Goal: Transaction & Acquisition: Obtain resource

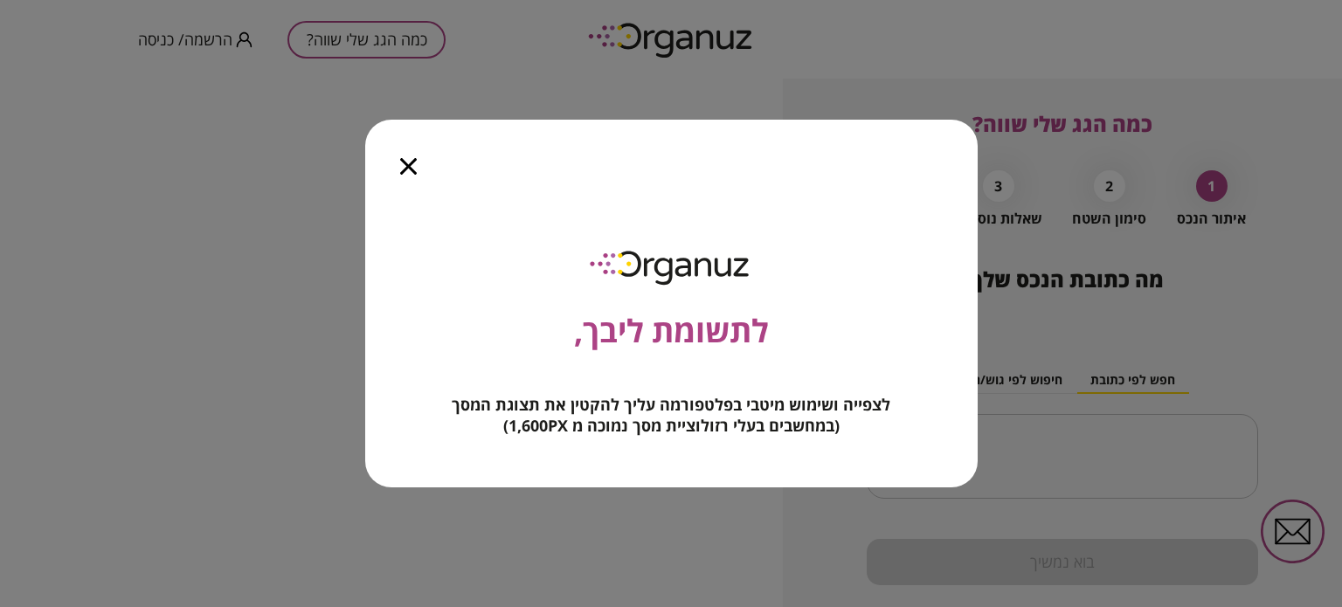
click at [405, 165] on icon "button" at bounding box center [408, 166] width 17 height 17
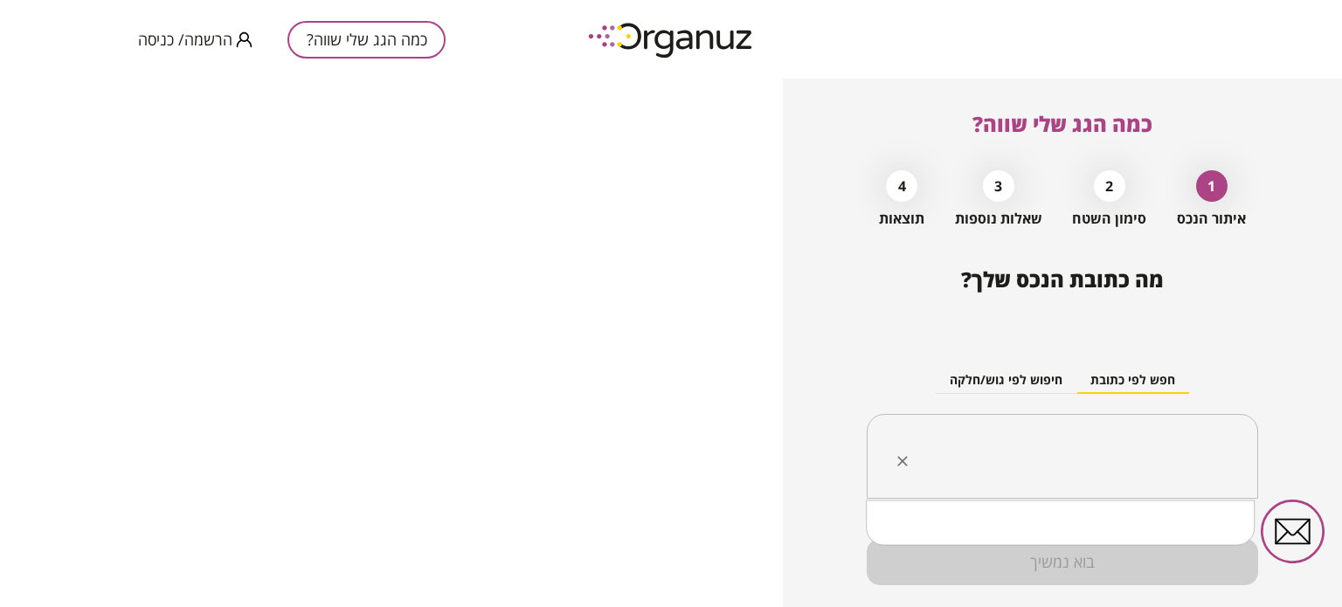
click at [1062, 461] on input "text" at bounding box center [1069, 457] width 336 height 44
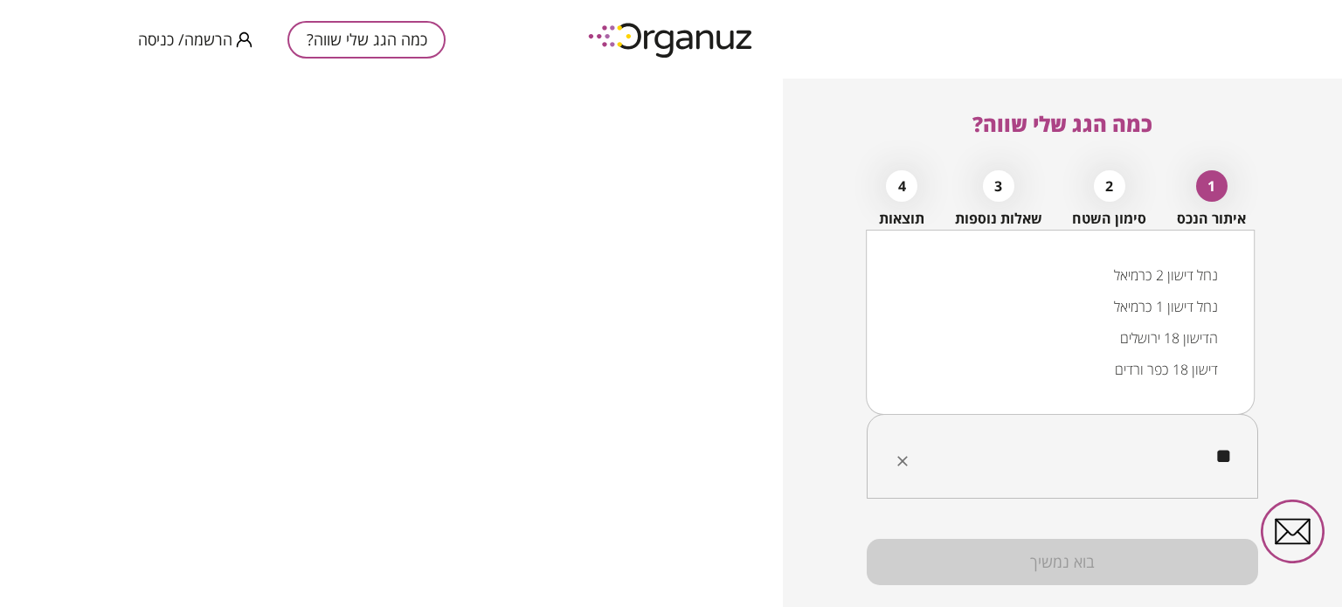
type input "*"
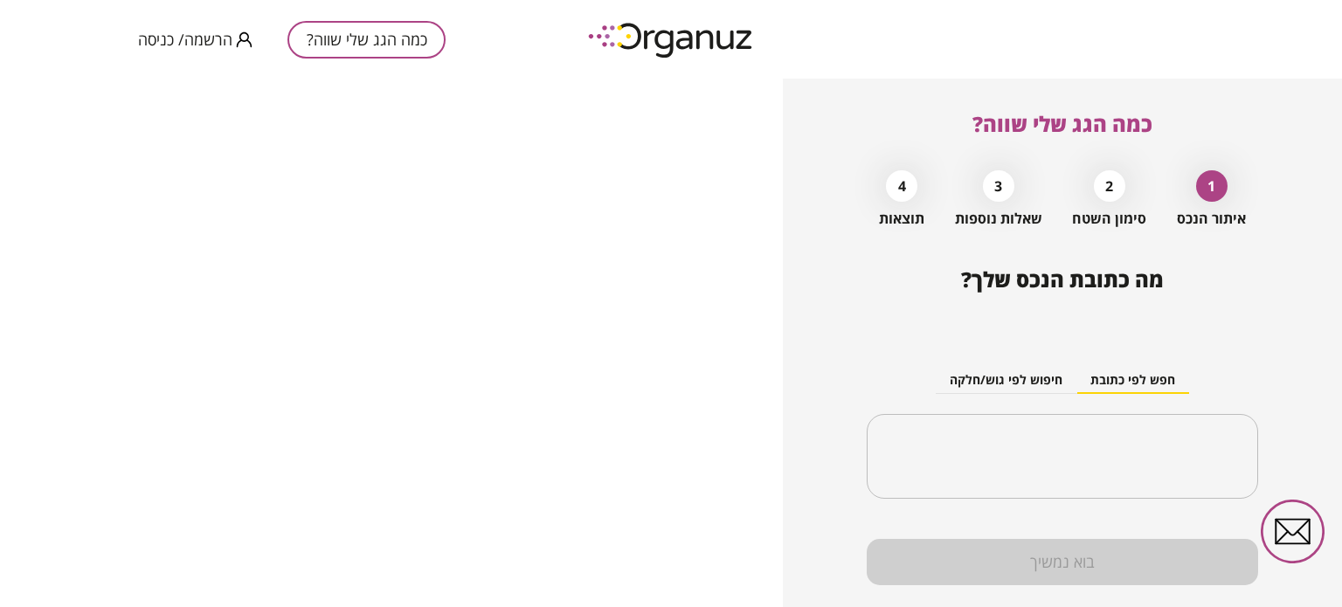
click at [1297, 294] on div "כמה הגג שלי שווה? 1 איתור הנכס 2 סימון השטח 3 שאלות נוספות 4 תוצאות מה כתובת הנ…" at bounding box center [1062, 343] width 559 height 529
click at [954, 377] on button "חיפוש לפי גוש/חלקה" at bounding box center [1006, 381] width 141 height 26
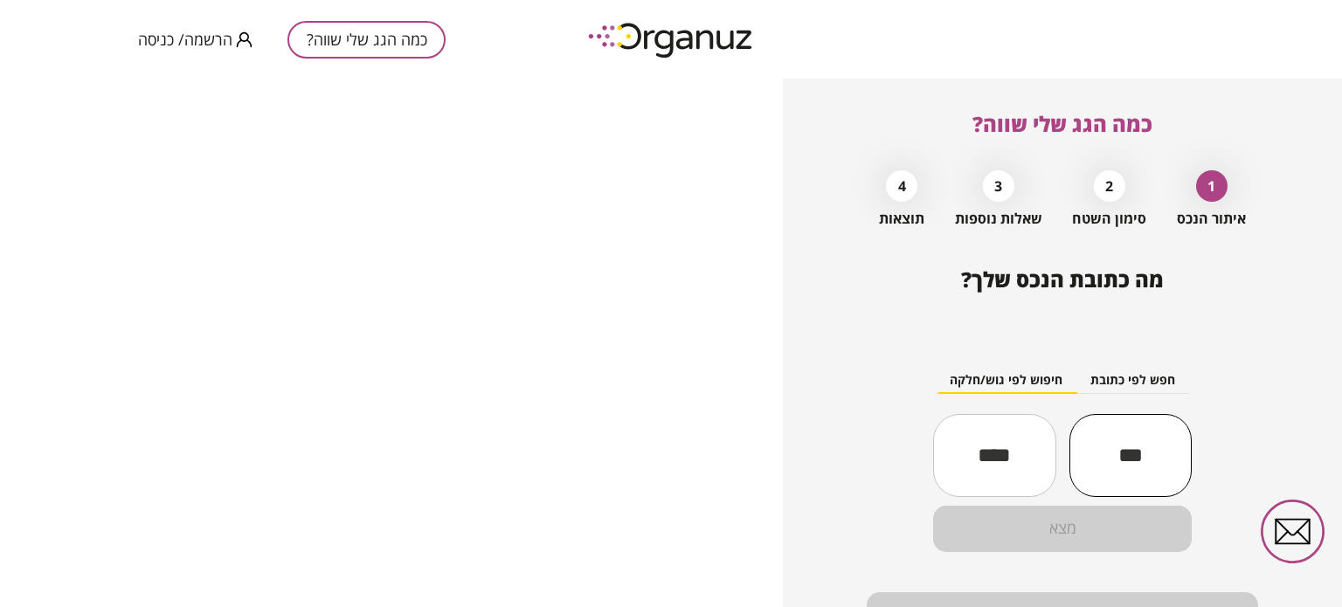
click at [1077, 442] on input "text" at bounding box center [1130, 454] width 122 height 59
click at [1104, 457] on input "text" at bounding box center [1130, 454] width 122 height 59
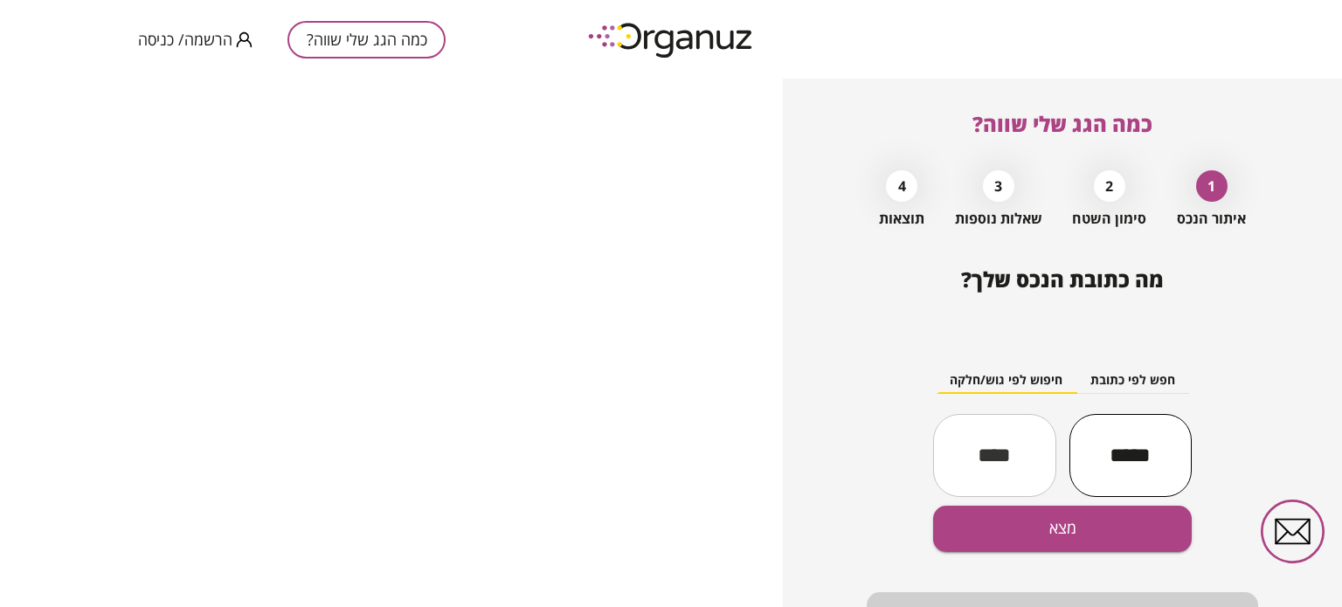
type input "*****"
type input "**"
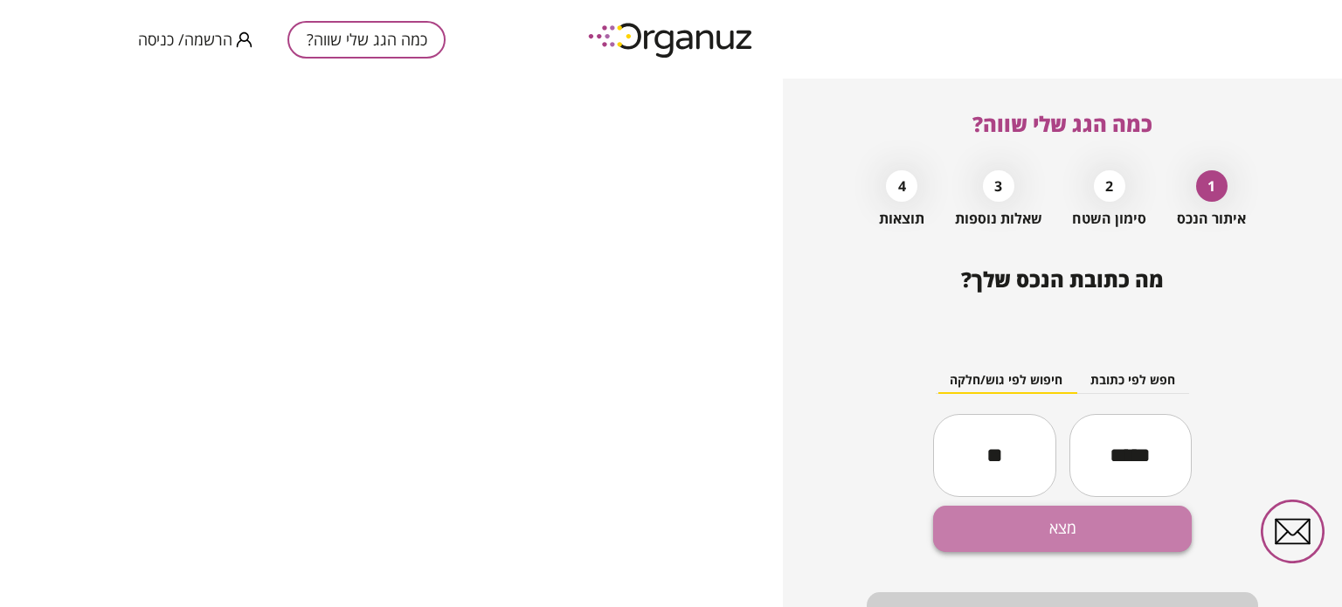
click at [1085, 524] on button "מצא" at bounding box center [1062, 529] width 259 height 46
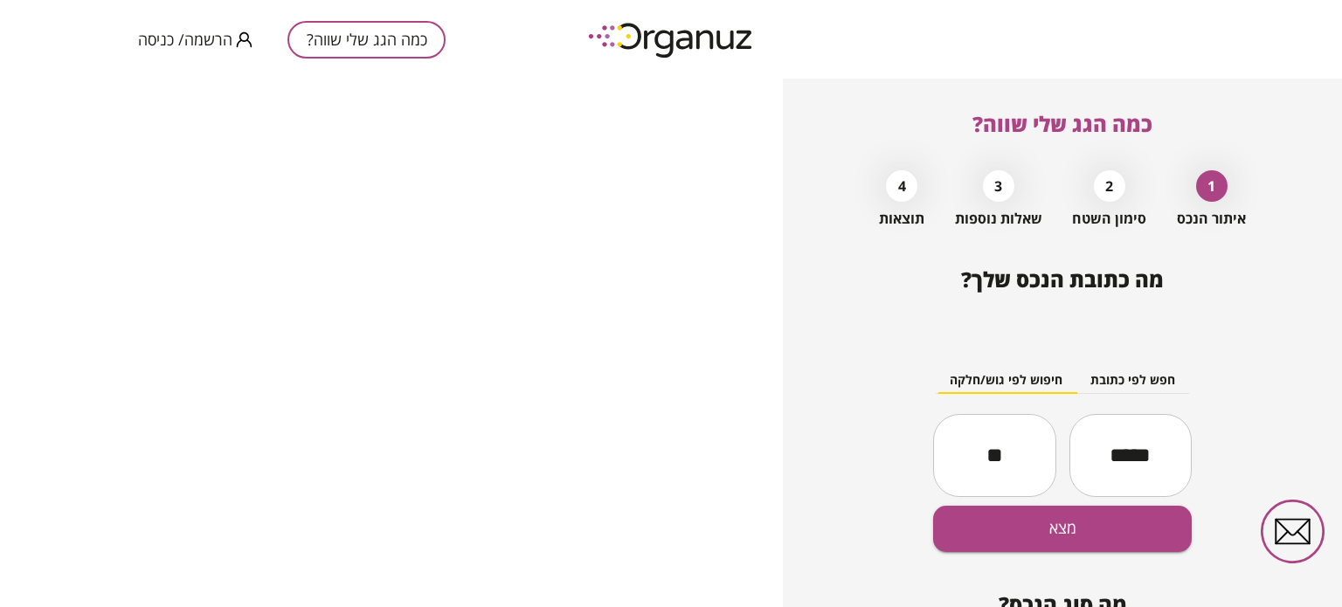
scroll to position [189, 0]
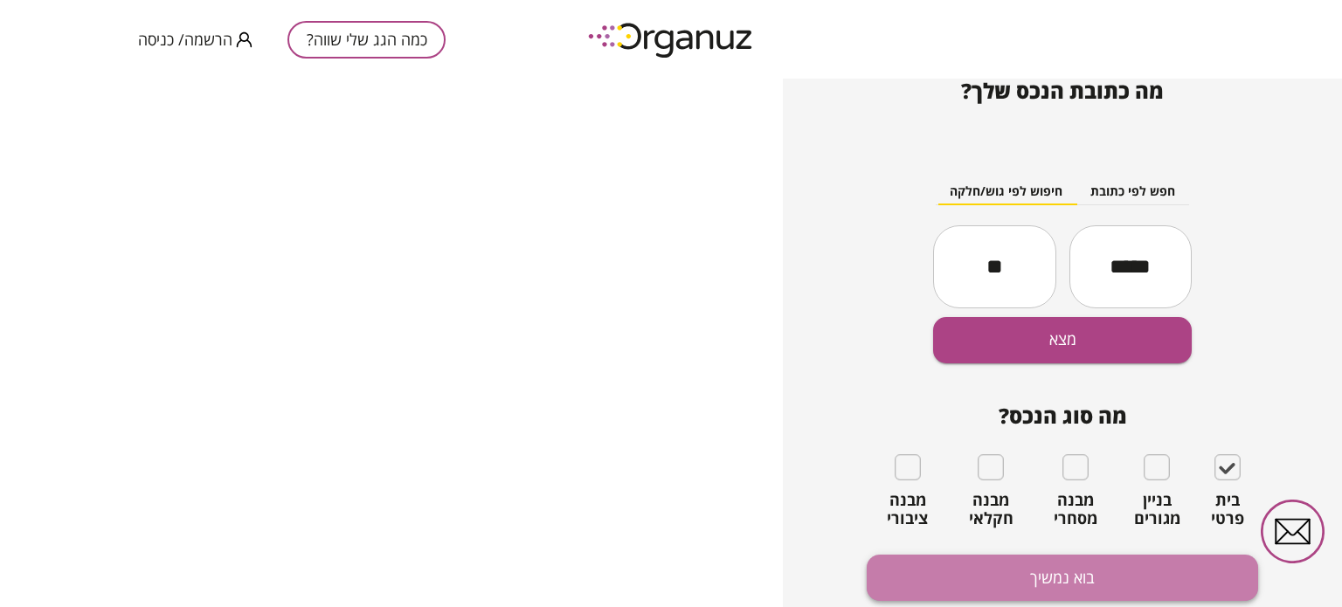
click at [1122, 580] on button "בוא נמשיך" at bounding box center [1062, 578] width 391 height 46
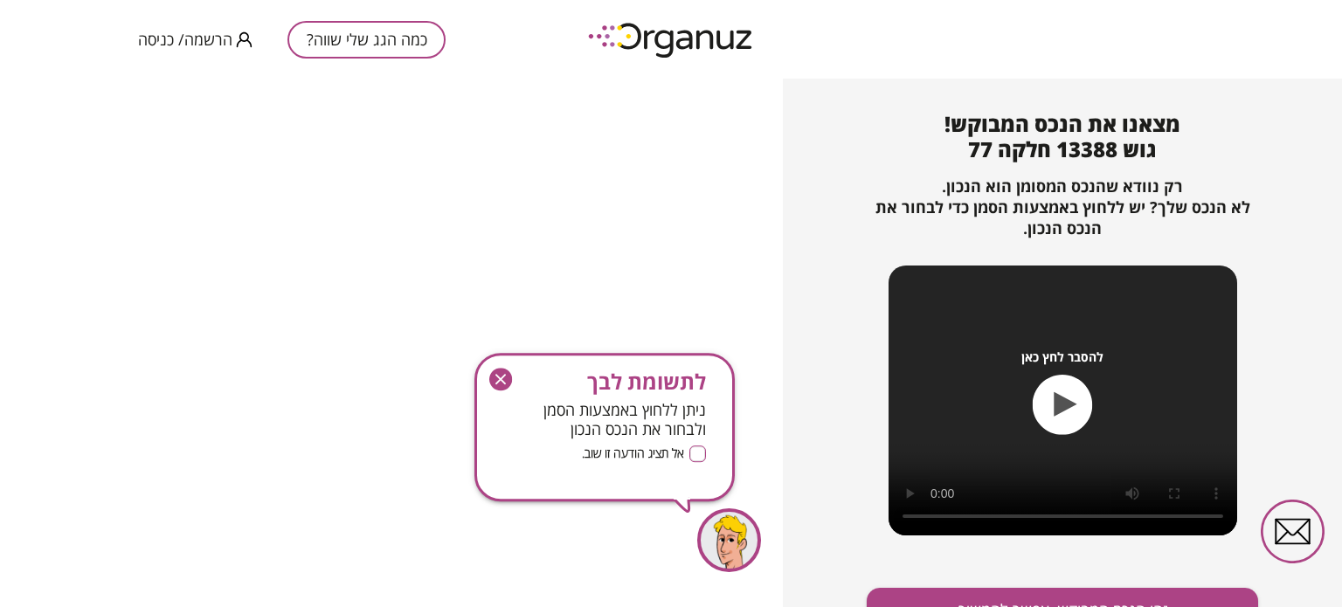
scroll to position [189, 0]
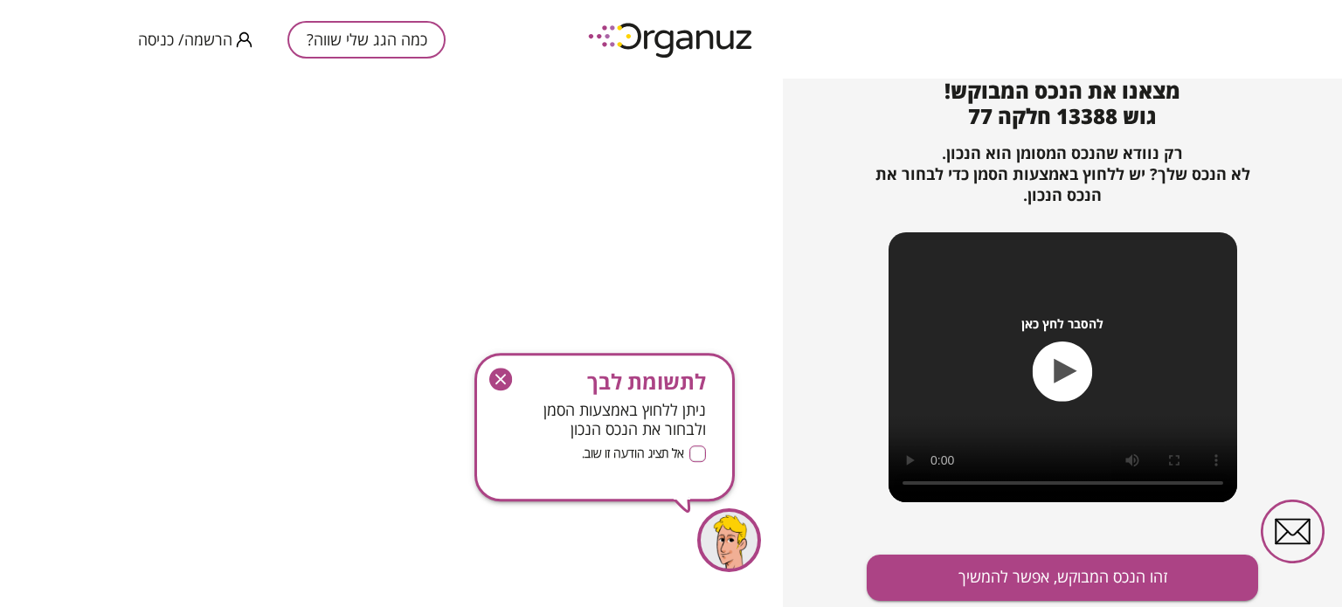
click at [1054, 377] on icon "button" at bounding box center [1065, 371] width 23 height 24
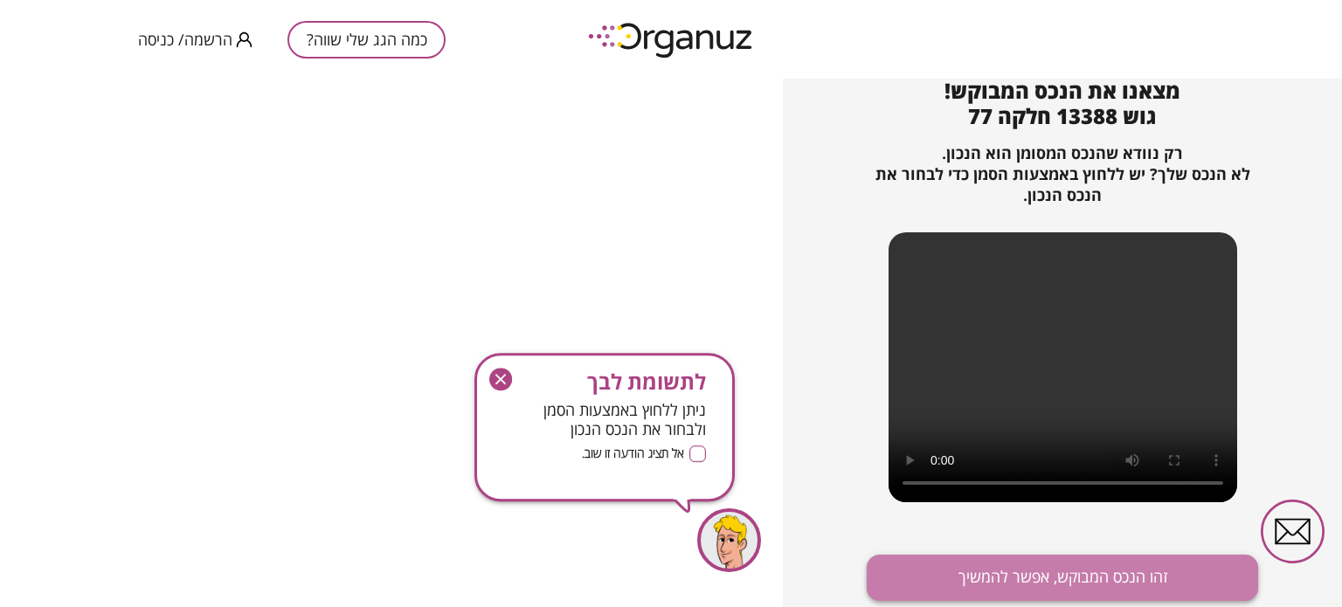
click at [1006, 597] on button "זהו הנכס המבוקש, אפשר להמשיך" at bounding box center [1062, 578] width 391 height 46
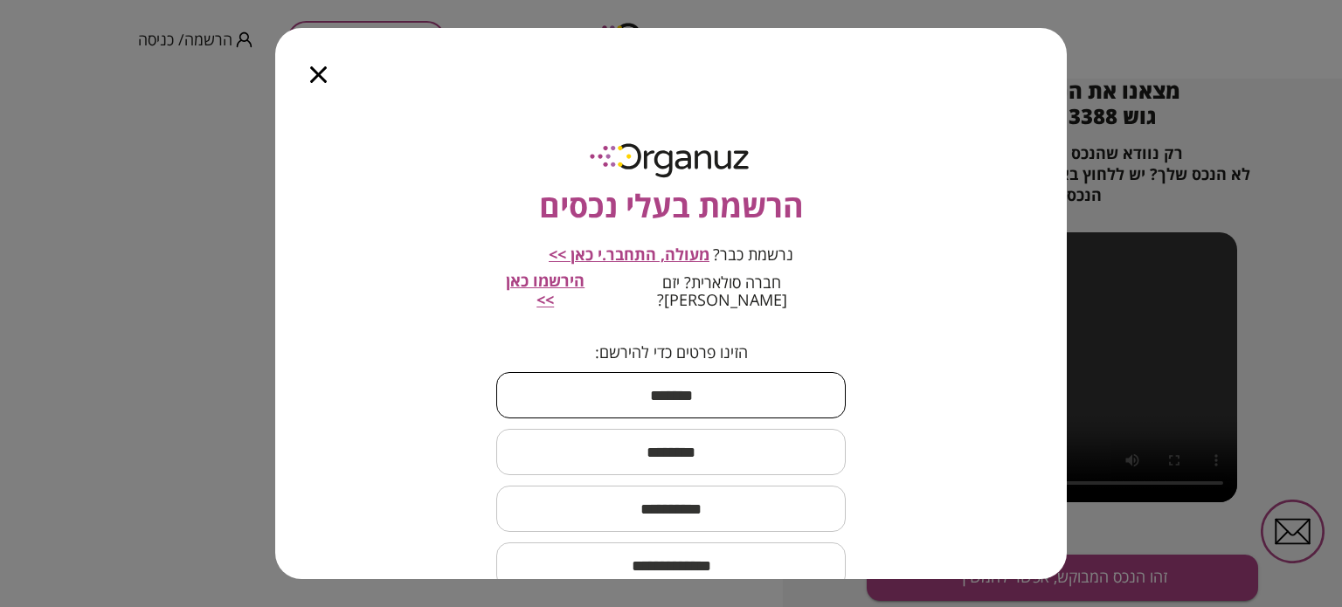
click at [628, 386] on input "text" at bounding box center [670, 396] width 349 height 52
type input "***"
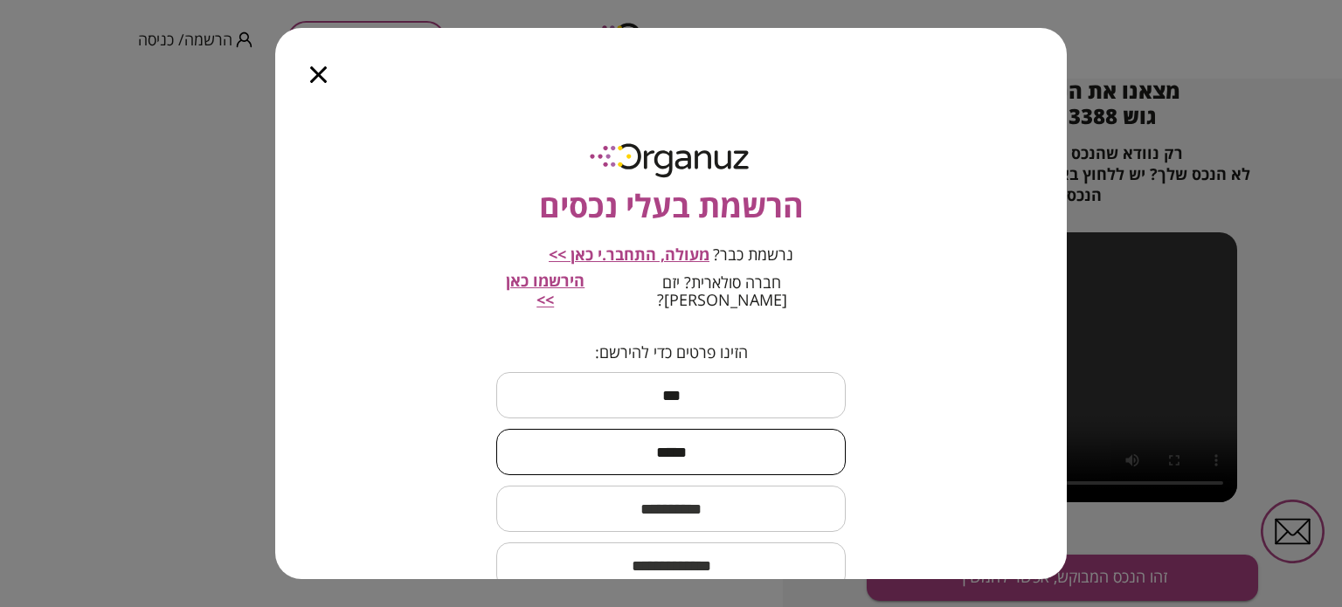
type input "*****"
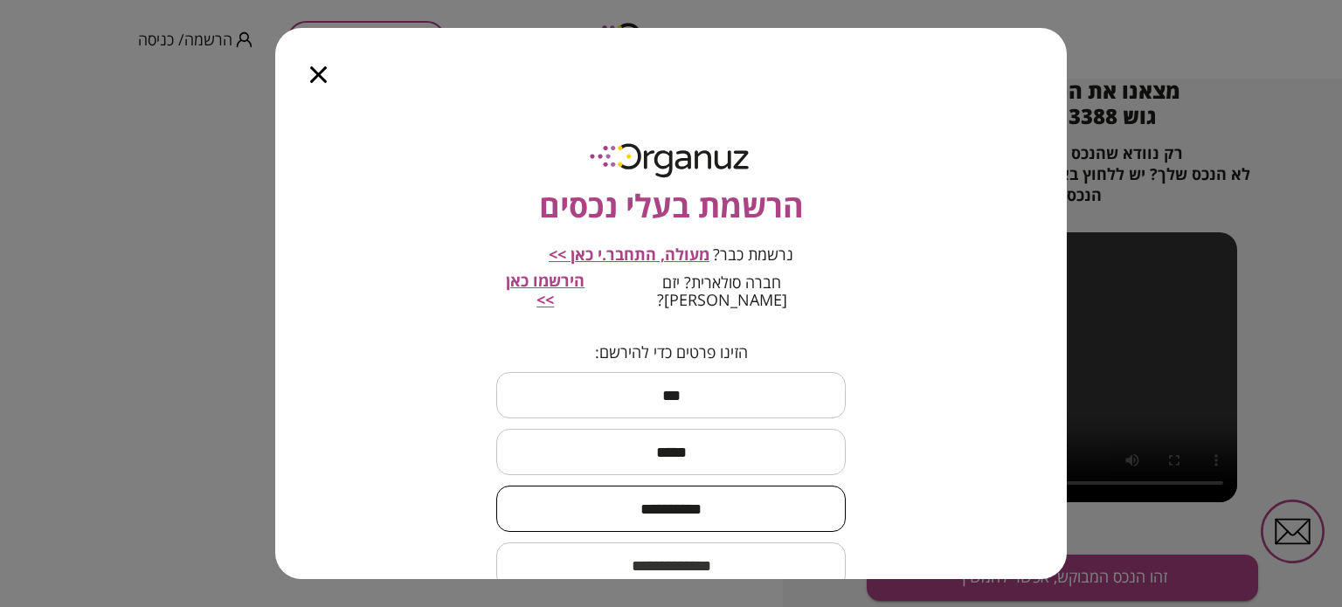
type input "**********"
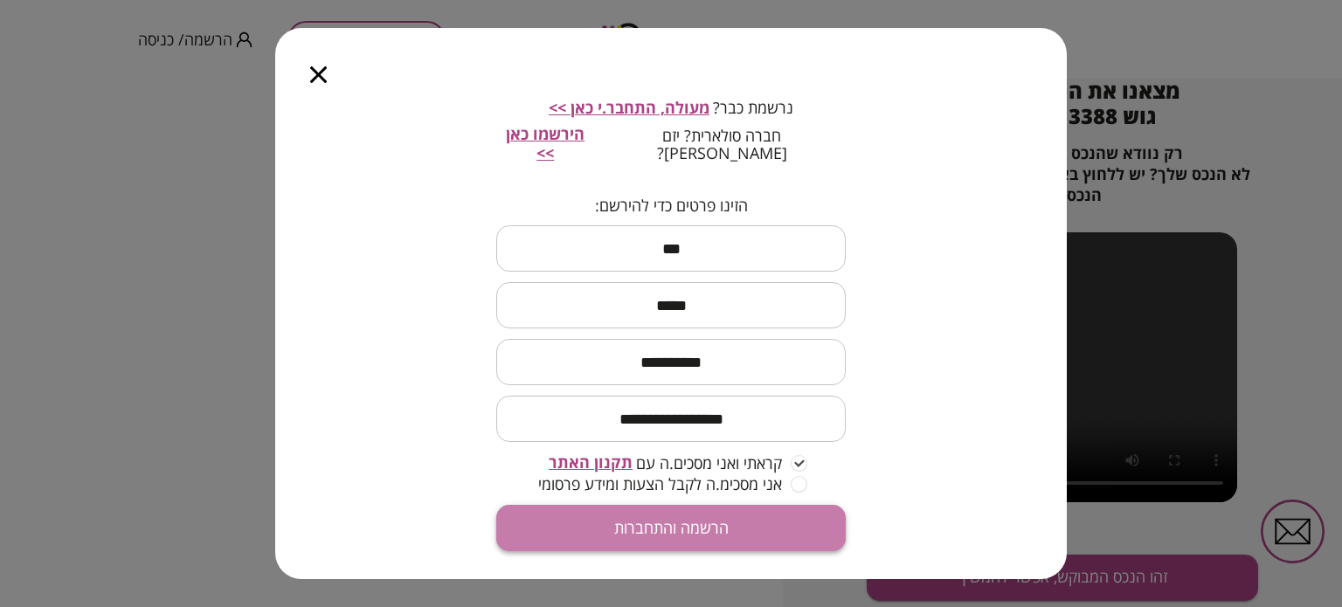
click at [751, 516] on button "הרשמה והתחברות" at bounding box center [670, 528] width 349 height 46
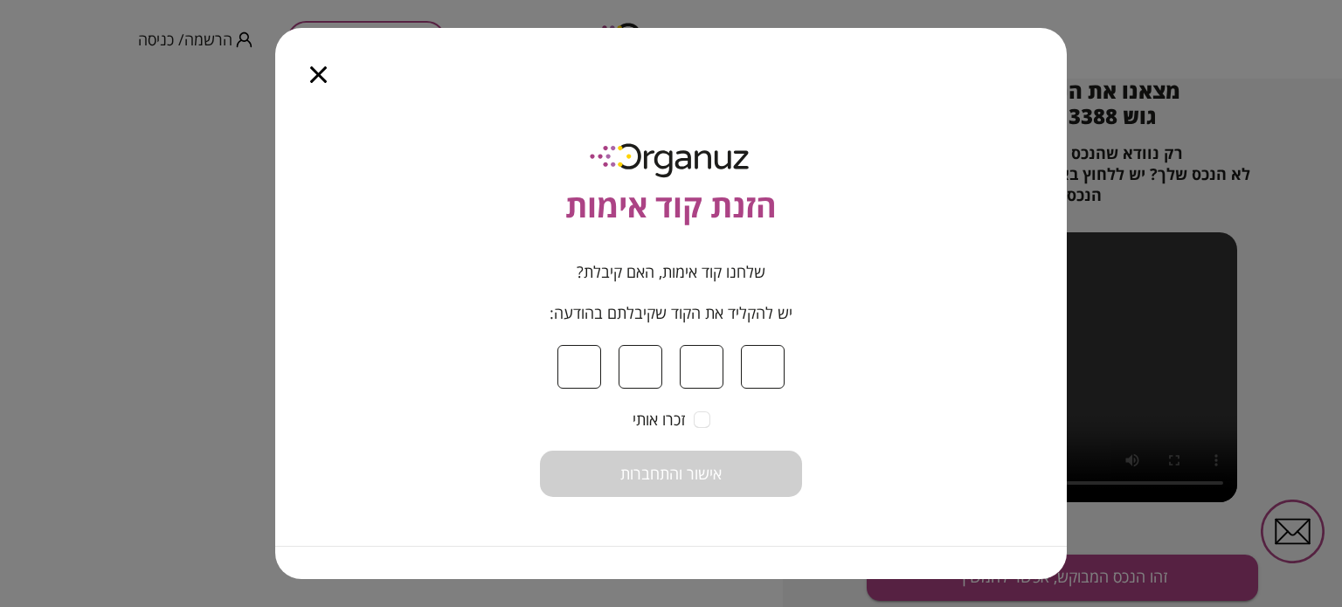
type input "*"
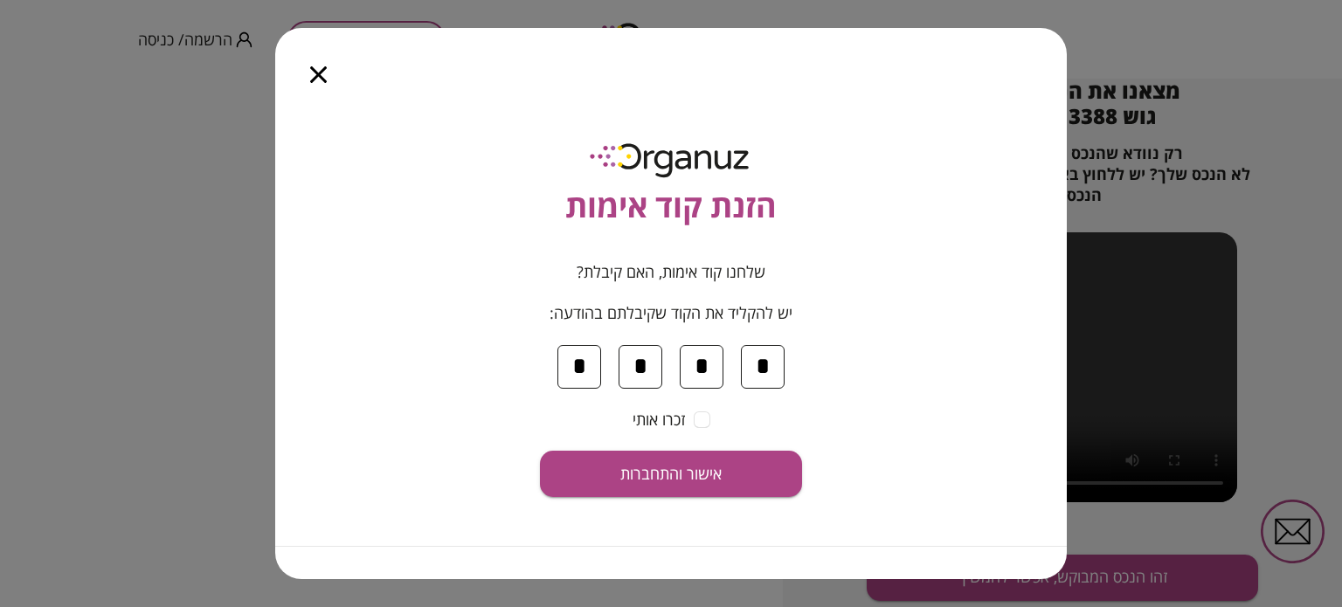
type input "*"
click at [701, 421] on form "שלחנו קוד אימות, האם קיבלת? יש להקליד את הקוד שקיבלתם בהודעה: * * * * זכרו אותי…" at bounding box center [671, 380] width 262 height 234
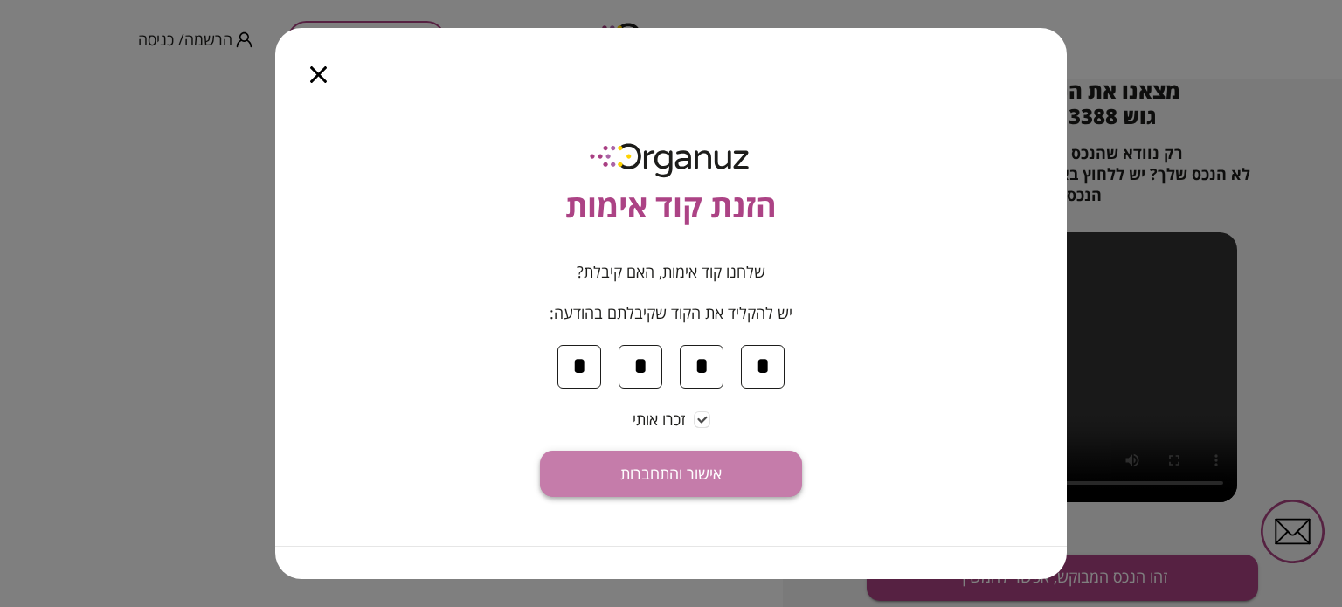
click at [677, 454] on button "אישור והתחברות" at bounding box center [671, 474] width 262 height 46
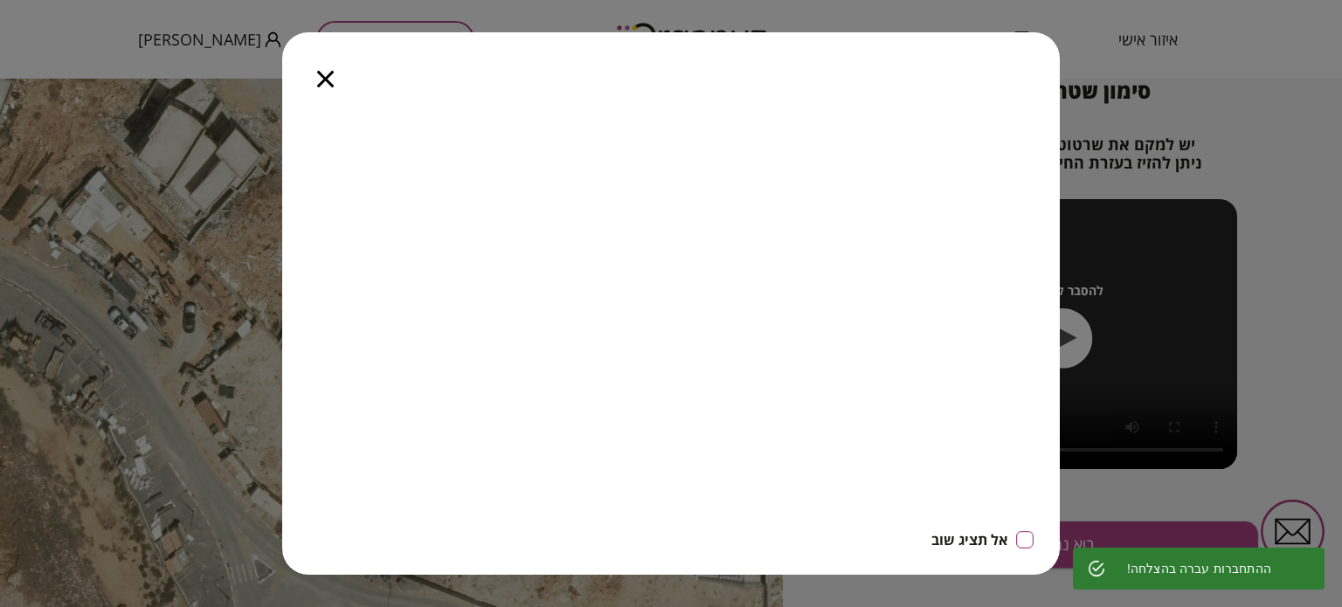
click at [849, 84] on div "אל תציג שוב" at bounding box center [671, 303] width 778 height 543
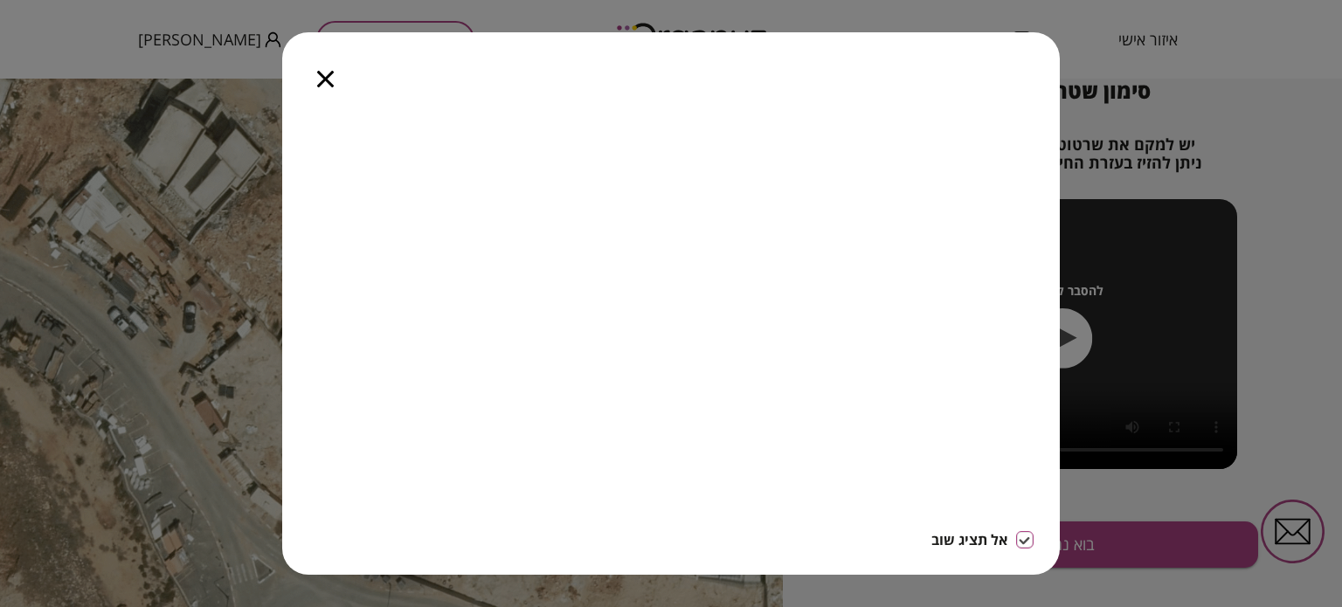
click at [0, 0] on icon "button" at bounding box center [0, 0] width 0 height 0
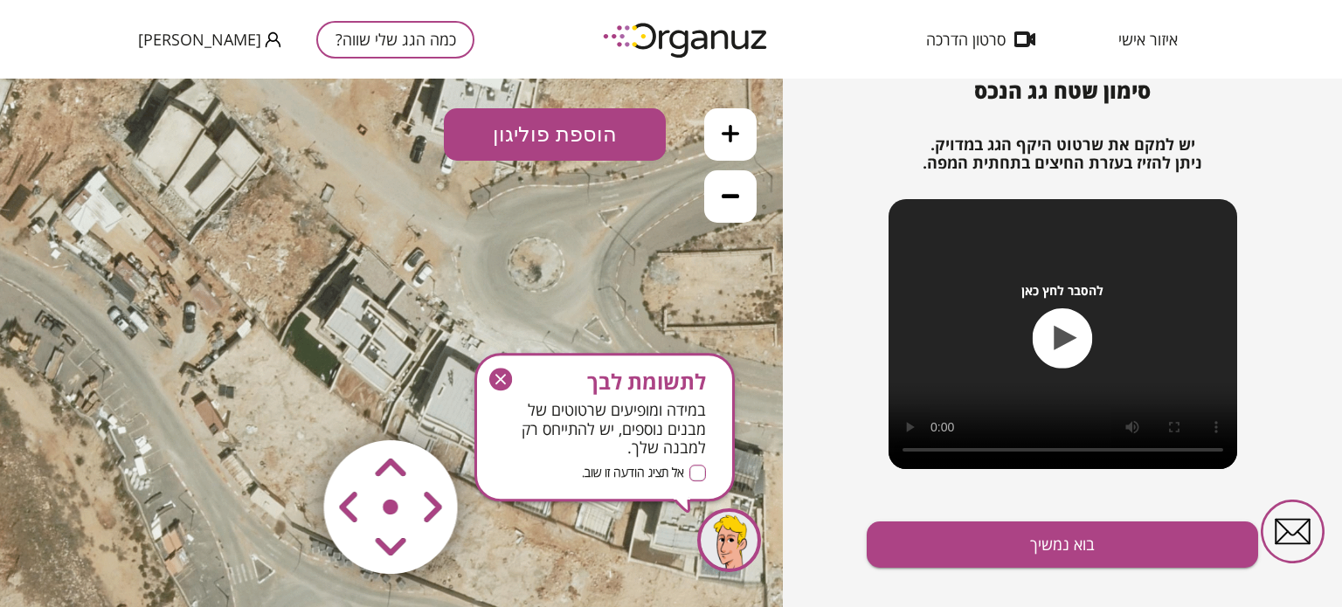
click at [0, 0] on icon "button" at bounding box center [0, 0] width 0 height 0
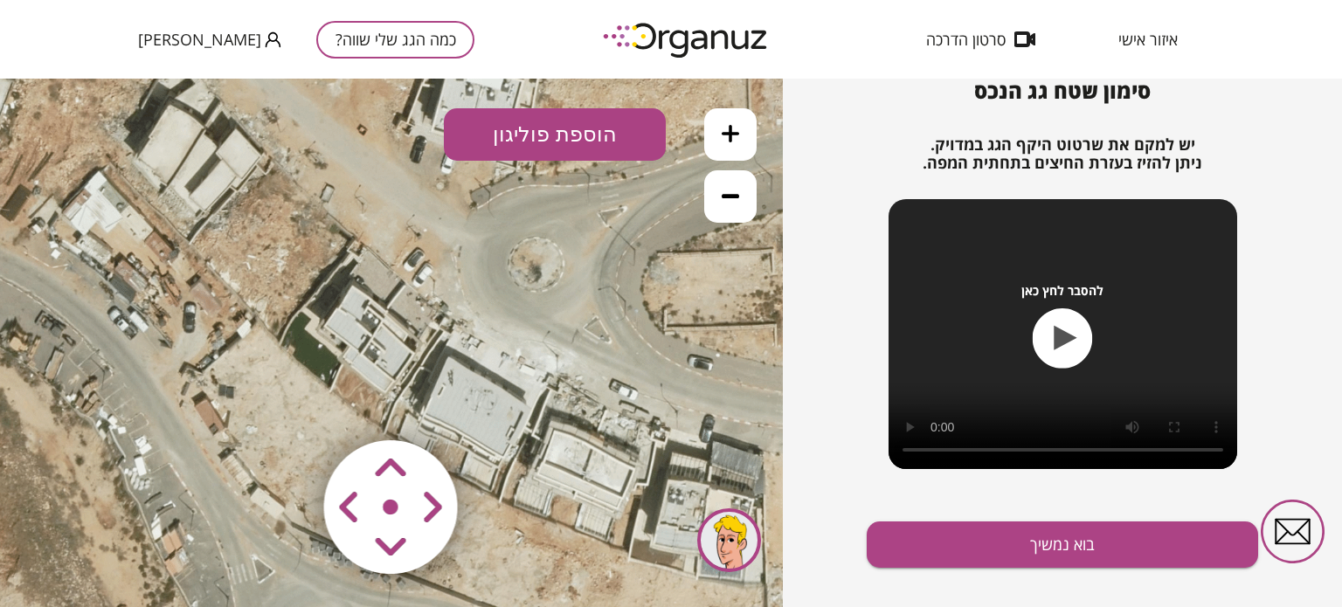
click at [395, 352] on icon at bounding box center [391, 343] width 1153 height 1153
drag, startPoint x: 404, startPoint y: 520, endPoint x: 378, endPoint y: 362, distance: 160.1
click at [378, 362] on div ".st0 { fill: #FFFFFF; } 10" at bounding box center [391, 343] width 783 height 529
click at [287, 404] on area at bounding box center [287, 404] width 0 height 0
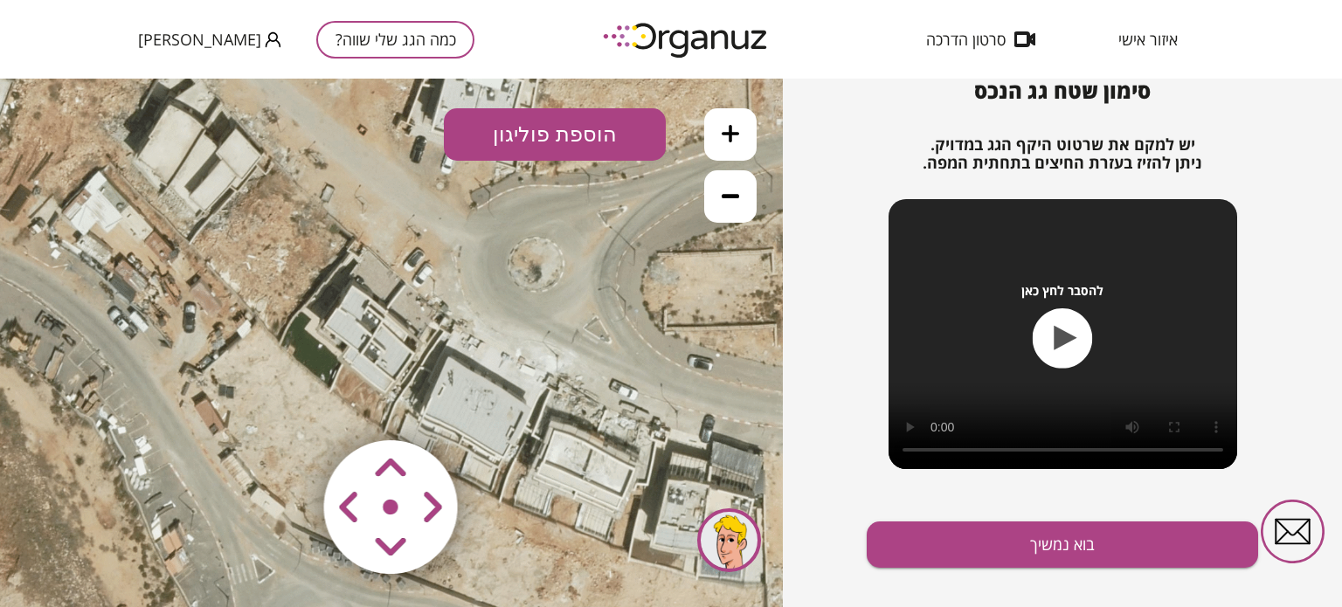
drag, startPoint x: 386, startPoint y: 496, endPoint x: 360, endPoint y: 485, distance: 28.6
click at [496, 404] on map at bounding box center [496, 404] width 0 height 0
drag, startPoint x: 378, startPoint y: 498, endPoint x: 344, endPoint y: 446, distance: 62.5
click at [496, 404] on map at bounding box center [496, 404] width 0 height 0
click at [395, 362] on icon at bounding box center [391, 343] width 1153 height 1153
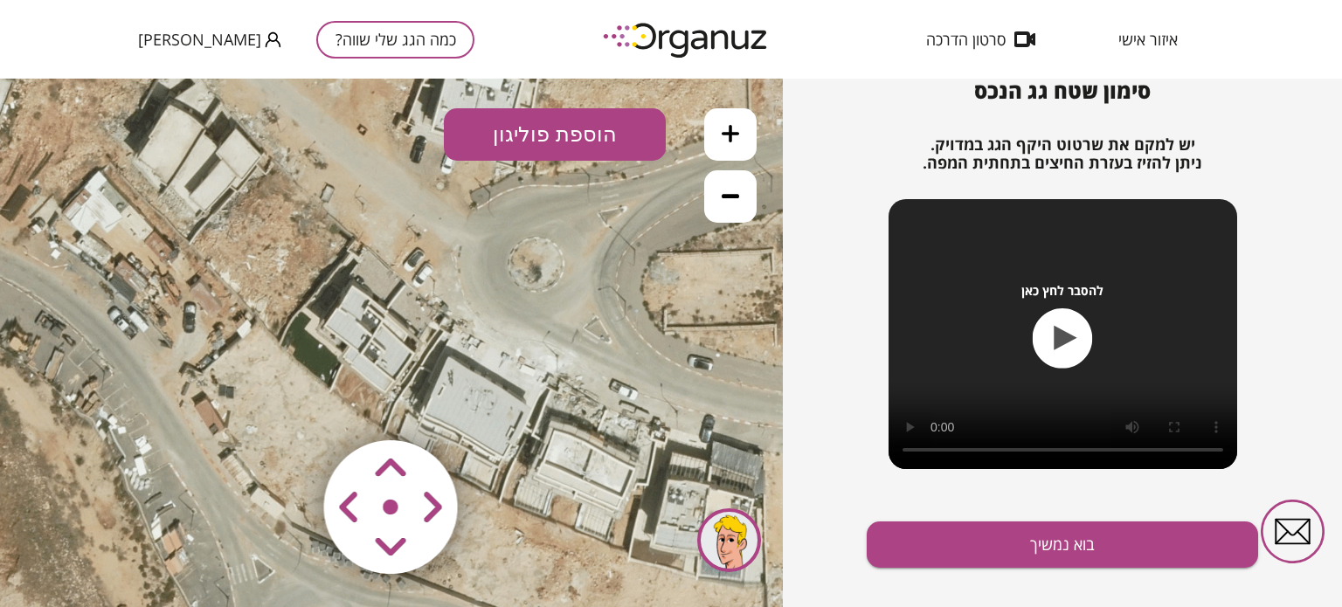
click at [395, 362] on icon at bounding box center [391, 343] width 1153 height 1153
click at [586, 124] on button "הוספת פוליגון" at bounding box center [555, 134] width 222 height 52
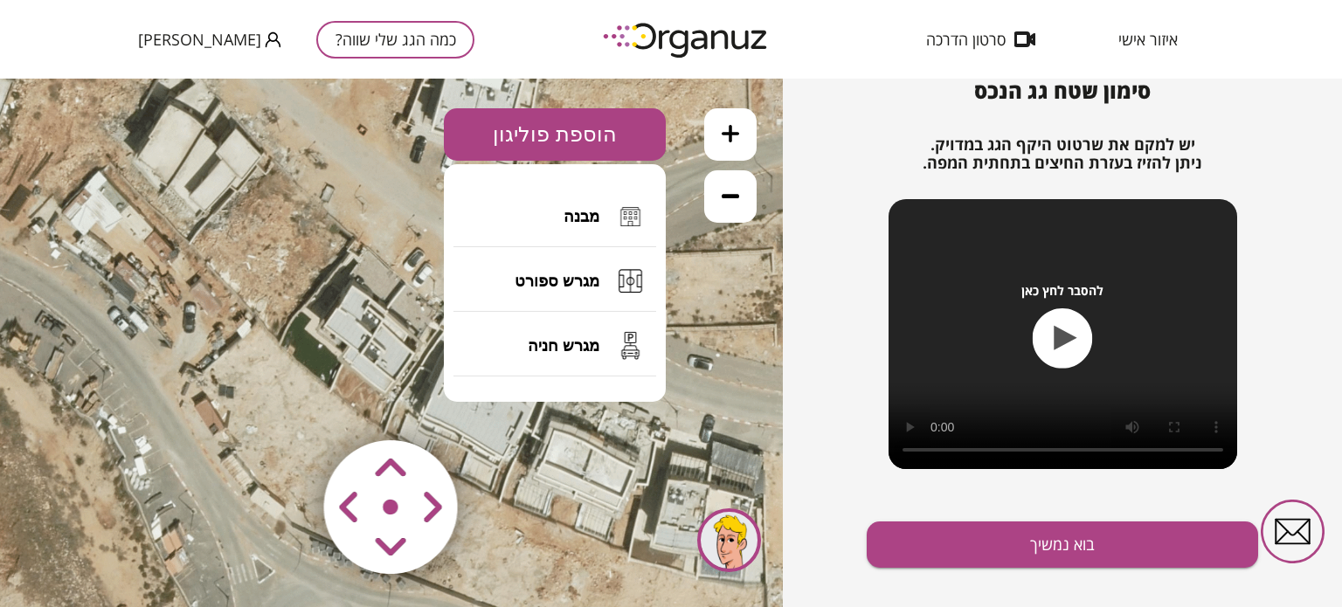
click at [1306, 201] on div "כמה הגג שלי שווה? איתור הנכס 2 סימון השטח 3 שאלות נוספות 4 תוצאות סימון שטח גג …" at bounding box center [1062, 343] width 559 height 529
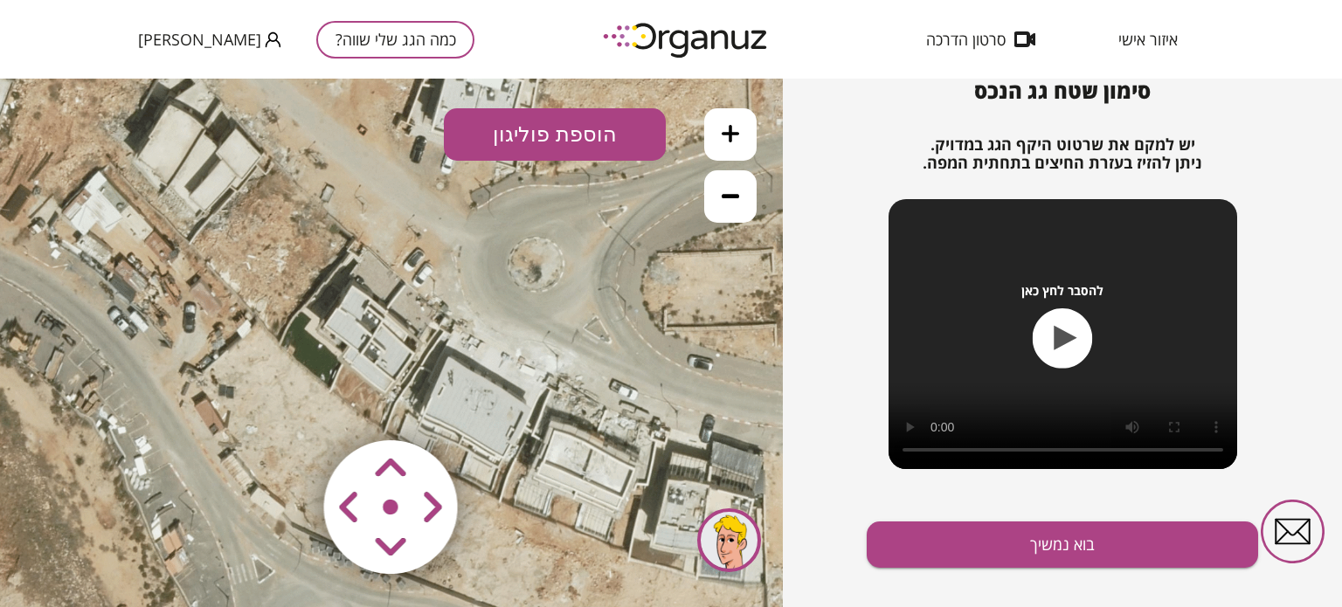
click at [328, 230] on icon at bounding box center [391, 343] width 1153 height 1153
click at [287, 404] on area at bounding box center [287, 404] width 0 height 0
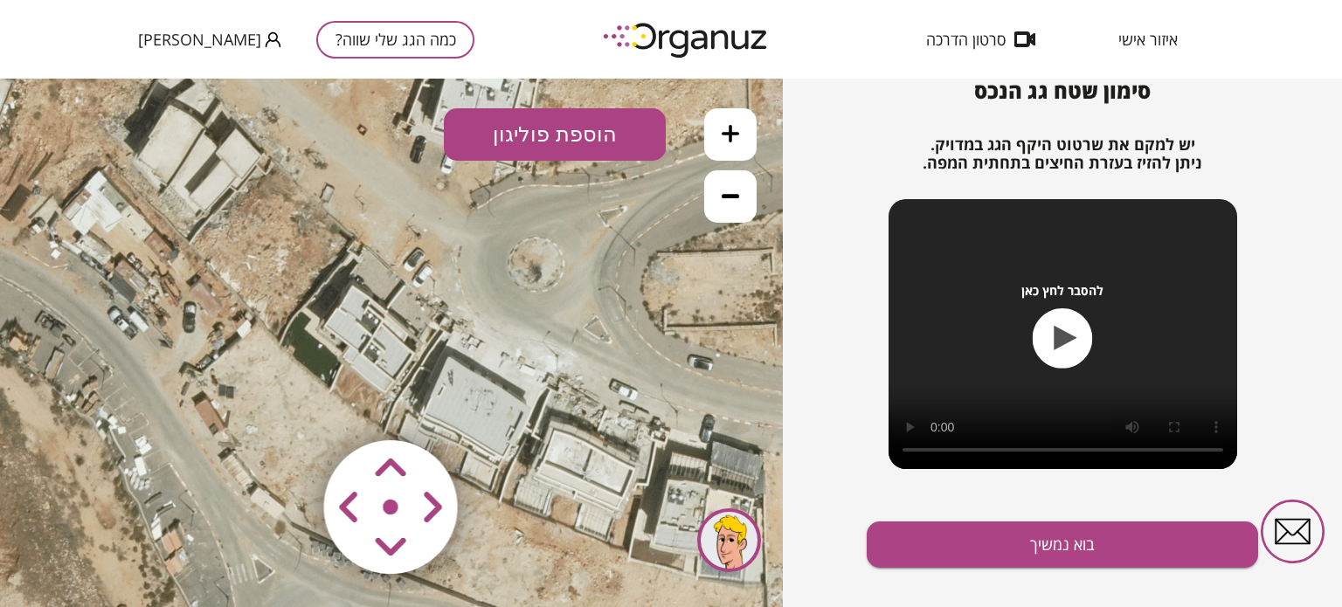
click at [529, 130] on button "הוספת פוליגון" at bounding box center [555, 134] width 222 height 52
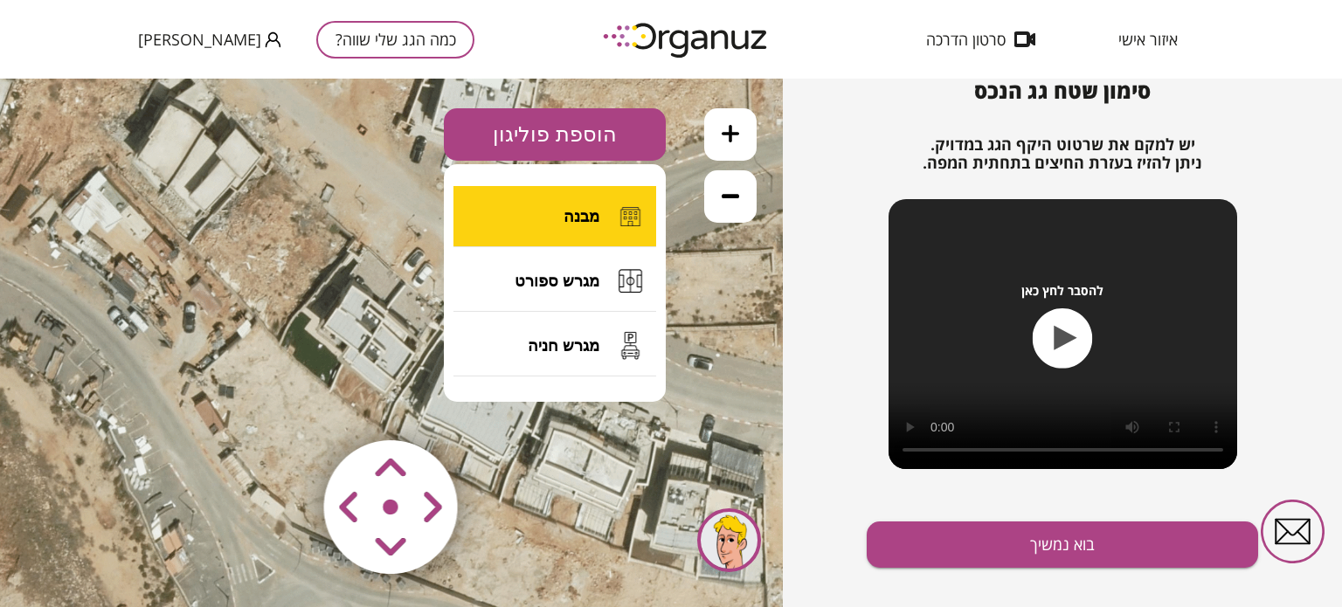
click at [507, 220] on button "מבנה" at bounding box center [554, 216] width 203 height 61
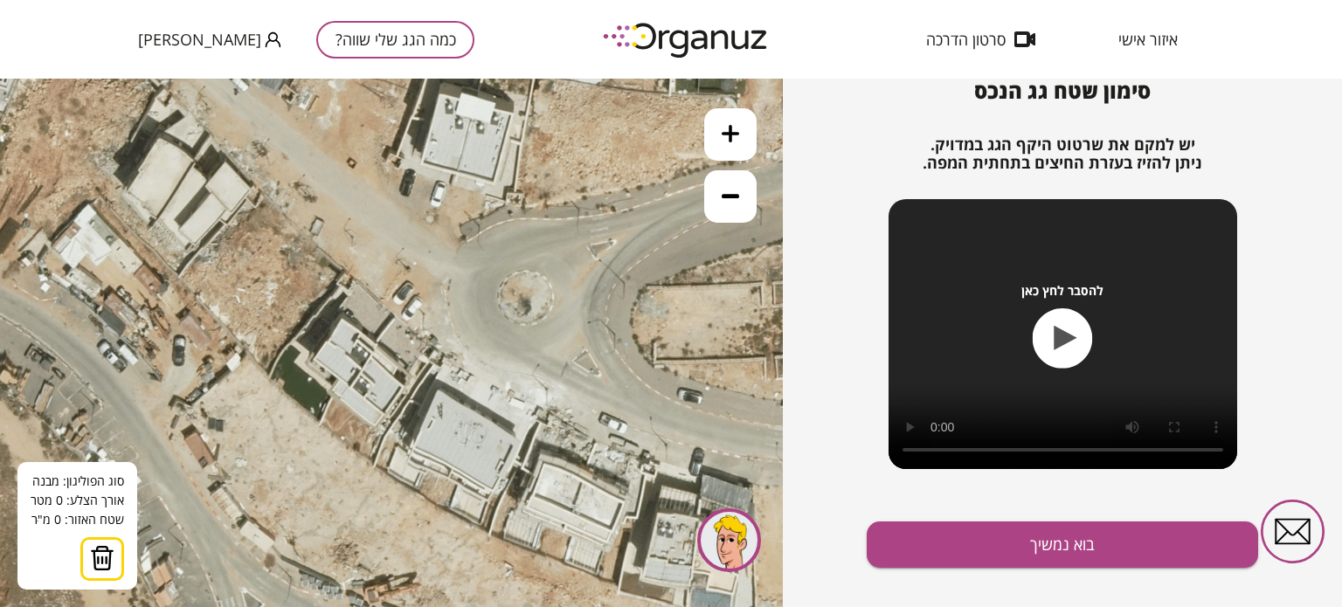
drag, startPoint x: 387, startPoint y: 319, endPoint x: 377, endPoint y: 352, distance: 34.8
click at [377, 352] on icon at bounding box center [380, 376] width 1153 height 1153
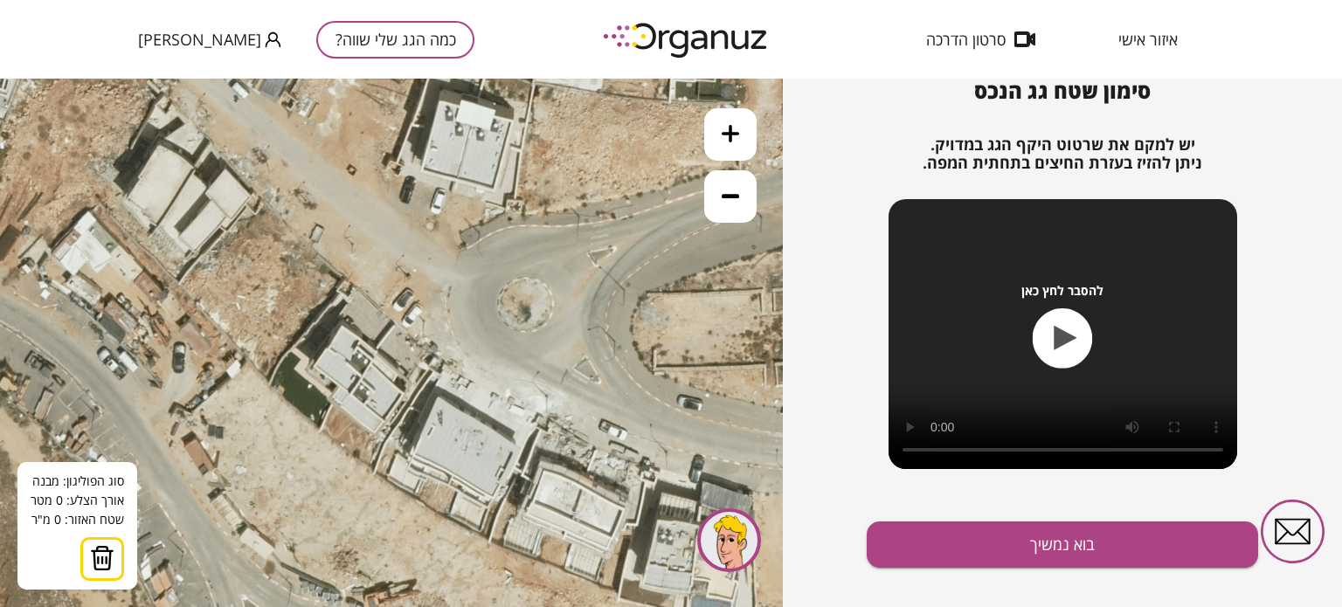
click at [377, 356] on icon at bounding box center [380, 383] width 1153 height 1153
click at [374, 391] on icon at bounding box center [380, 383] width 1153 height 1153
click at [0, 79] on button at bounding box center [0, 79] width 0 height 0
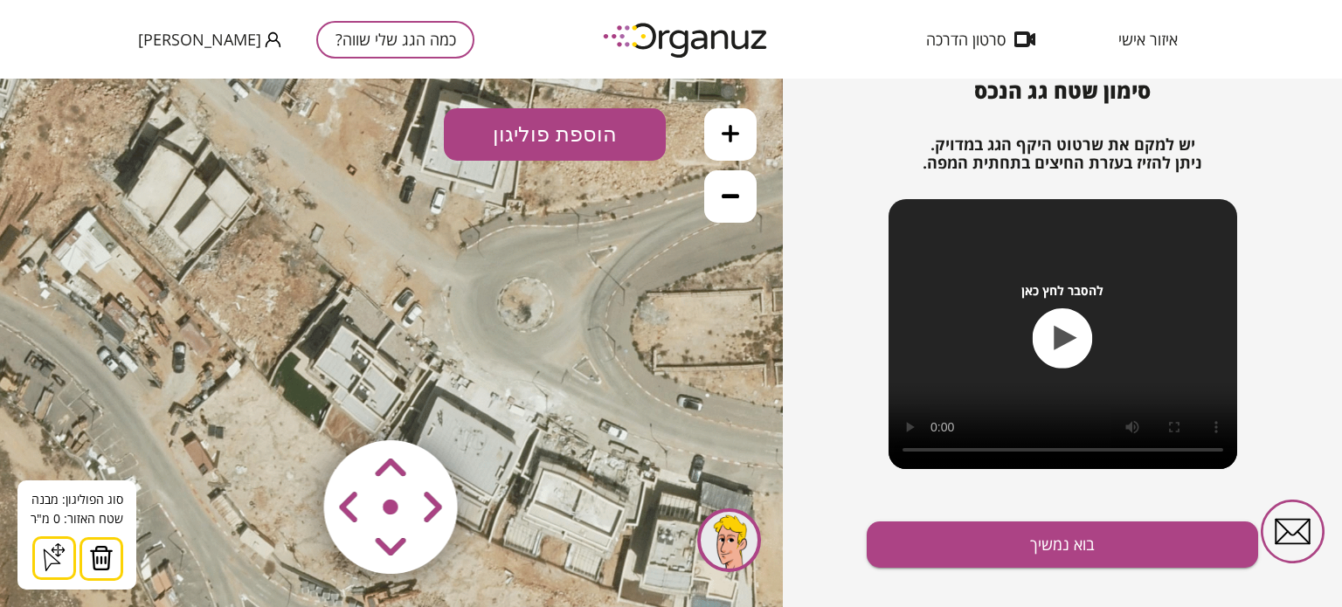
click at [374, 391] on icon at bounding box center [380, 383] width 1153 height 1153
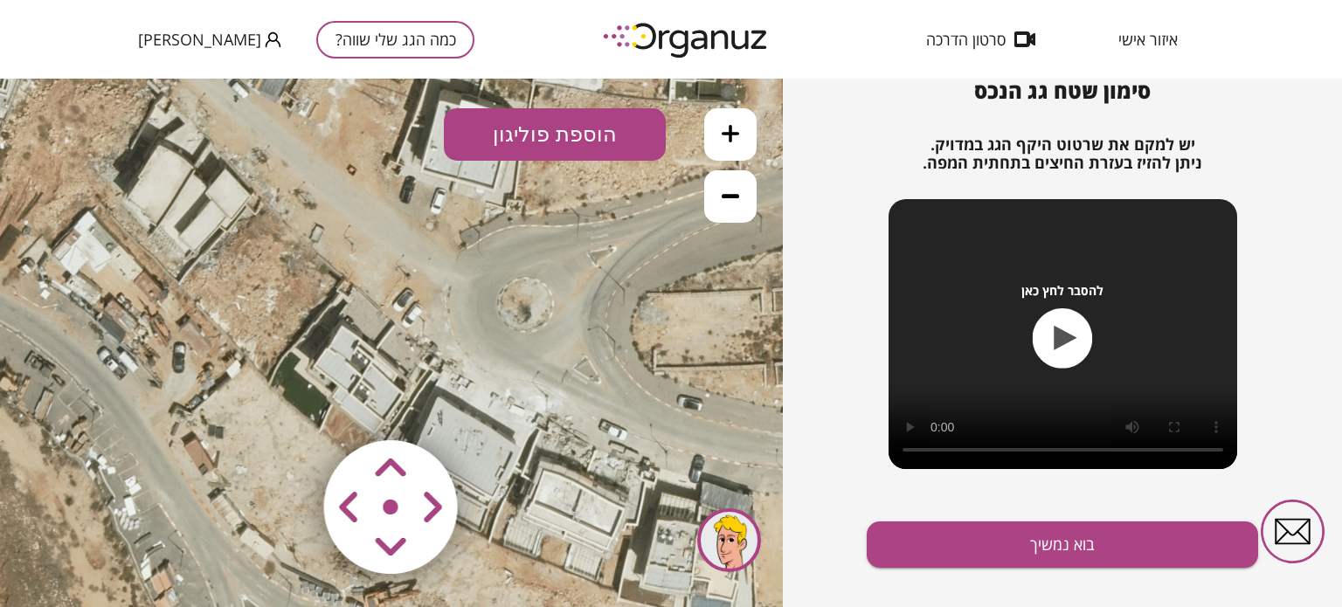
click at [374, 391] on icon at bounding box center [380, 383] width 1153 height 1153
click at [547, 128] on button "הוספת פוליגון" at bounding box center [555, 134] width 222 height 52
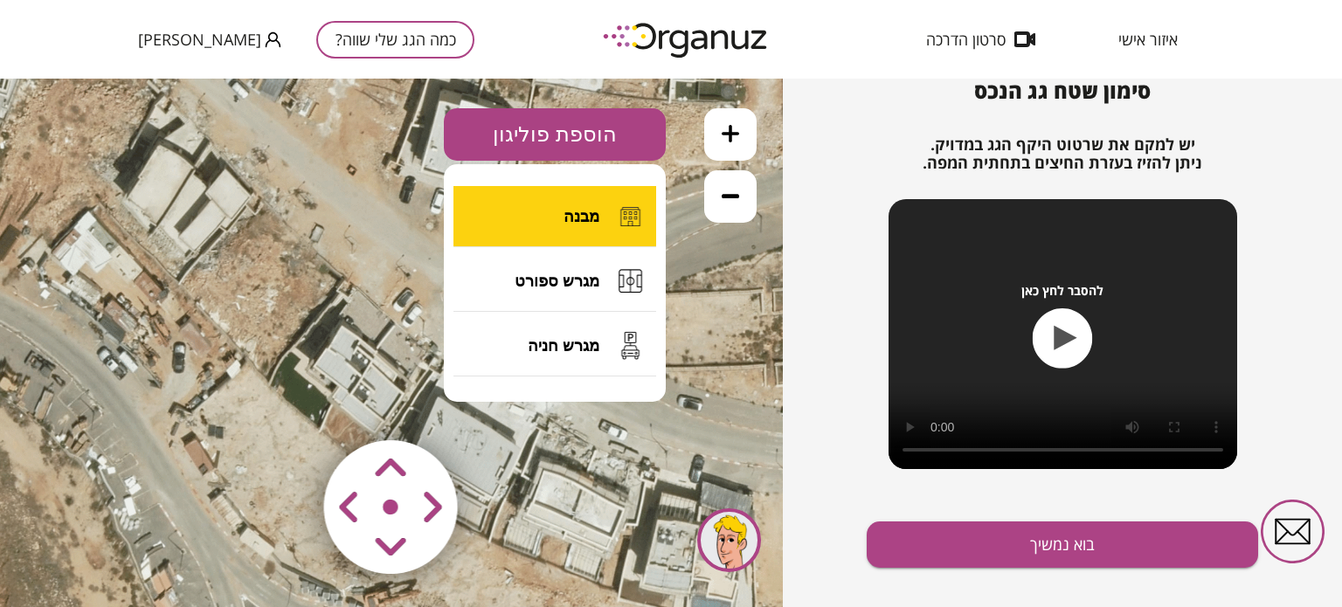
click at [518, 244] on button "מבנה" at bounding box center [554, 216] width 203 height 61
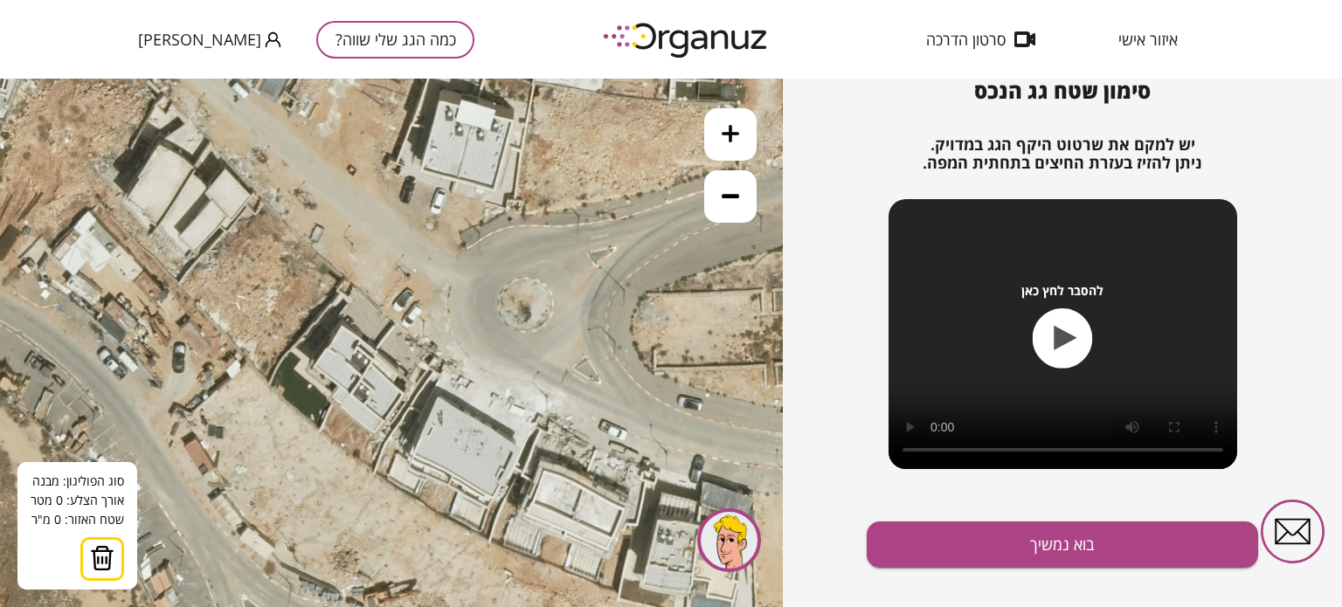
click at [383, 396] on icon at bounding box center [380, 383] width 1153 height 1153
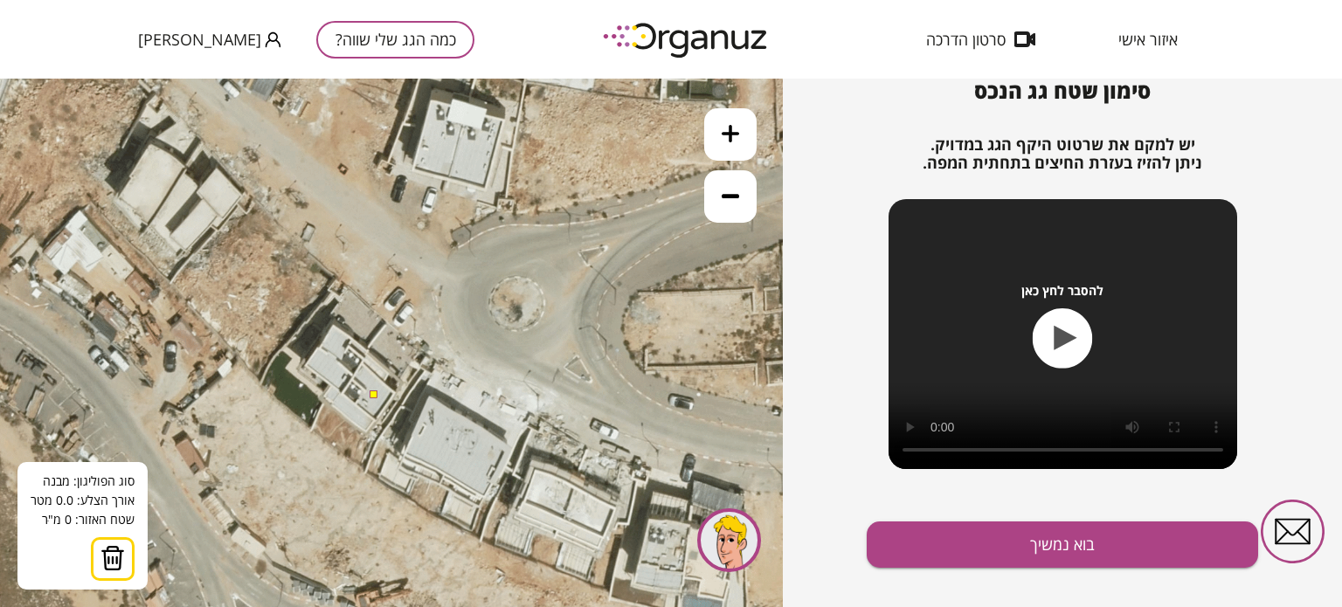
drag, startPoint x: 383, startPoint y: 396, endPoint x: 374, endPoint y: 395, distance: 8.8
click at [374, 395] on button at bounding box center [374, 395] width 8 height 8
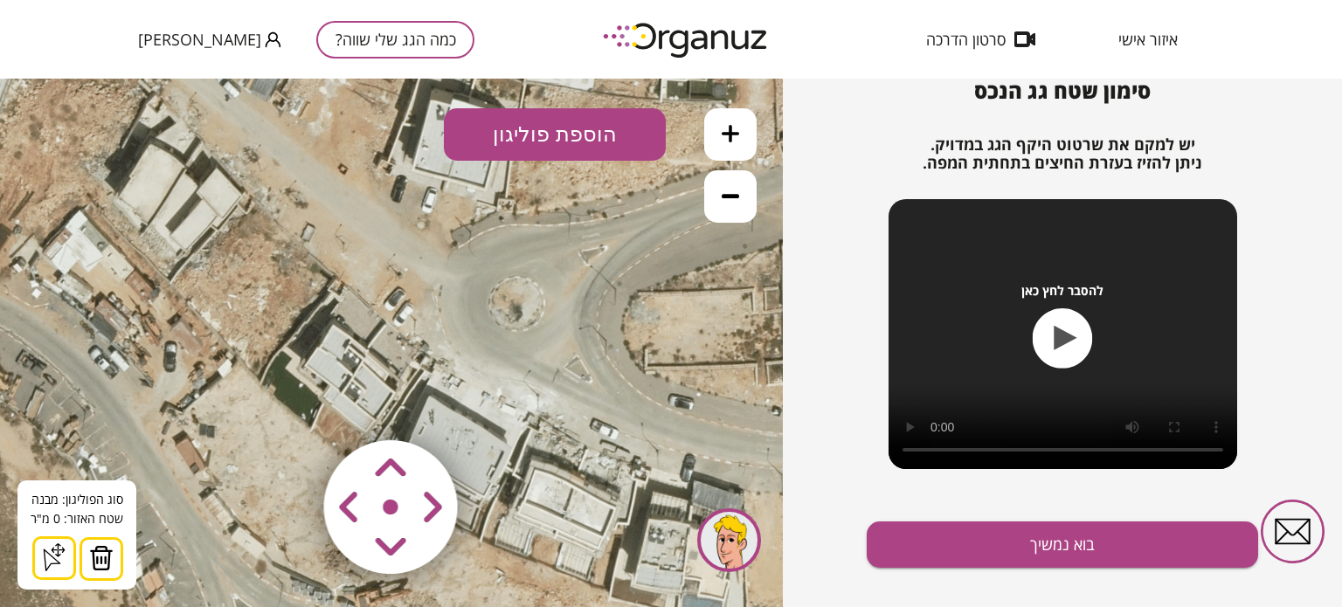
click at [287, 404] on area at bounding box center [287, 404] width 0 height 0
click at [56, 564] on icon at bounding box center [52, 560] width 17 height 22
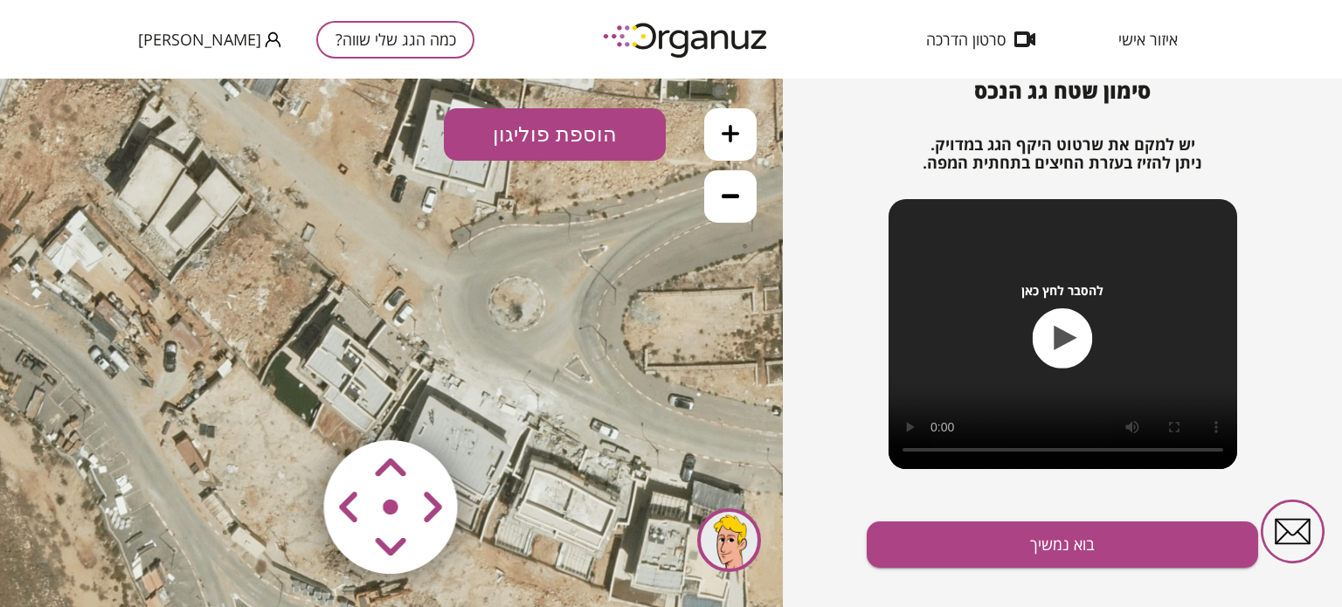
click at [369, 387] on icon at bounding box center [372, 382] width 1153 height 1153
click at [622, 135] on button "הוספת פוליגון" at bounding box center [555, 134] width 222 height 52
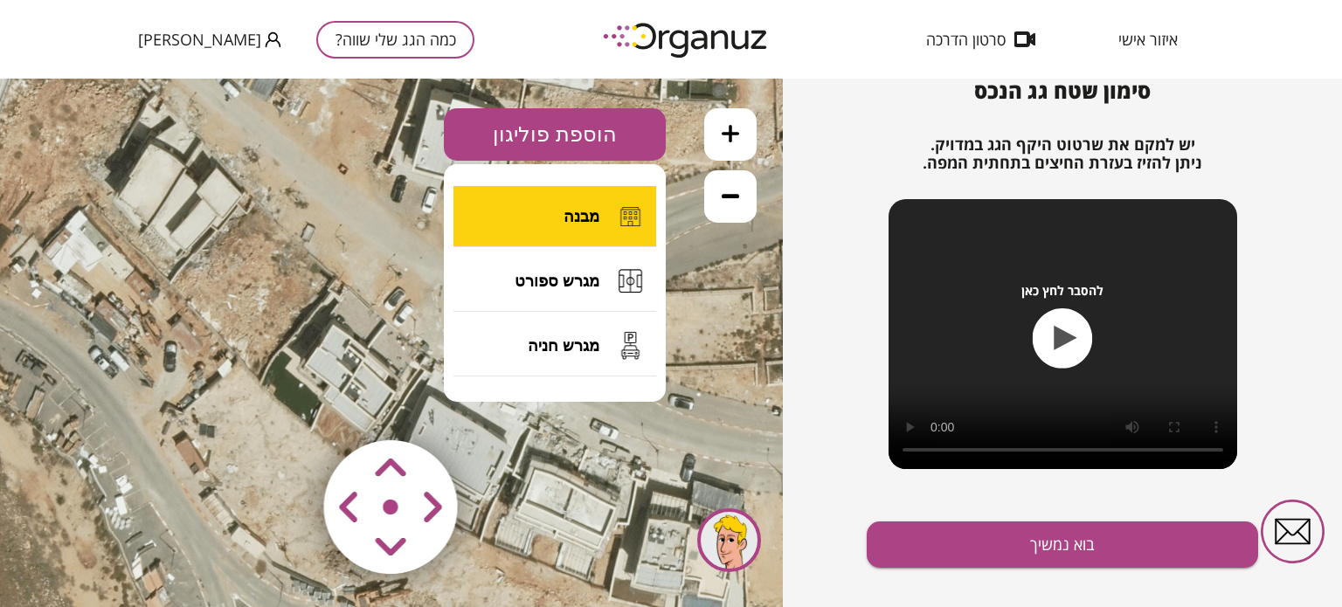
click at [539, 235] on button "מבנה" at bounding box center [554, 216] width 203 height 61
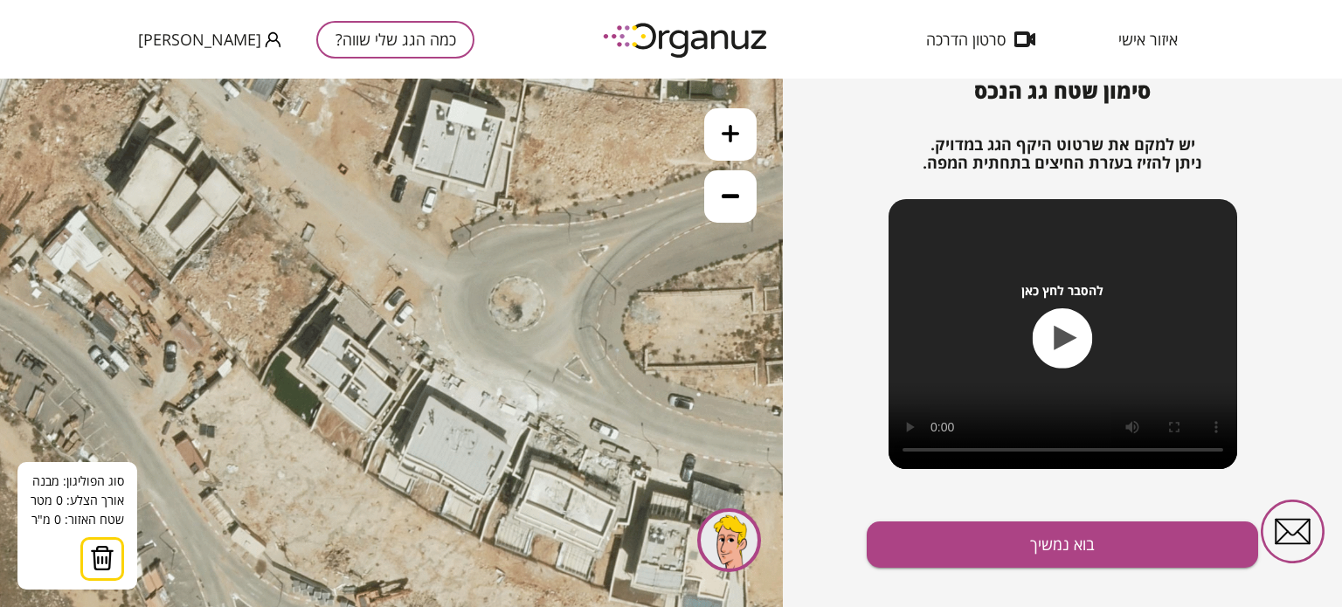
click at [370, 392] on icon at bounding box center [372, 382] width 1153 height 1153
click at [367, 356] on polygon at bounding box center [368, 374] width 3 height 36
click at [388, 375] on polygon at bounding box center [377, 374] width 21 height 36
click at [384, 382] on polygon at bounding box center [377, 374] width 21 height 36
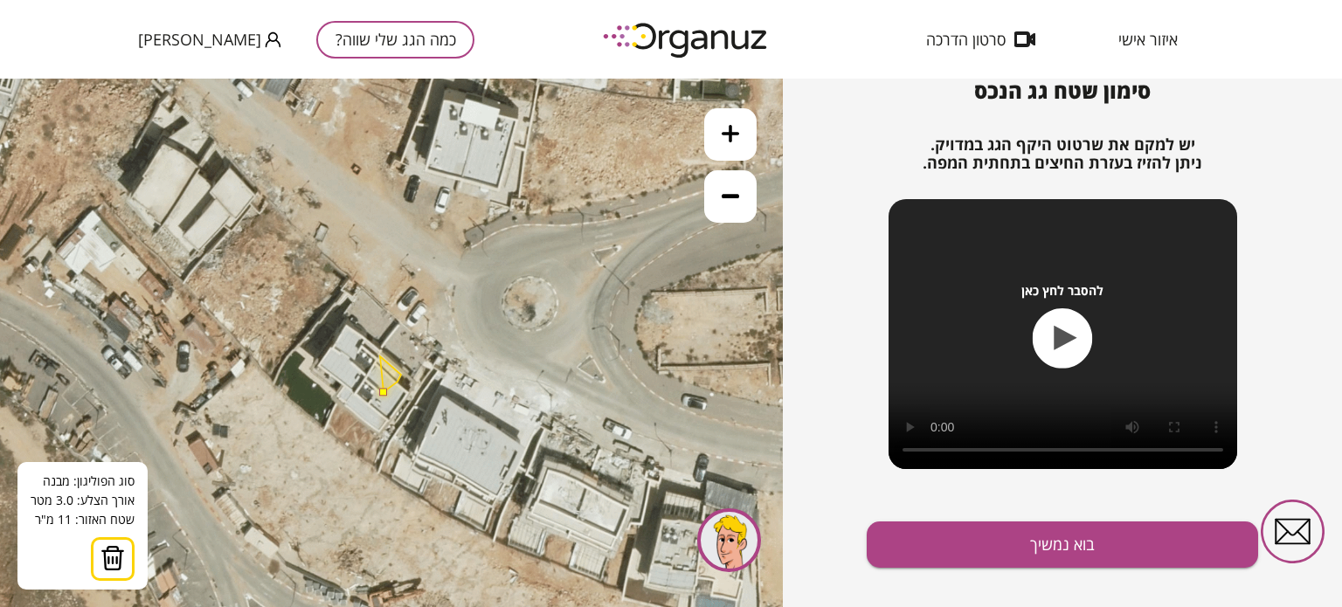
drag, startPoint x: 370, startPoint y: 391, endPoint x: 383, endPoint y: 391, distance: 13.1
click at [383, 391] on button at bounding box center [383, 392] width 8 height 8
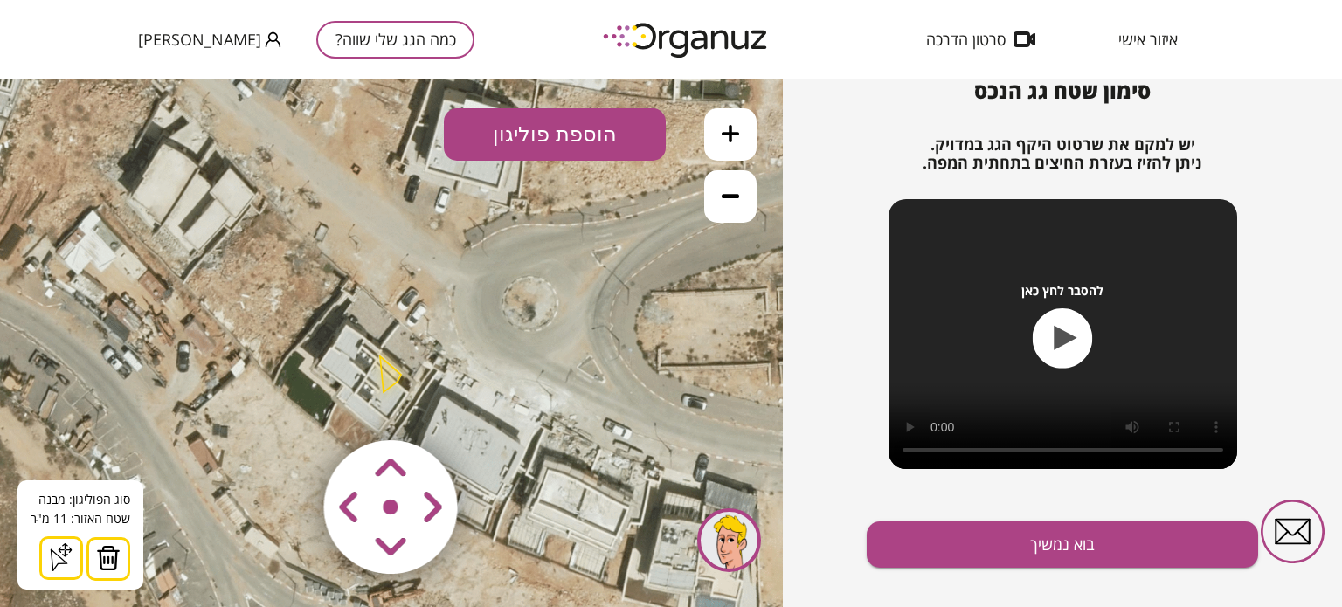
click at [66, 571] on button at bounding box center [61, 558] width 44 height 44
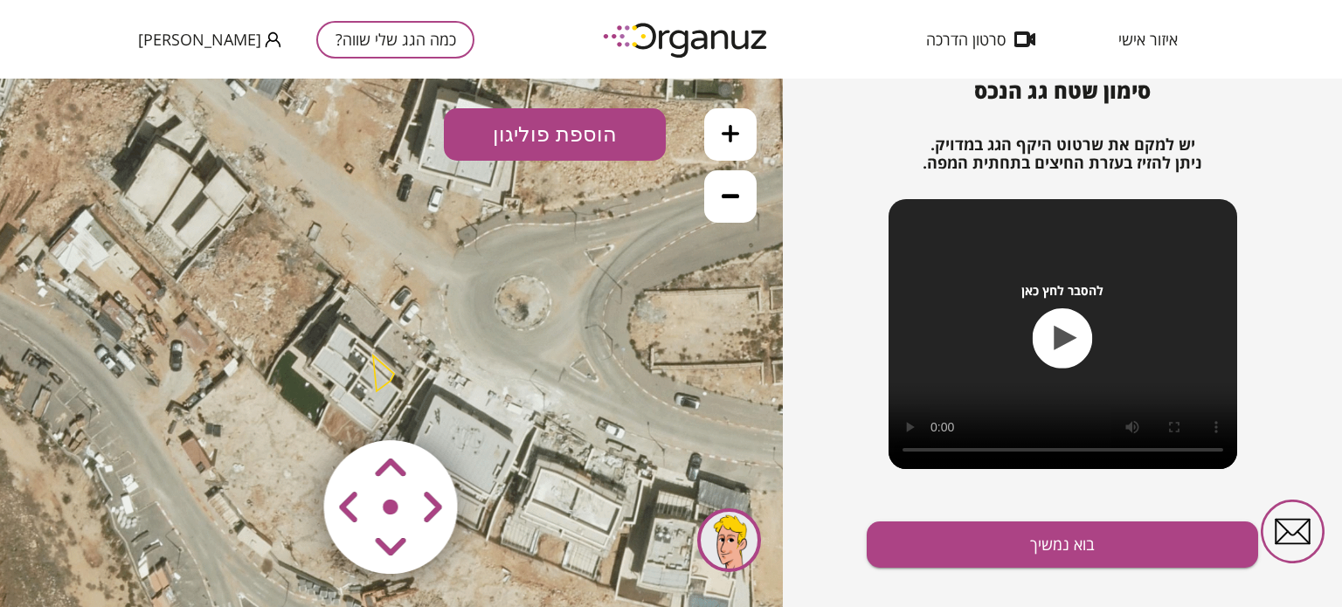
drag, startPoint x: 381, startPoint y: 391, endPoint x: 374, endPoint y: 384, distance: 9.9
click at [374, 384] on icon at bounding box center [378, 381] width 1153 height 1153
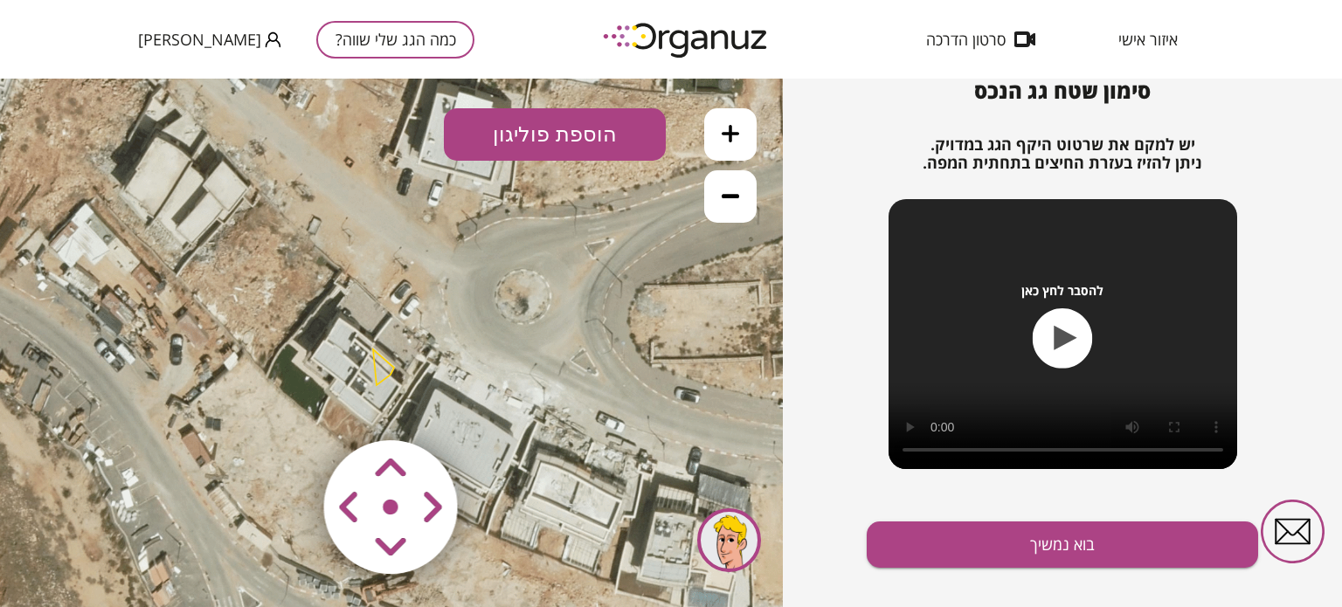
click at [375, 378] on polygon at bounding box center [383, 367] width 21 height 36
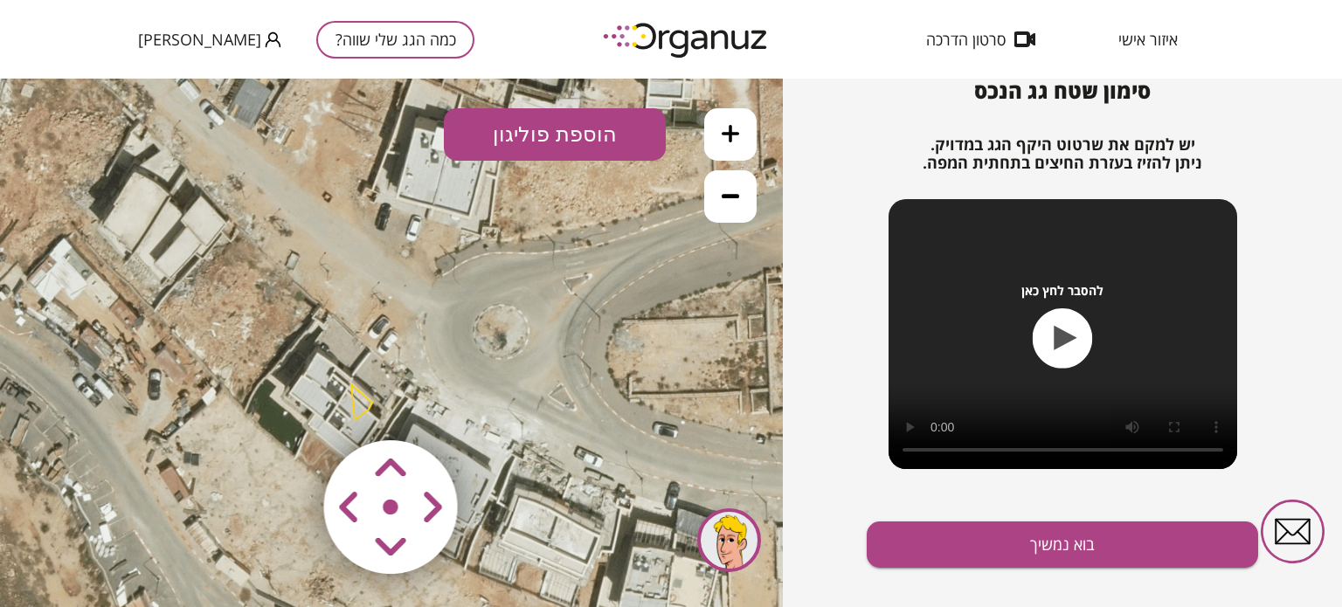
drag, startPoint x: 375, startPoint y: 382, endPoint x: 377, endPoint y: 363, distance: 18.5
click at [377, 363] on icon at bounding box center [356, 410] width 1153 height 1153
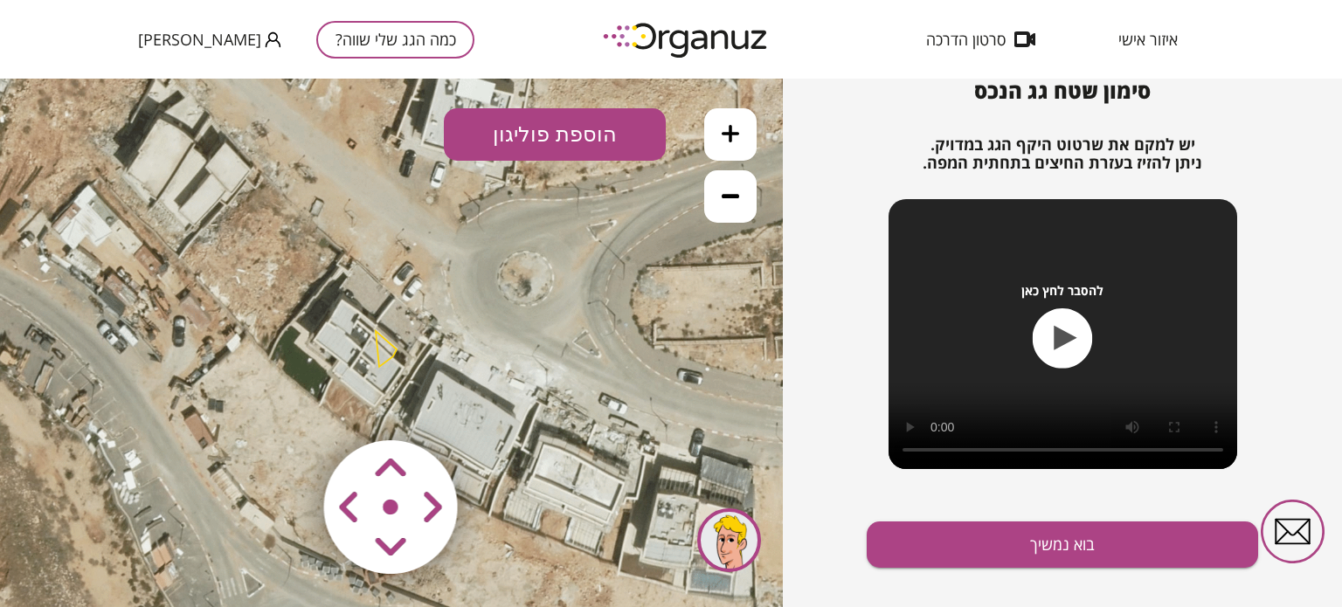
click at [377, 362] on icon at bounding box center [380, 357] width 1153 height 1153
click at [737, 142] on button at bounding box center [730, 134] width 52 height 52
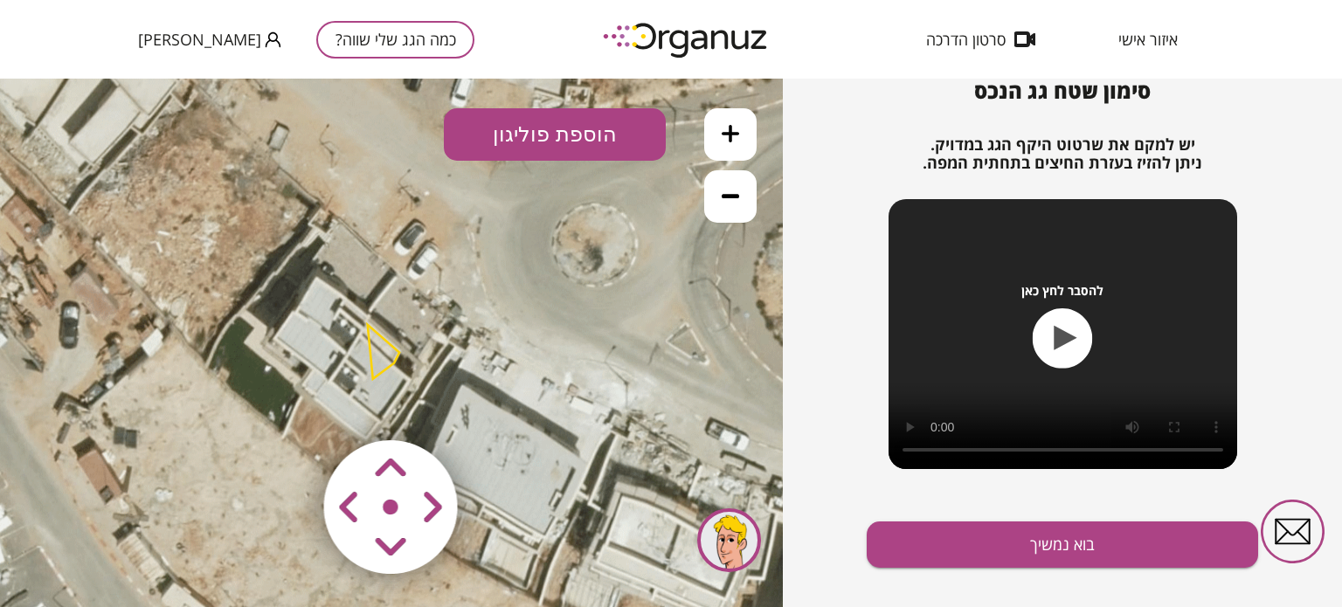
click at [737, 142] on button at bounding box center [730, 134] width 52 height 52
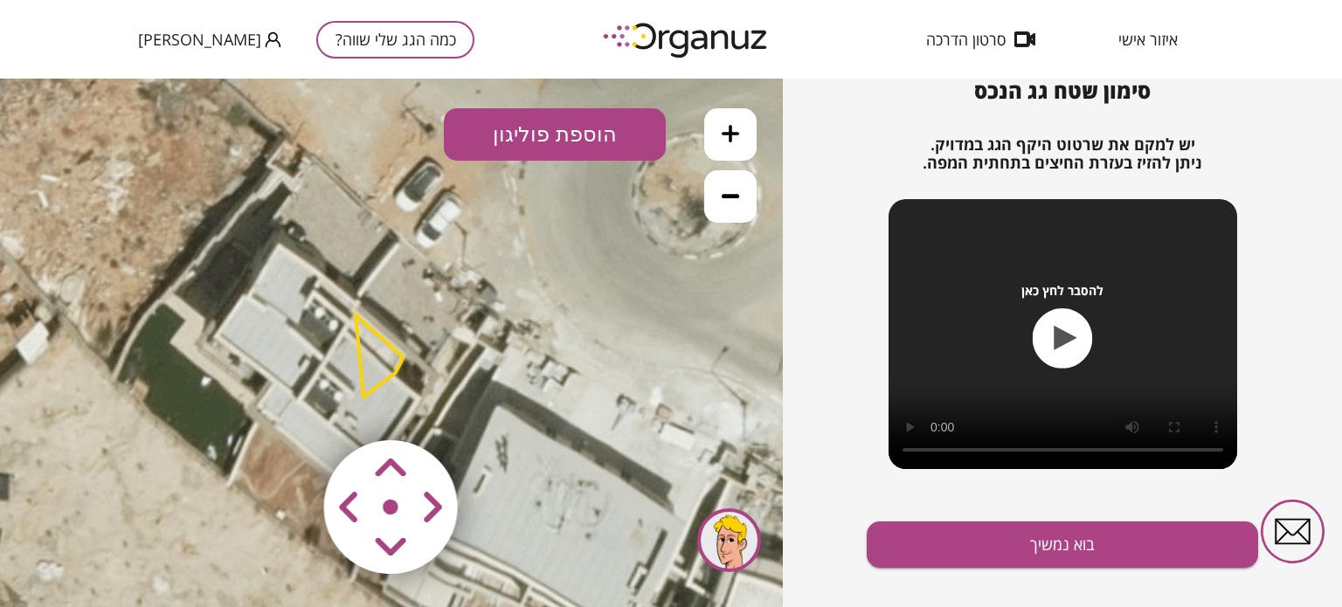
click at [737, 142] on button at bounding box center [730, 134] width 52 height 52
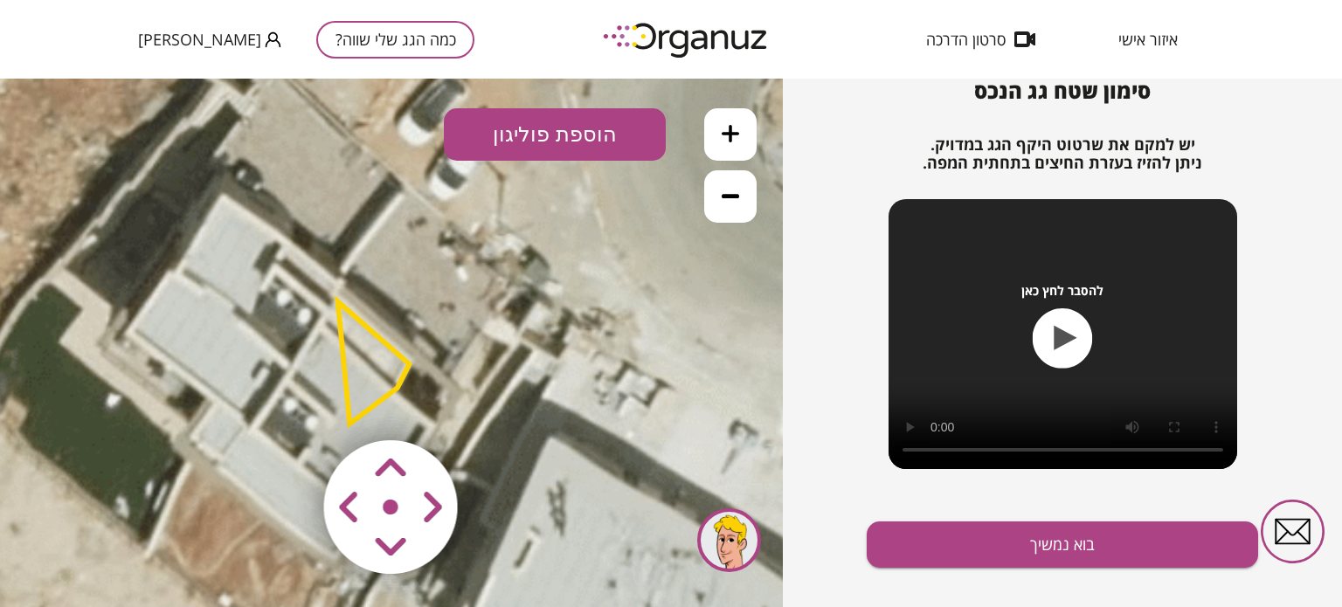
click at [737, 142] on button at bounding box center [730, 134] width 52 height 52
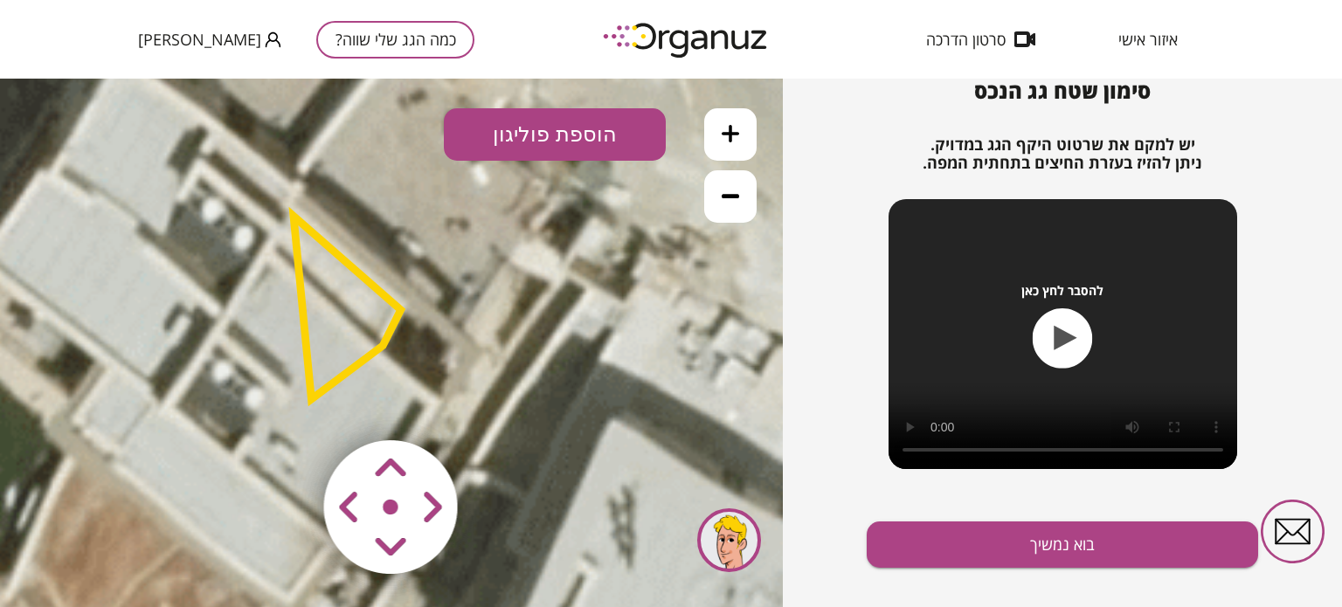
drag, startPoint x: 505, startPoint y: 258, endPoint x: 485, endPoint y: 191, distance: 69.4
click at [485, 191] on icon at bounding box center [320, 350] width 5897 height 5897
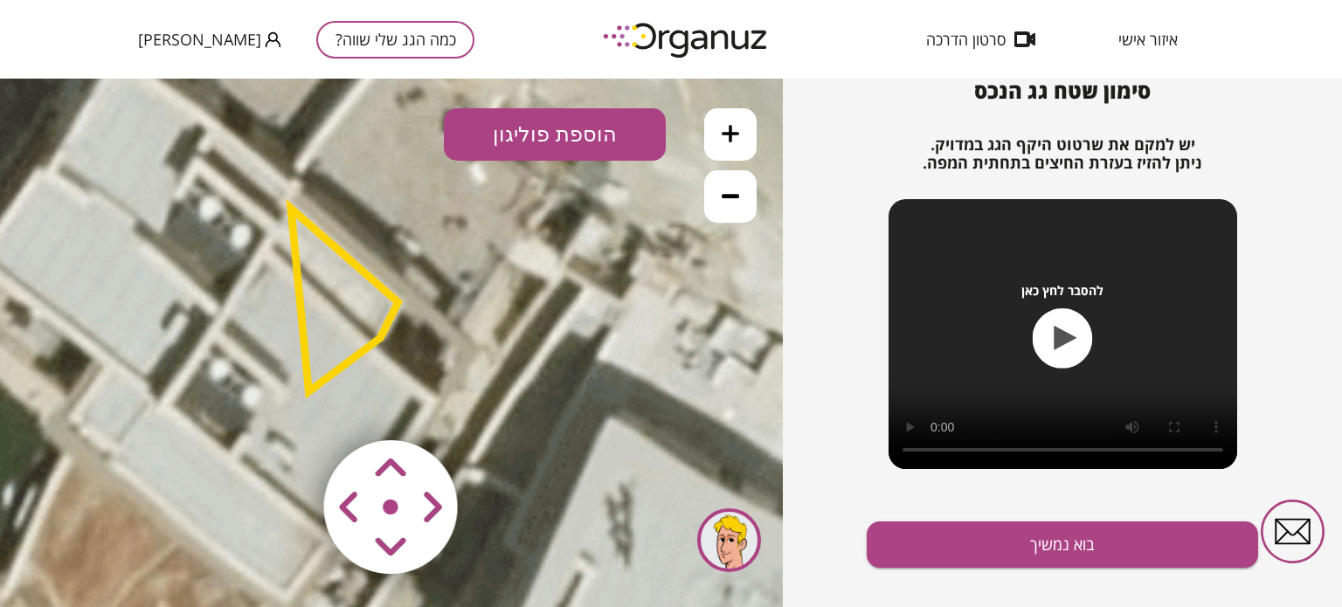
click at [287, 404] on area at bounding box center [287, 404] width 0 height 0
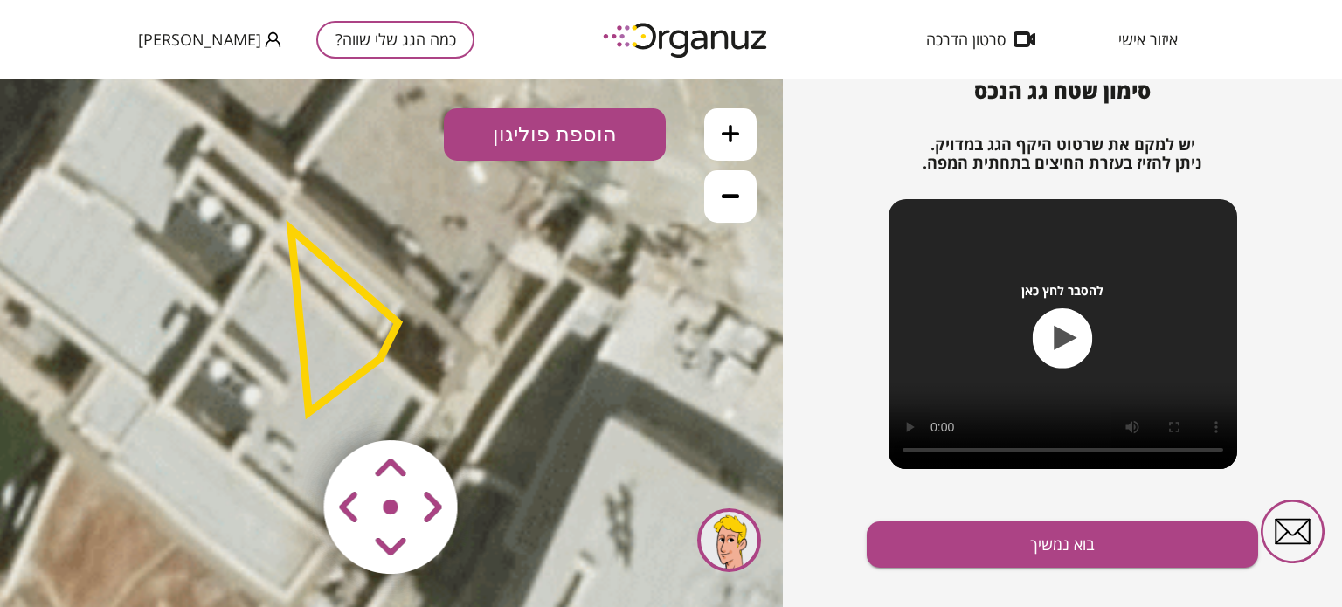
click at [287, 404] on area at bounding box center [287, 404] width 0 height 0
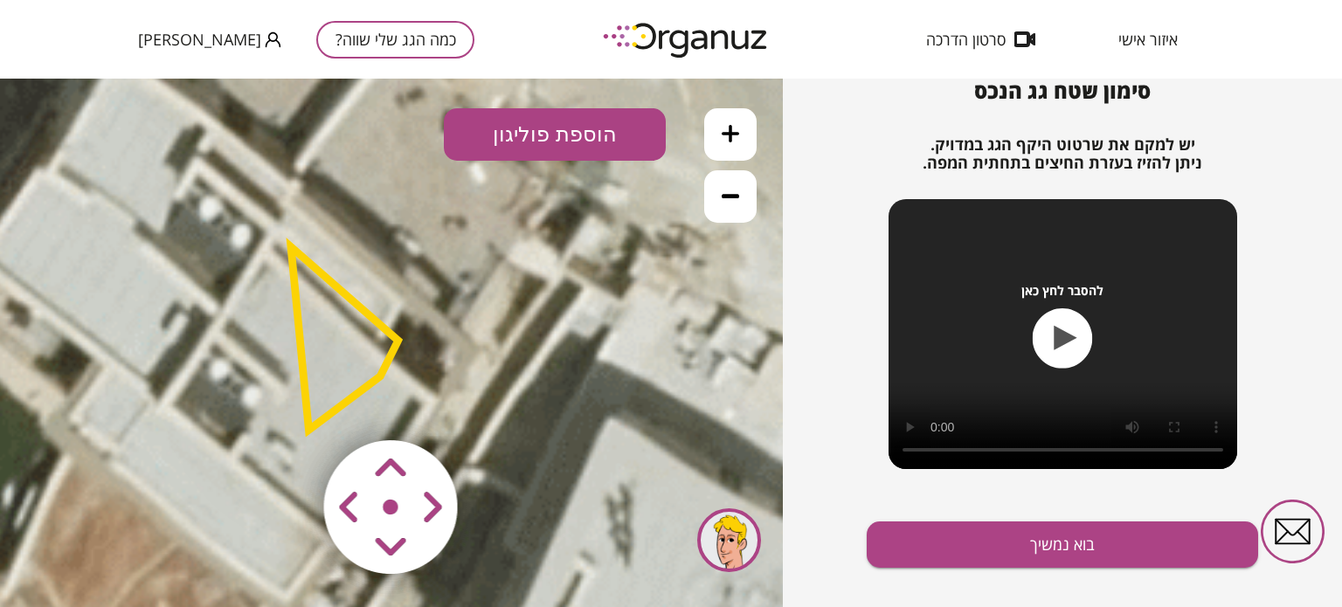
click at [287, 404] on area at bounding box center [287, 404] width 0 height 0
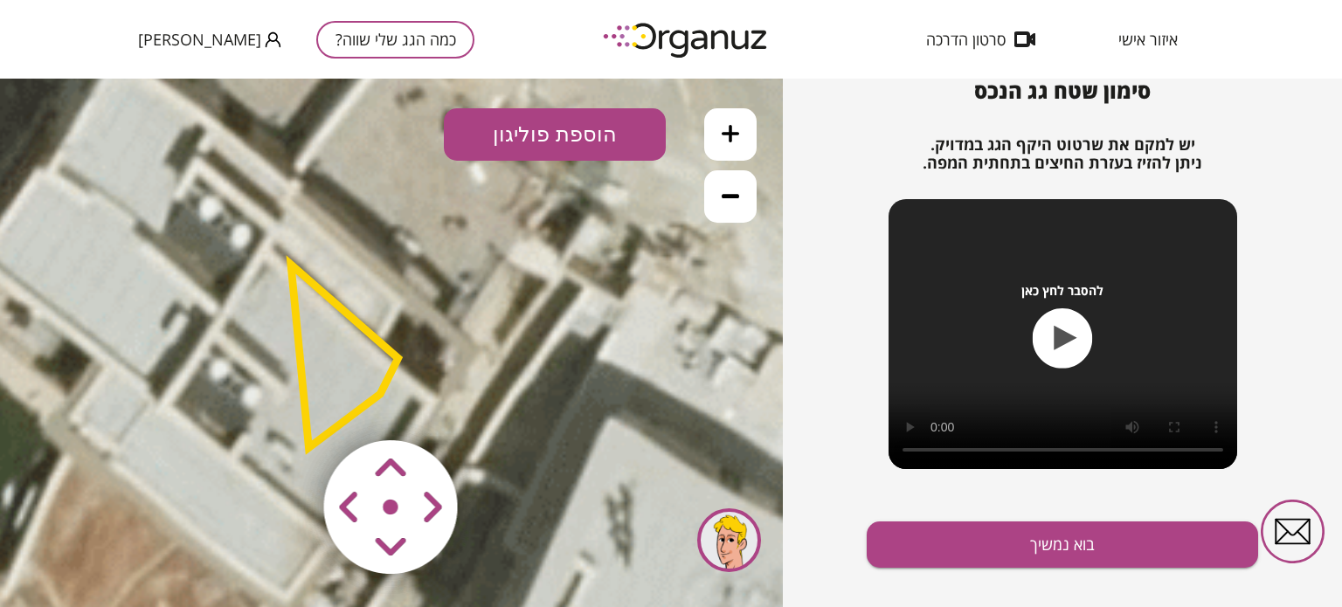
click at [306, 430] on img at bounding box center [391, 508] width 209 height 209
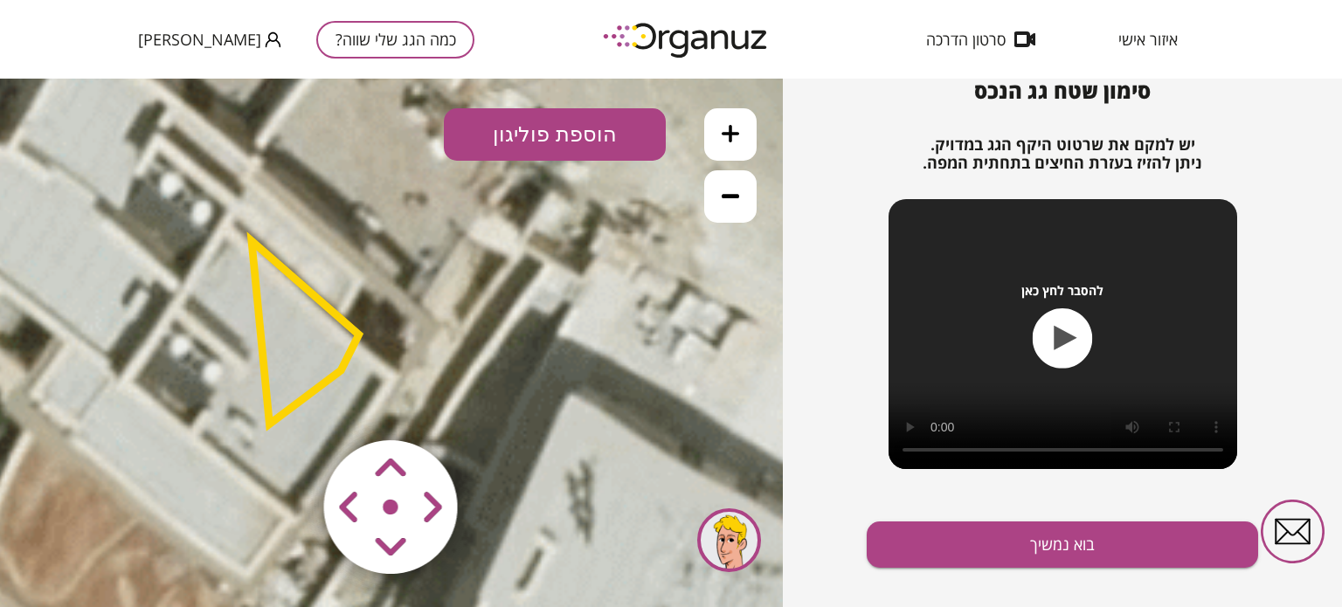
drag, startPoint x: 304, startPoint y: 407, endPoint x: 260, endPoint y: 383, distance: 50.1
click at [260, 383] on div ".st0 { fill: #FFFFFF; } 0" at bounding box center [391, 343] width 783 height 529
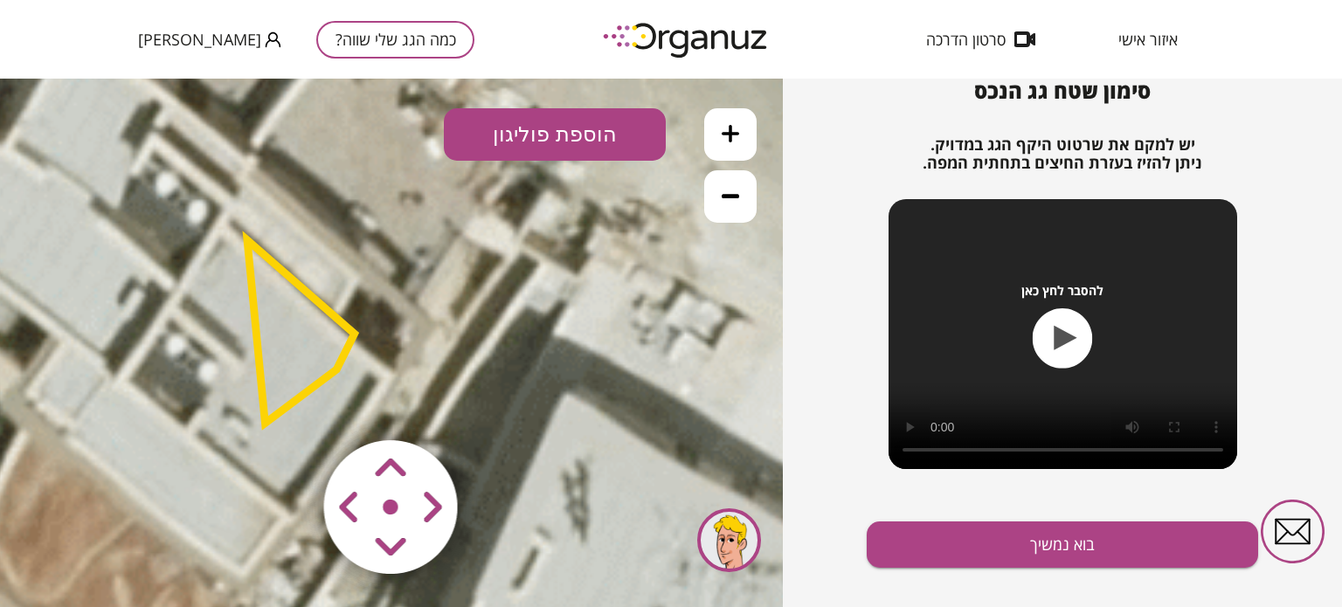
click at [260, 383] on polygon at bounding box center [300, 331] width 107 height 183
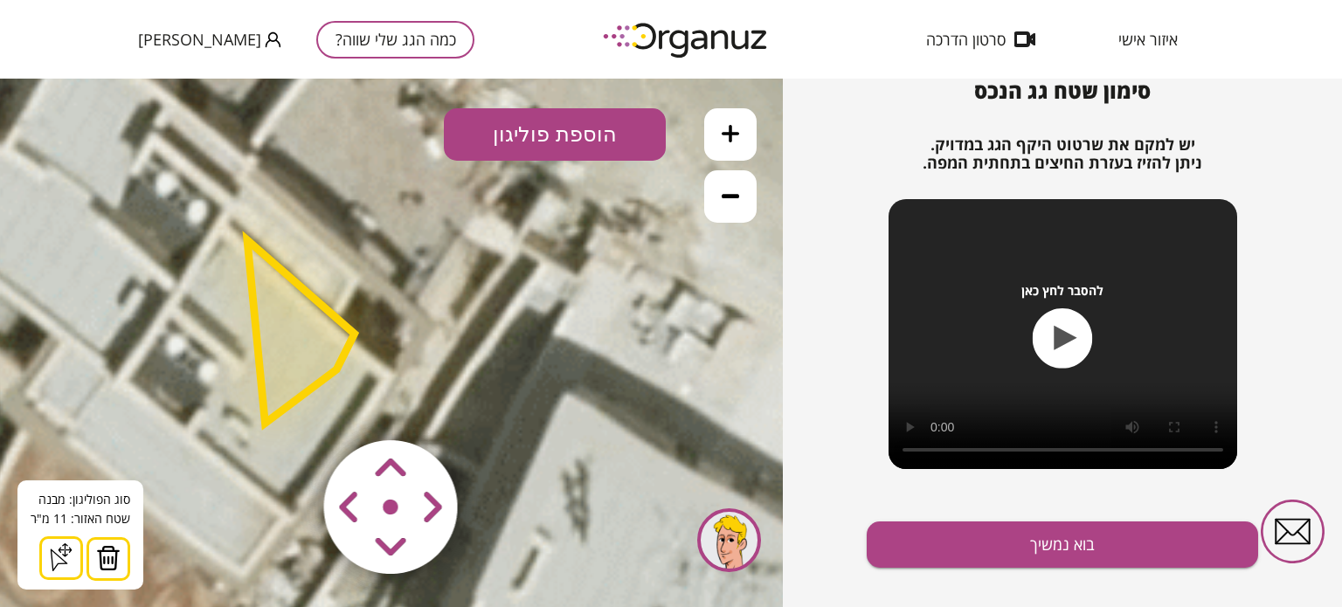
click at [56, 555] on icon at bounding box center [61, 557] width 28 height 28
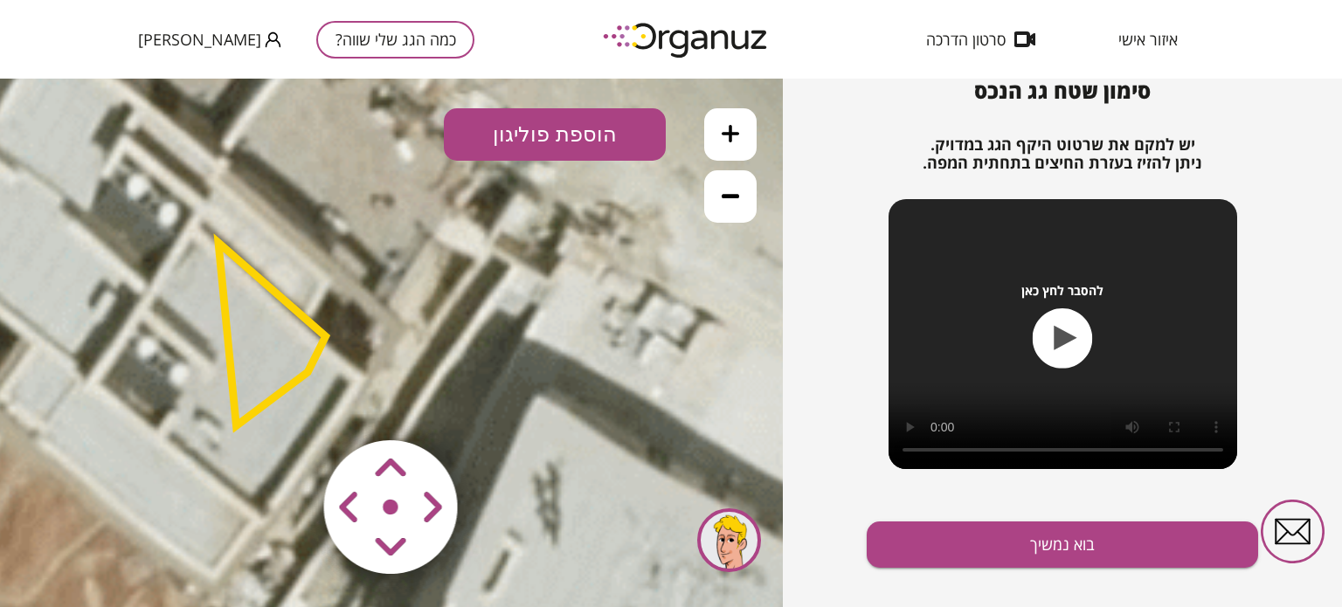
drag, startPoint x: 265, startPoint y: 398, endPoint x: 236, endPoint y: 401, distance: 29.0
click at [236, 401] on polygon at bounding box center [271, 334] width 107 height 183
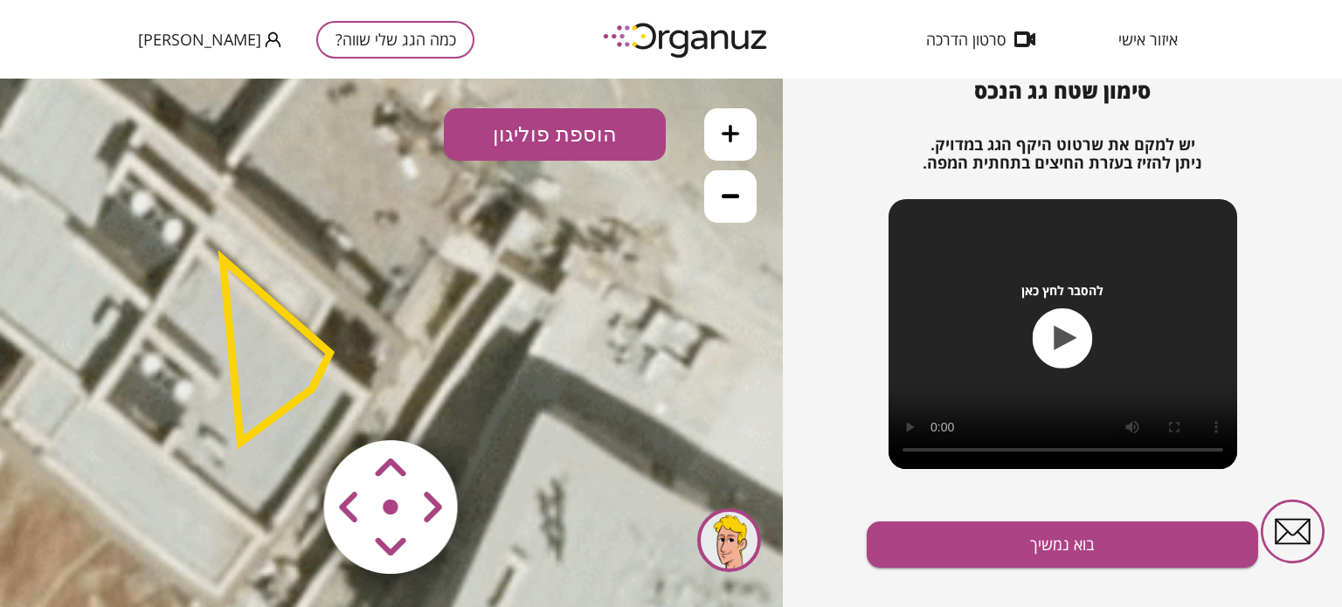
drag, startPoint x: 233, startPoint y: 394, endPoint x: 238, endPoint y: 410, distance: 16.3
click at [238, 410] on polygon at bounding box center [276, 350] width 107 height 183
click at [287, 404] on area at bounding box center [287, 404] width 0 height 0
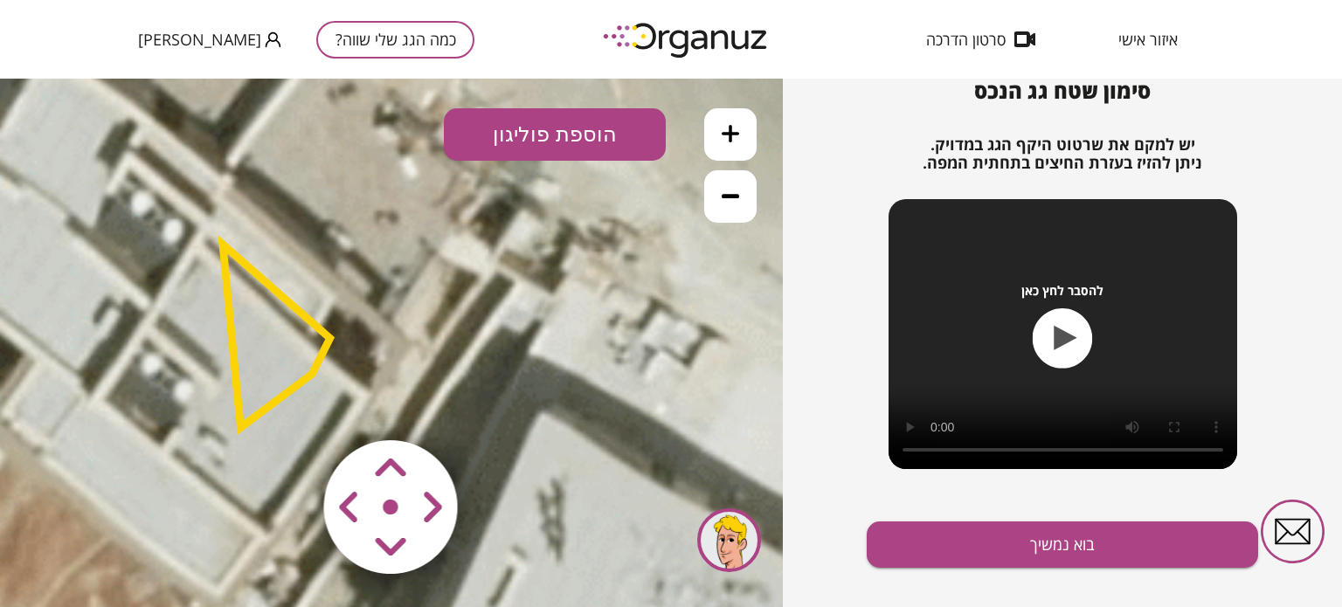
click at [287, 404] on area at bounding box center [287, 404] width 0 height 0
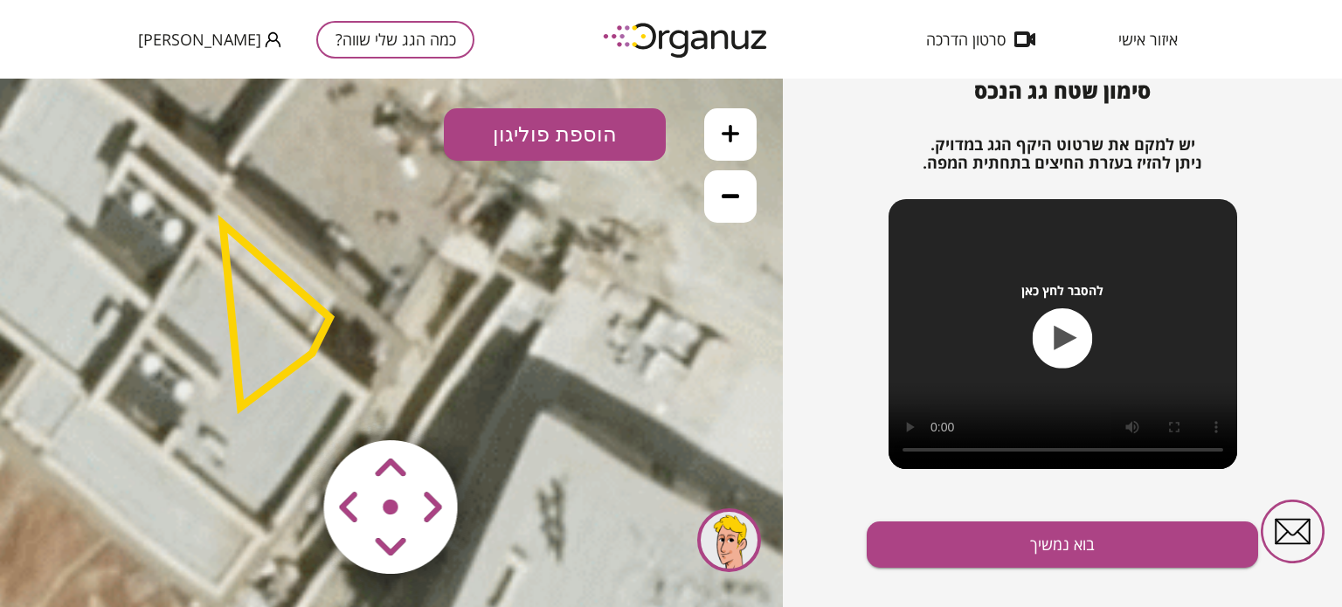
click at [287, 404] on area at bounding box center [287, 404] width 0 height 0
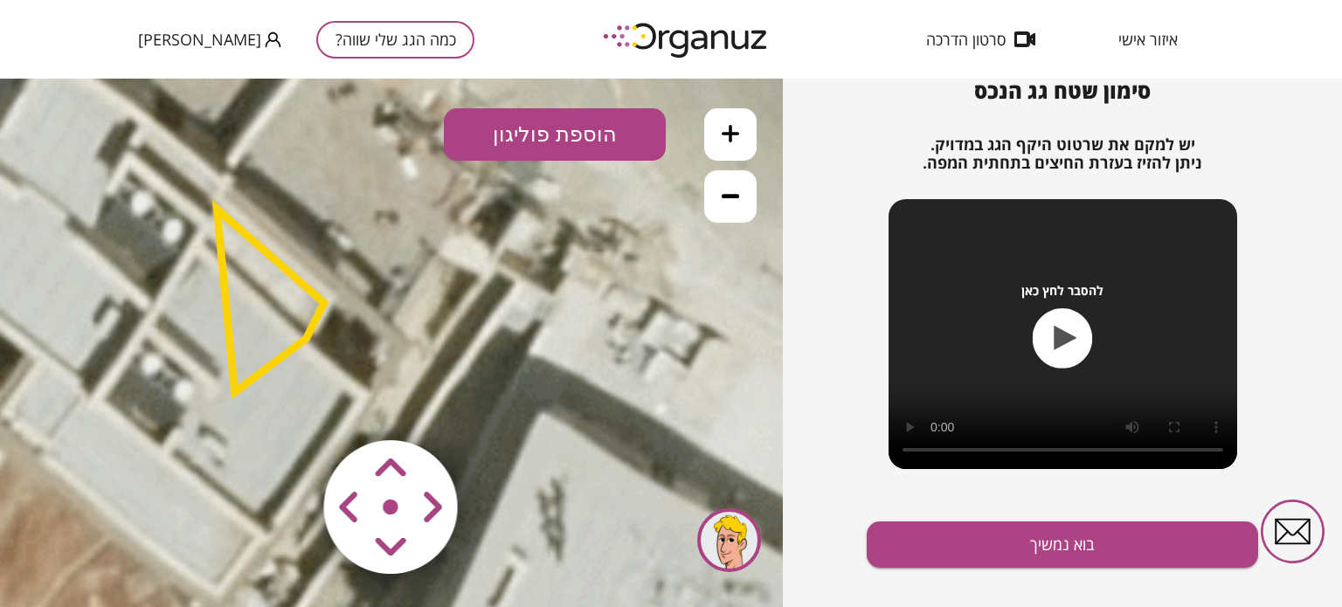
click at [287, 404] on area at bounding box center [287, 404] width 0 height 0
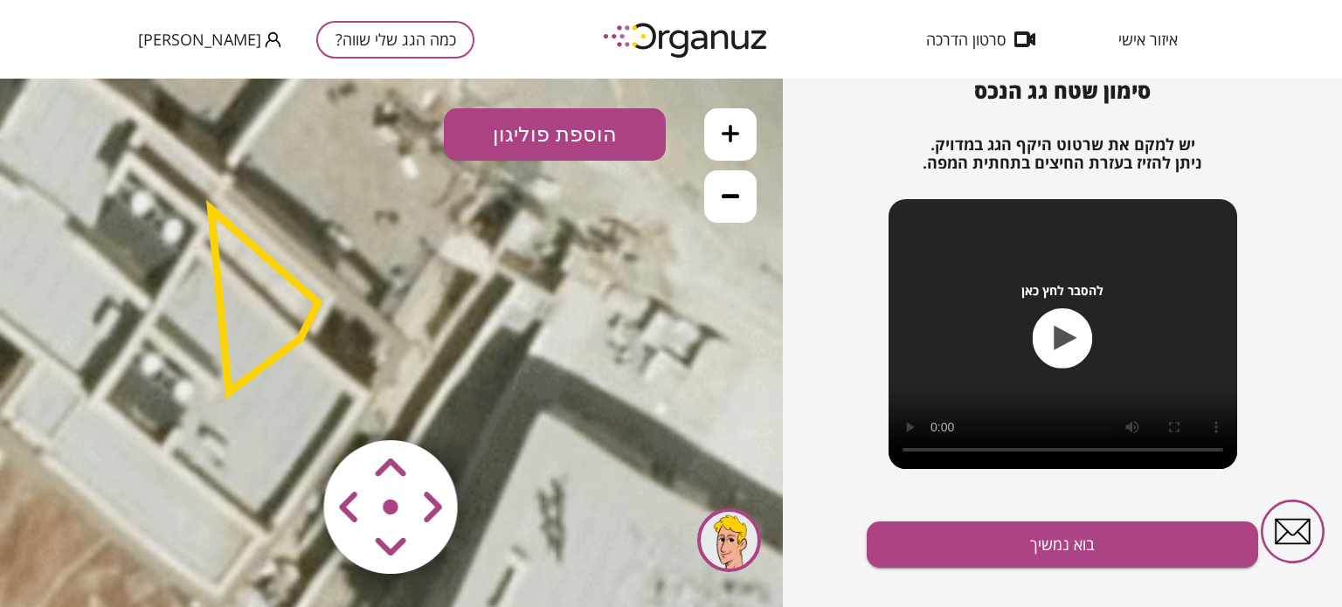
click at [287, 404] on area at bounding box center [287, 404] width 0 height 0
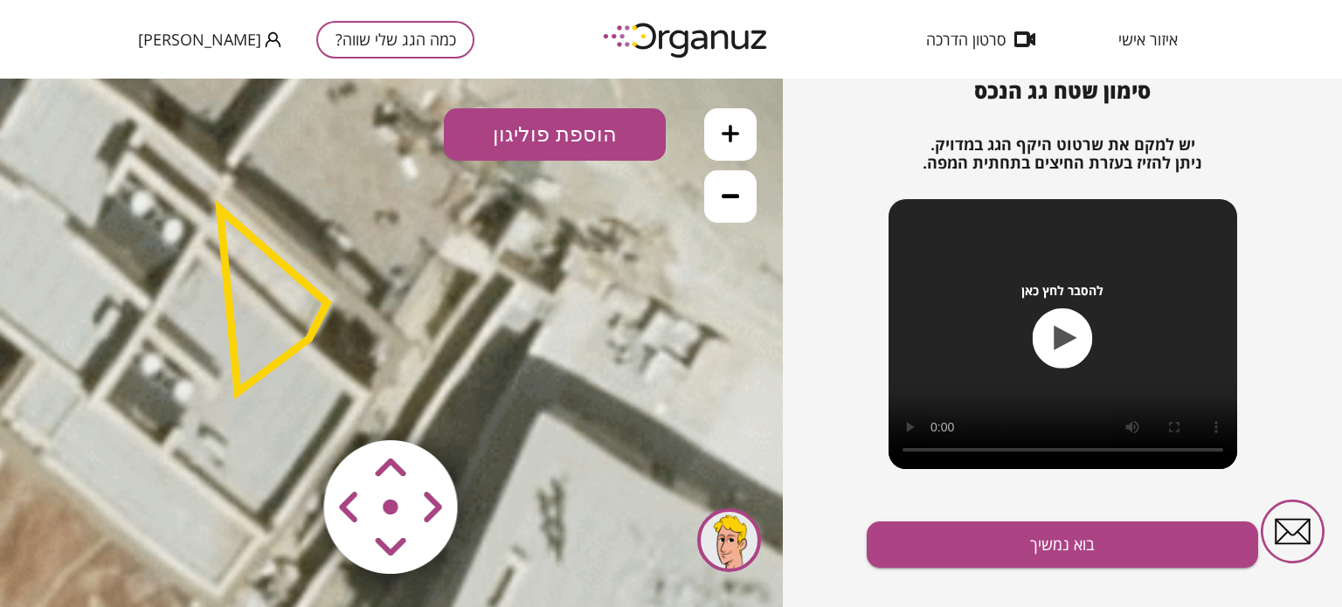
click at [517, 138] on button "הוספת פוליגון" at bounding box center [555, 134] width 222 height 52
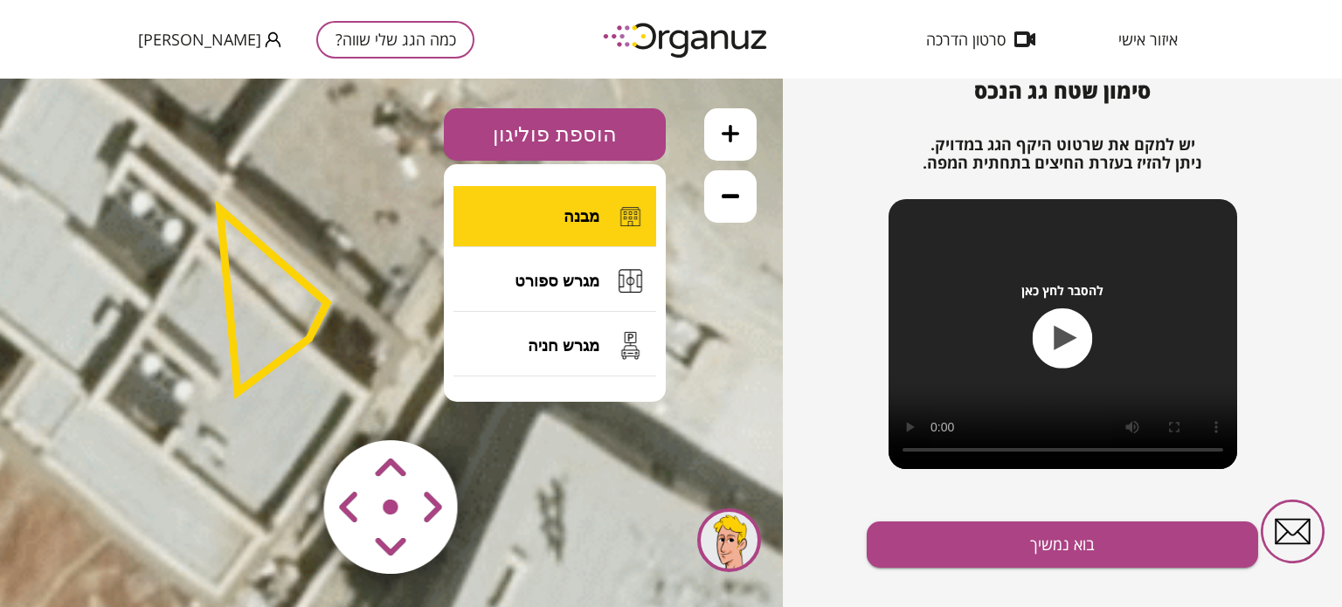
click at [525, 223] on button "מבנה" at bounding box center [554, 216] width 203 height 61
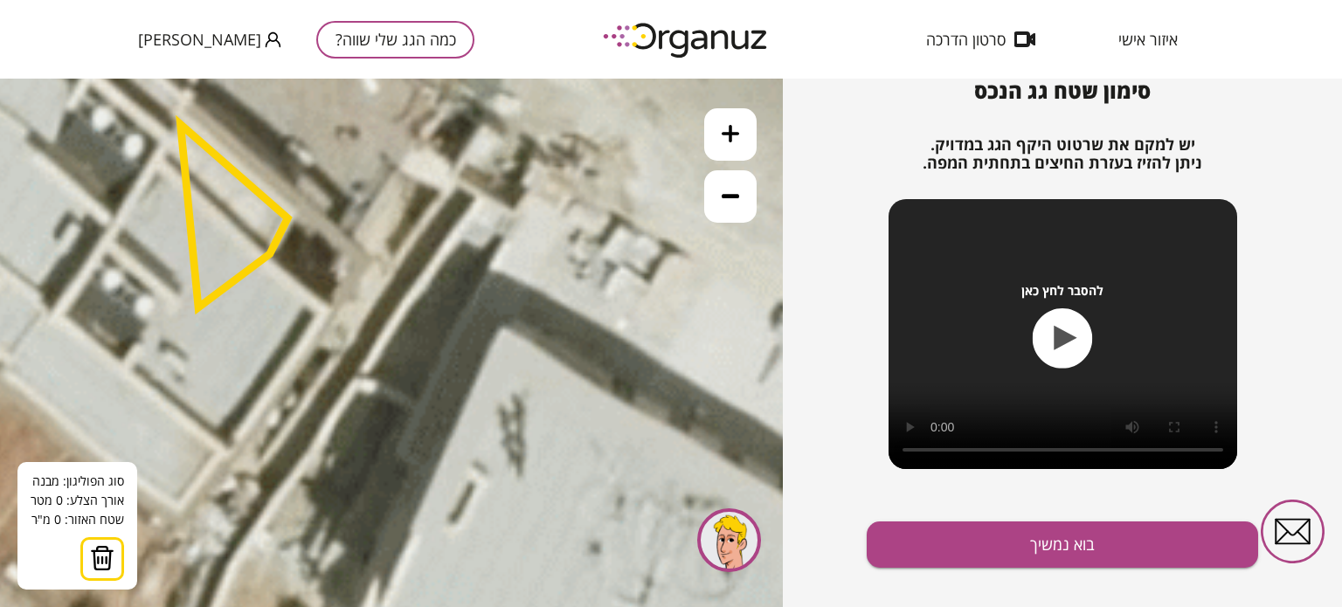
drag, startPoint x: 218, startPoint y: 591, endPoint x: 177, endPoint y: 507, distance: 93.0
click at [177, 507] on icon at bounding box center [210, 258] width 5897 height 5897
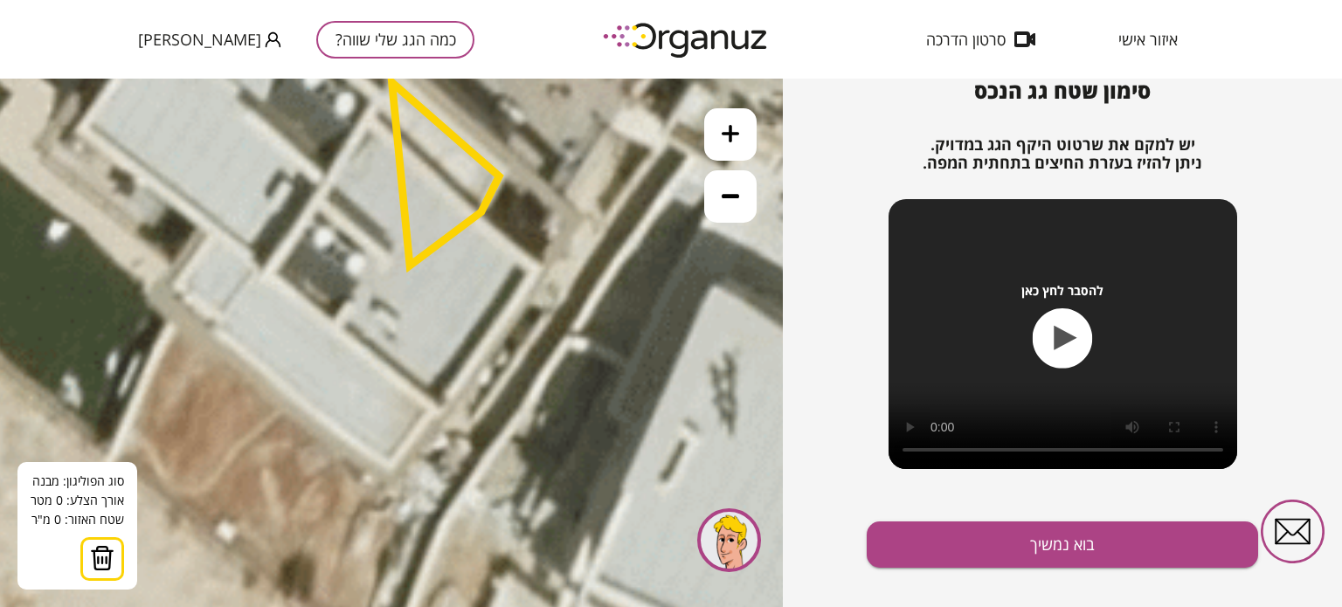
drag, startPoint x: 177, startPoint y: 507, endPoint x: 392, endPoint y: 461, distance: 219.7
click at [392, 461] on icon at bounding box center [421, 216] width 5897 height 5897
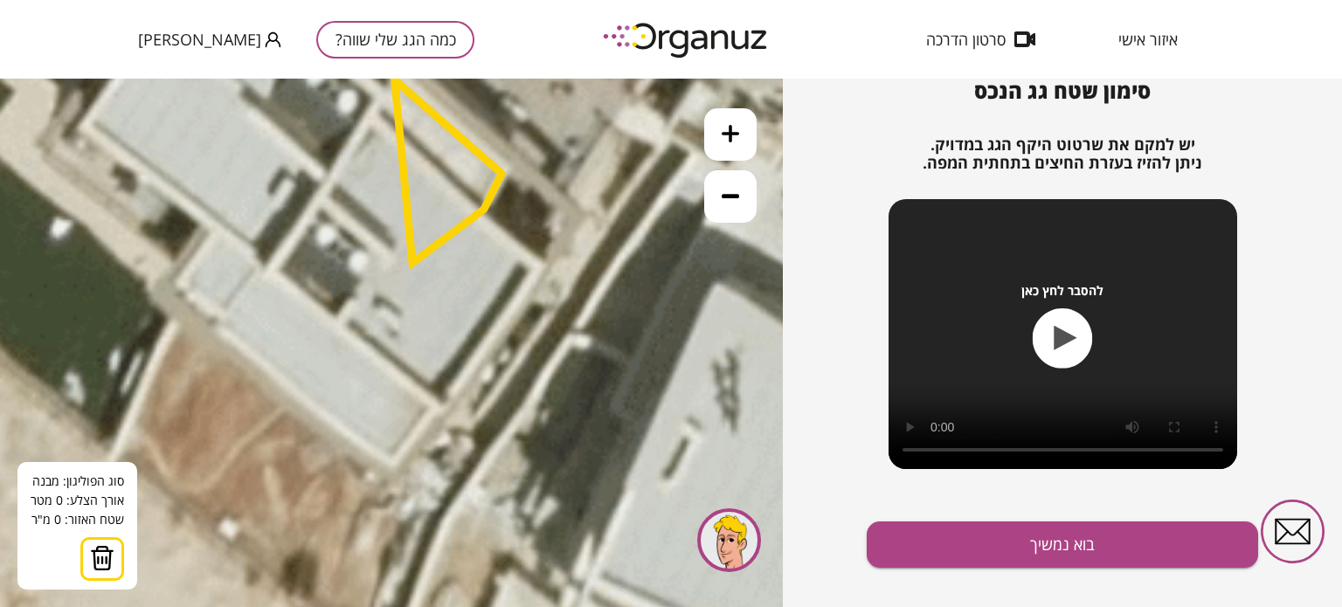
click at [360, 390] on icon at bounding box center [424, 213] width 5897 height 5897
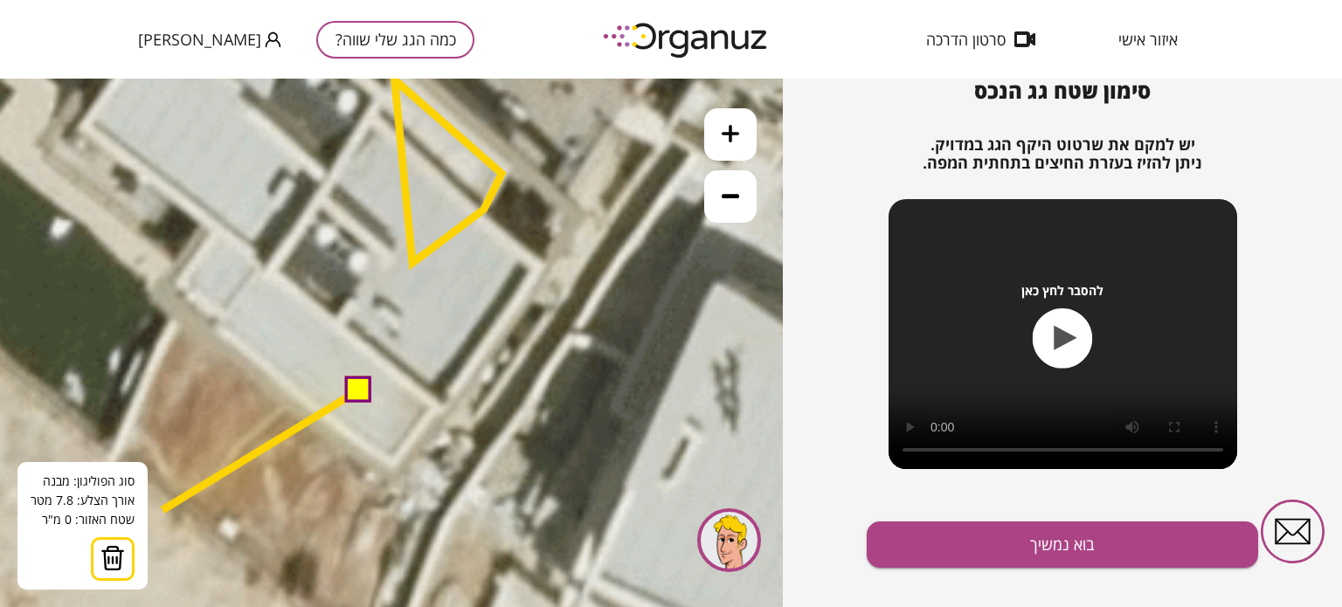
click at [101, 566] on img at bounding box center [112, 558] width 24 height 26
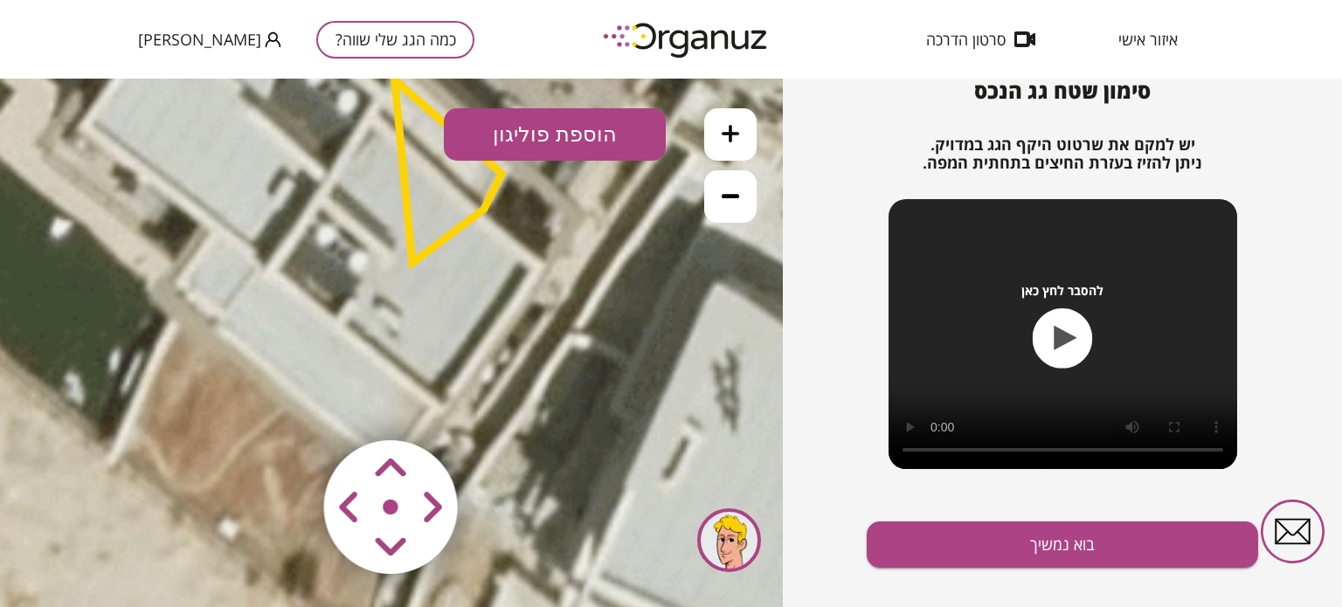
click at [562, 146] on button "הוספת פוליגון" at bounding box center [555, 134] width 222 height 52
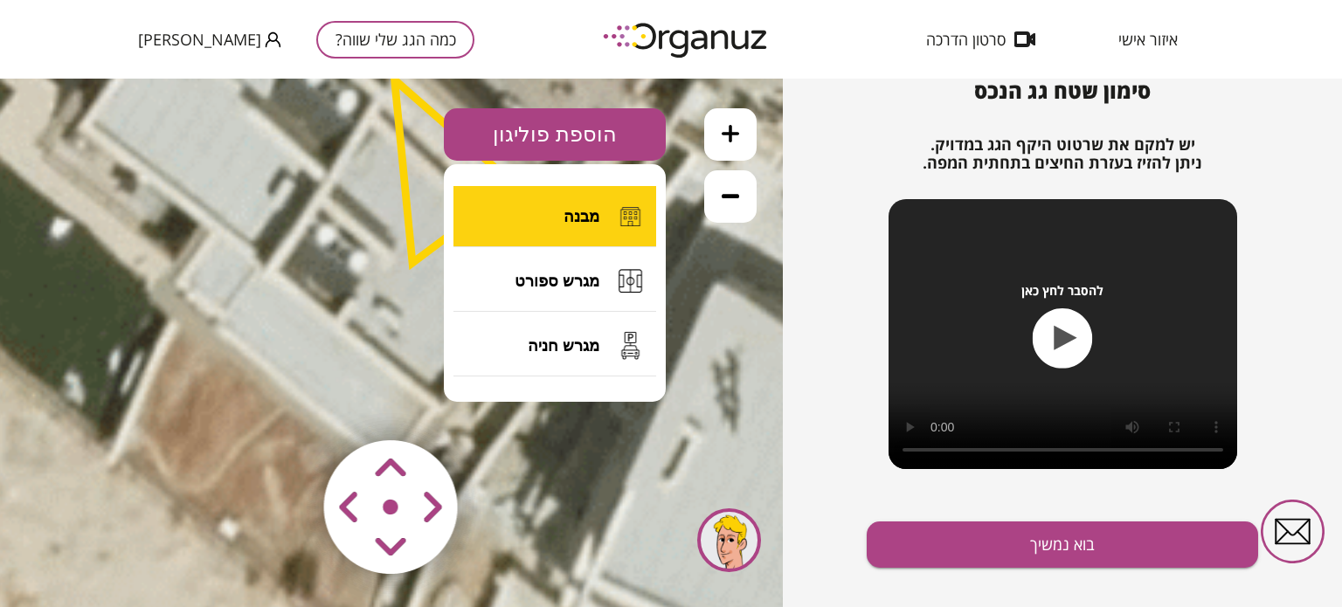
click at [558, 228] on button "מבנה" at bounding box center [554, 216] width 203 height 61
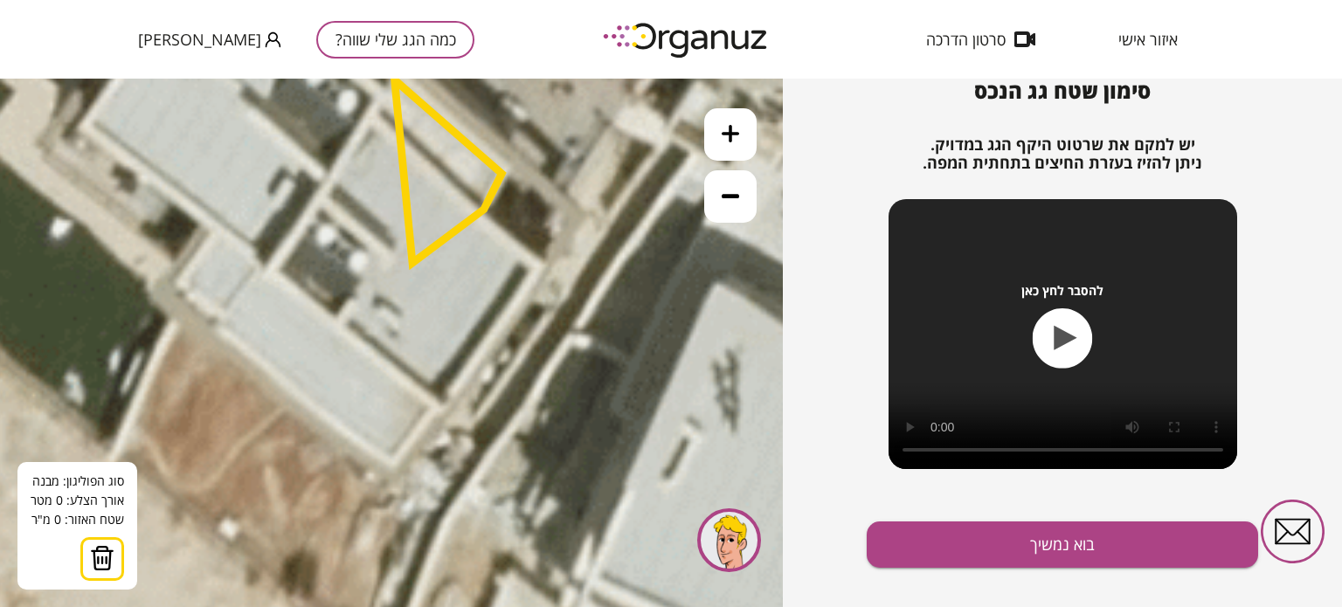
click at [391, 460] on icon at bounding box center [424, 213] width 5897 height 5897
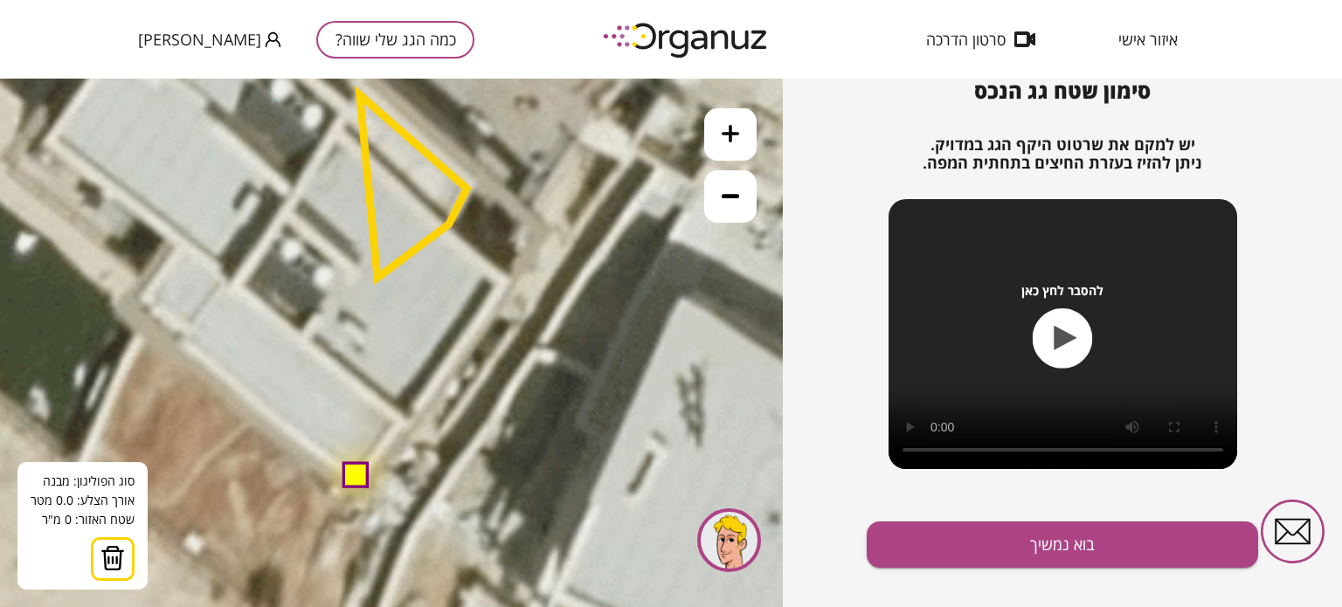
drag, startPoint x: 398, startPoint y: 452, endPoint x: 363, endPoint y: 467, distance: 38.0
click at [363, 467] on button at bounding box center [354, 473] width 26 height 26
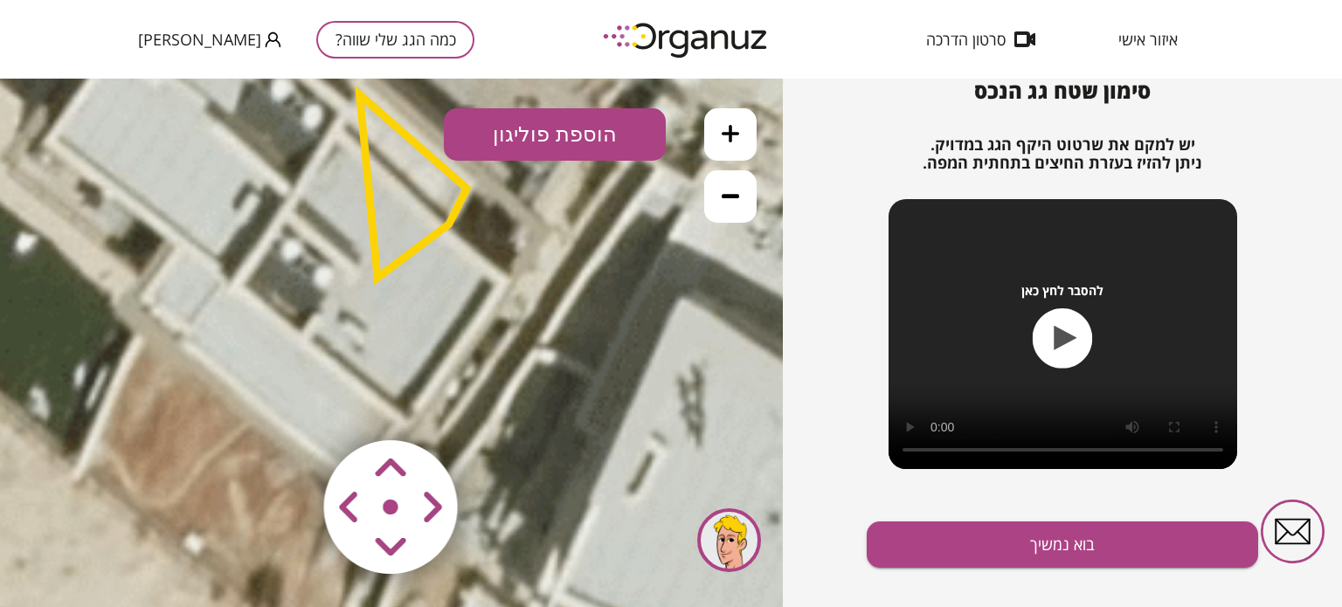
click at [429, 350] on icon at bounding box center [389, 228] width 5897 height 5897
click at [384, 239] on polygon at bounding box center [413, 185] width 107 height 183
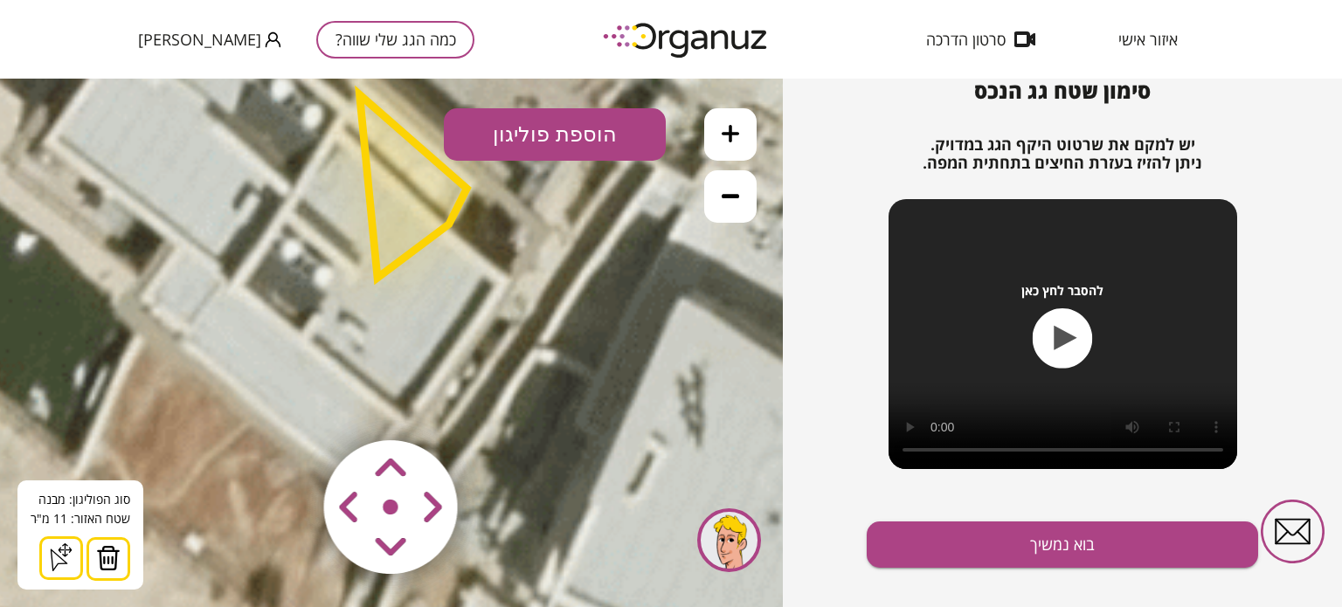
click at [98, 545] on img at bounding box center [108, 558] width 24 height 26
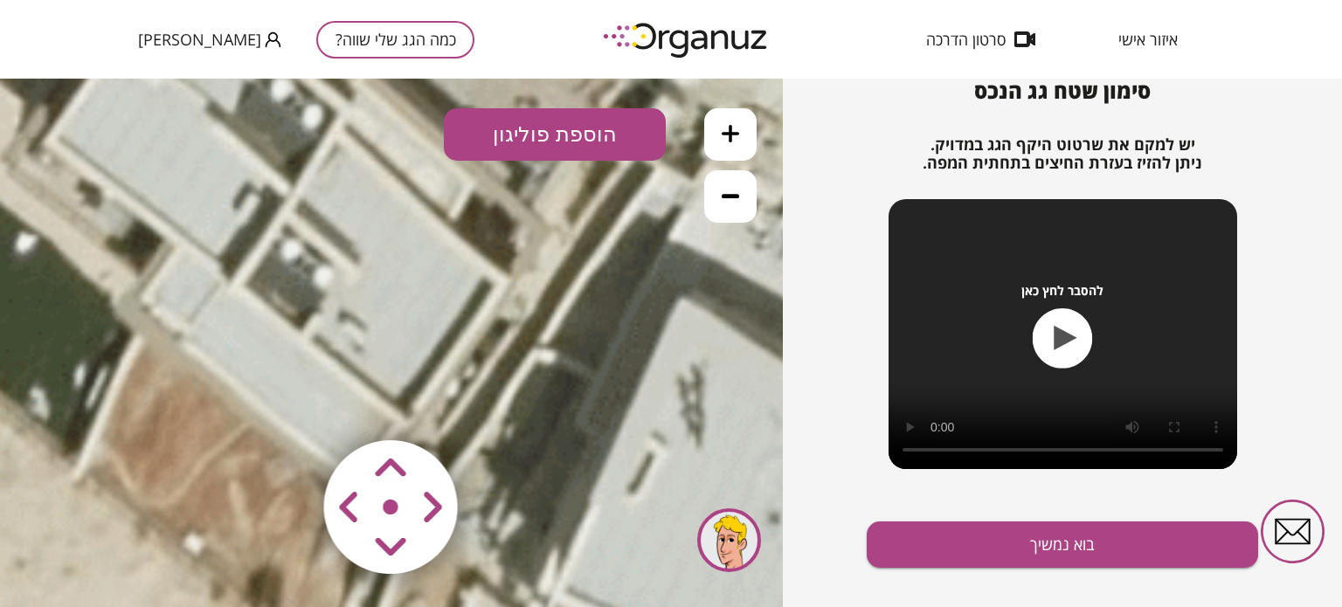
click at [528, 139] on button "הוספת פוליגון" at bounding box center [555, 134] width 222 height 52
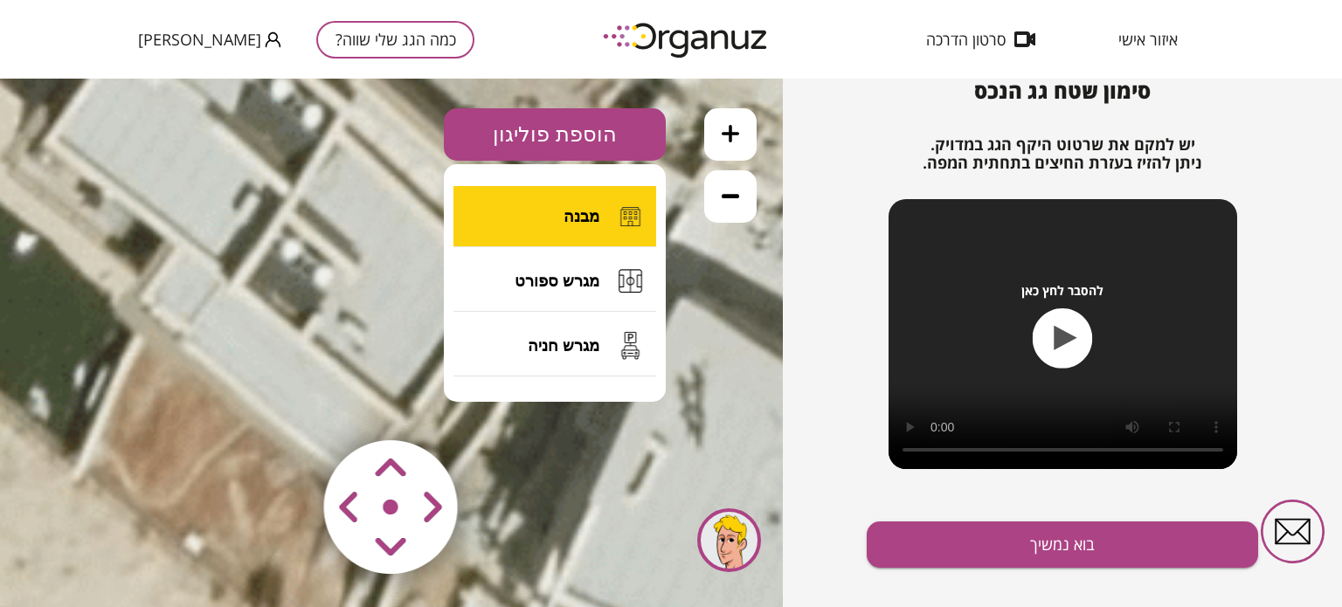
click at [506, 220] on button "מבנה" at bounding box center [554, 216] width 203 height 61
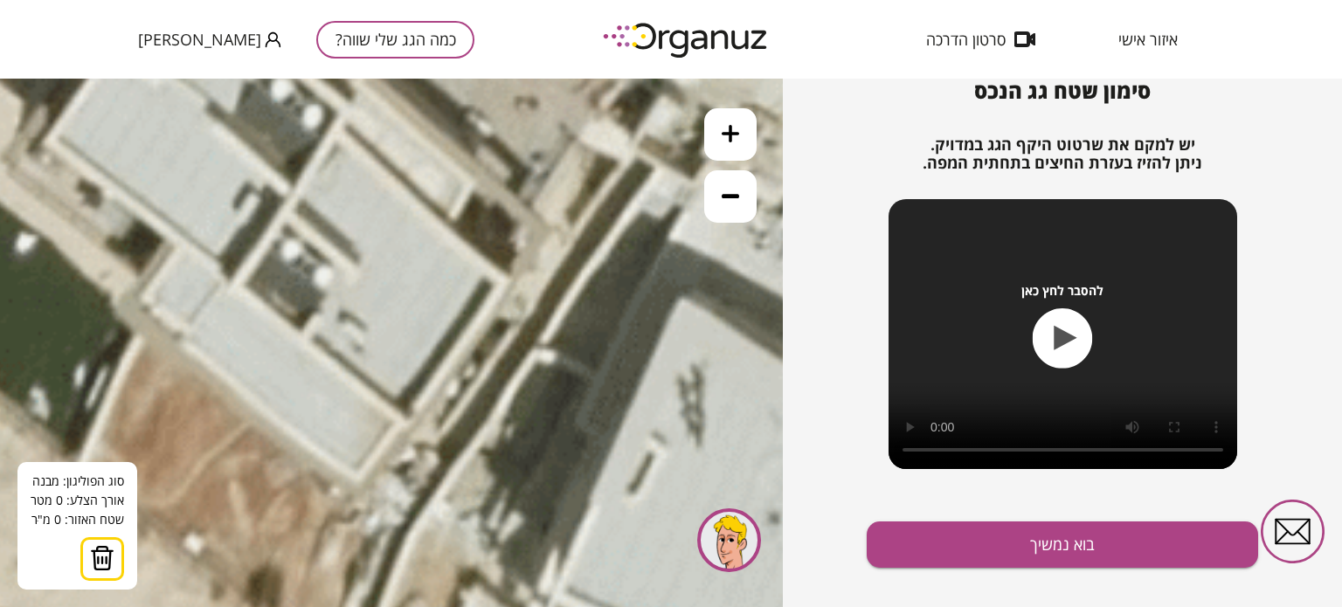
click at [190, 343] on icon at bounding box center [389, 228] width 5897 height 5897
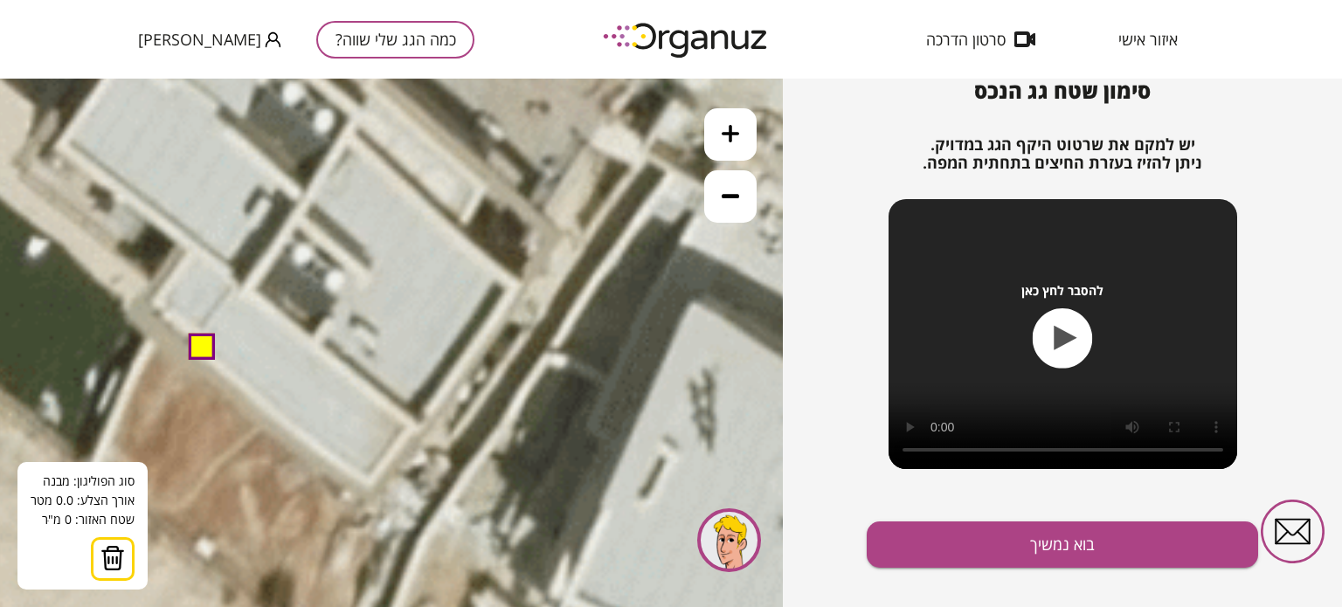
drag, startPoint x: 198, startPoint y: 349, endPoint x: 210, endPoint y: 355, distance: 12.9
click at [210, 355] on button at bounding box center [200, 346] width 26 height 26
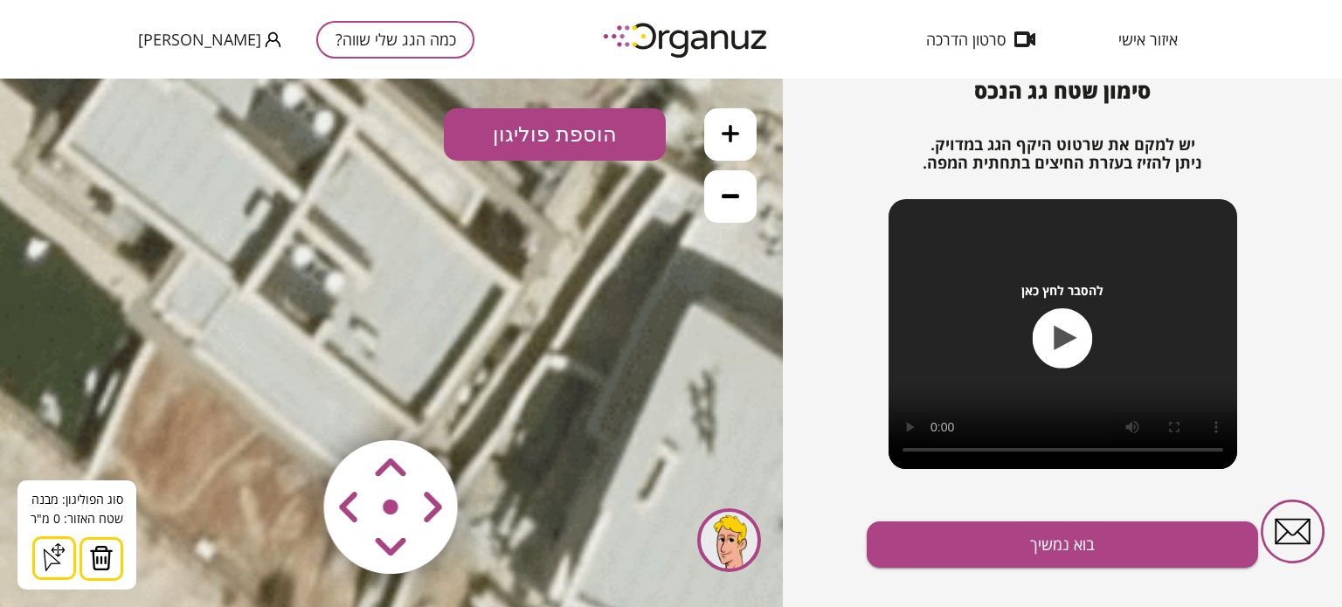
click at [53, 558] on icon at bounding box center [54, 557] width 28 height 28
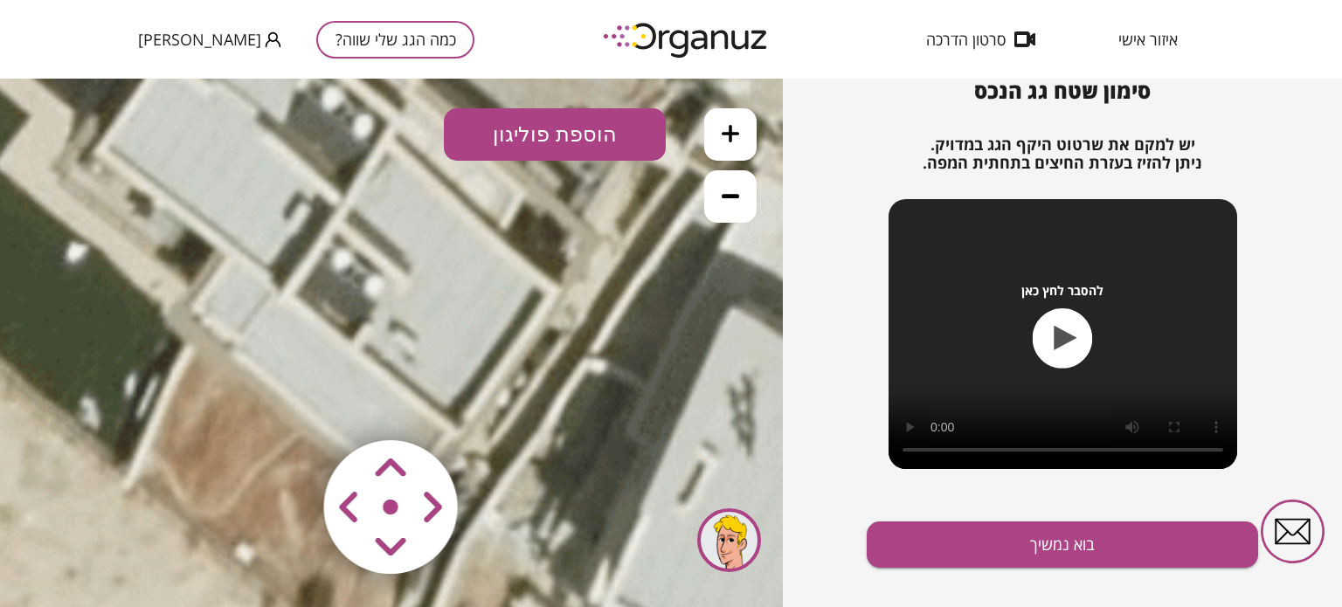
drag, startPoint x: 203, startPoint y: 359, endPoint x: 242, endPoint y: 363, distance: 39.5
click at [242, 363] on icon at bounding box center [440, 238] width 5897 height 5897
click at [512, 133] on button "הוספת פוליגון" at bounding box center [555, 134] width 222 height 52
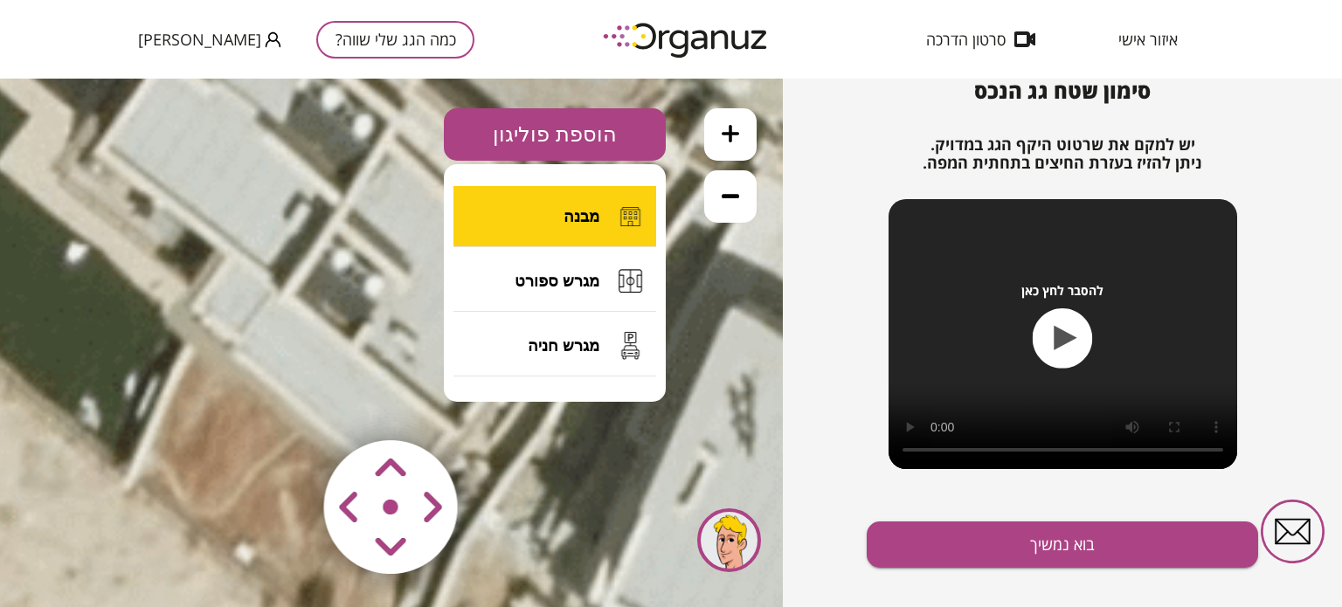
click at [537, 198] on button "מבנה" at bounding box center [554, 216] width 203 height 61
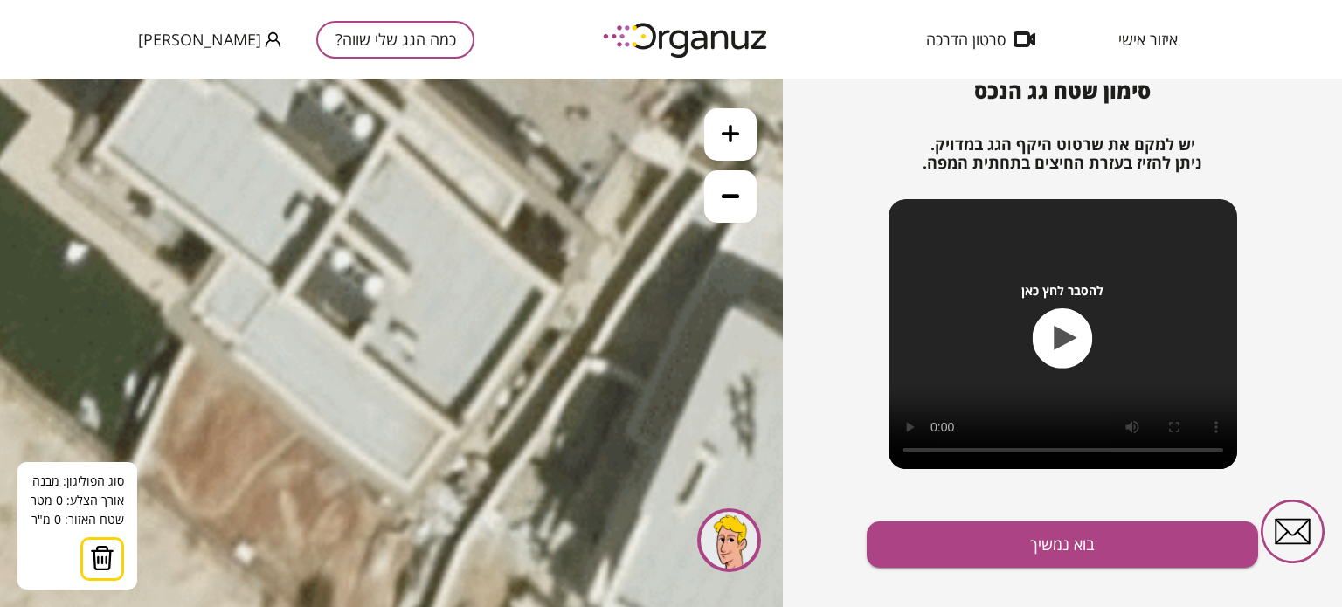
click at [239, 354] on icon at bounding box center [440, 238] width 5897 height 5897
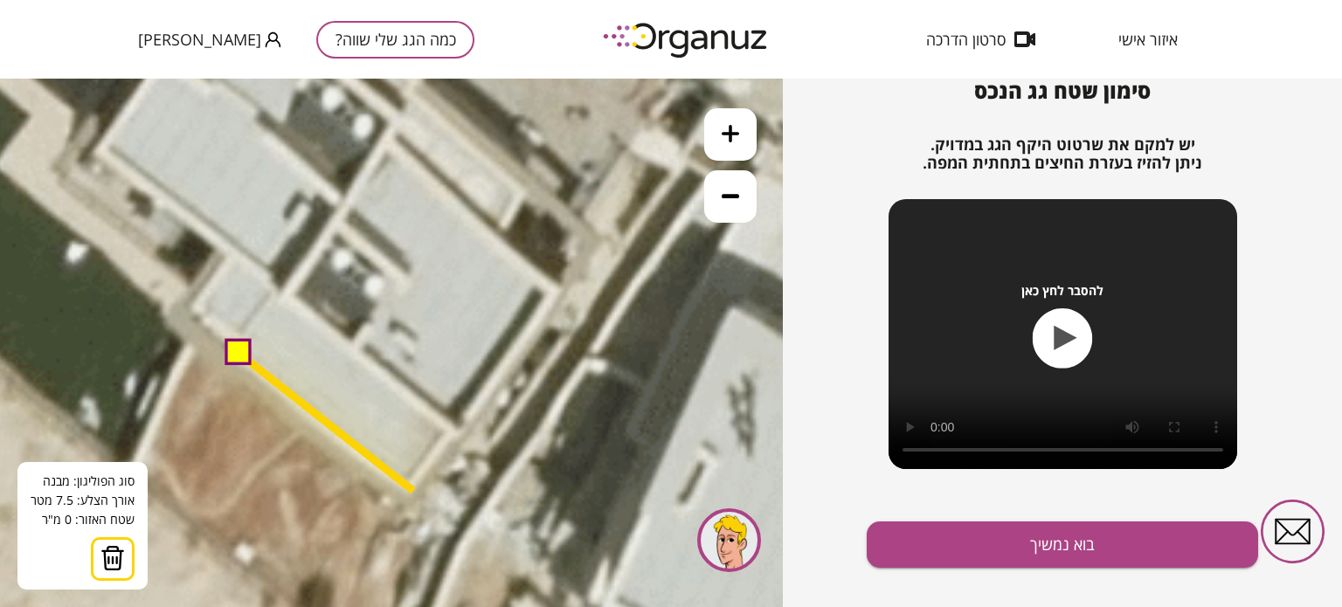
click at [413, 491] on icon at bounding box center [440, 238] width 5897 height 5897
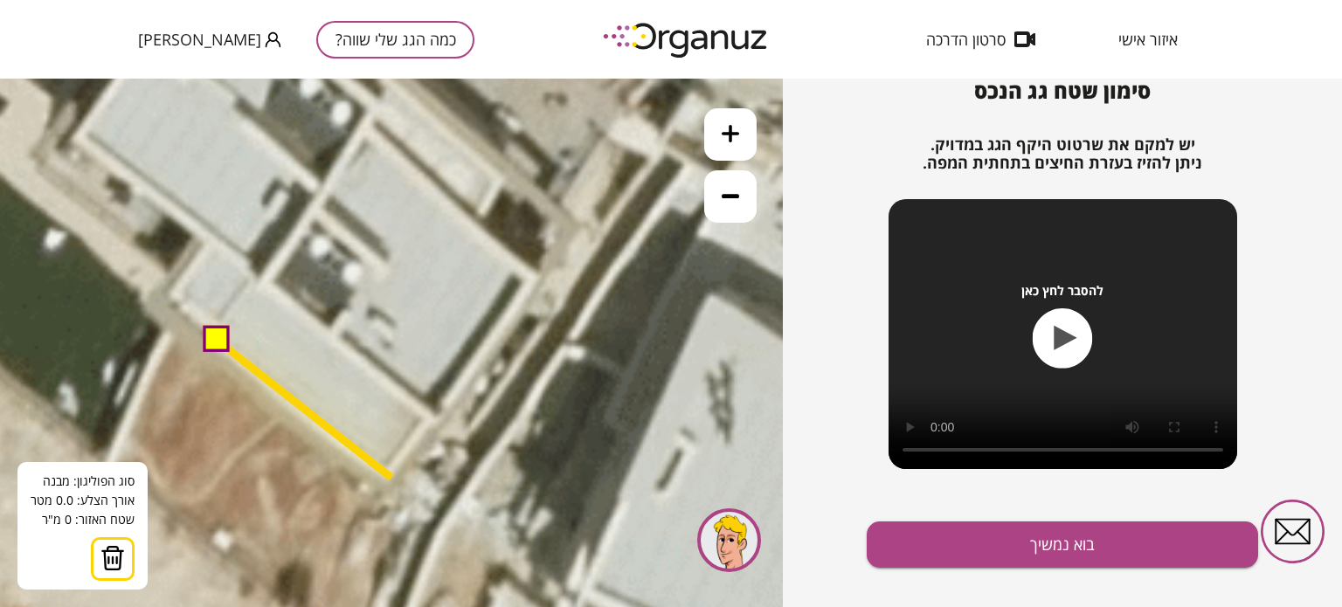
drag, startPoint x: 413, startPoint y: 491, endPoint x: 391, endPoint y: 478, distance: 25.5
click at [391, 478] on icon at bounding box center [418, 225] width 5897 height 5897
click at [392, 478] on polygon at bounding box center [305, 409] width 175 height 137
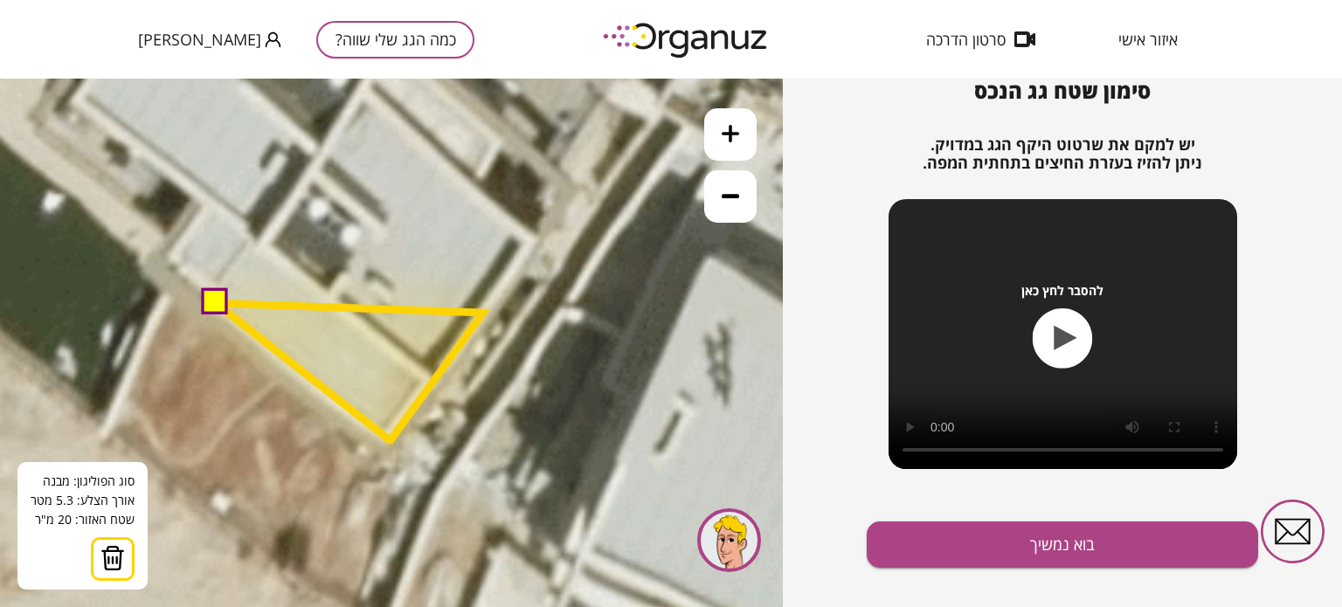
drag, startPoint x: 486, startPoint y: 350, endPoint x: 484, endPoint y: 313, distance: 37.6
click at [483, 313] on polygon at bounding box center [349, 371] width 267 height 137
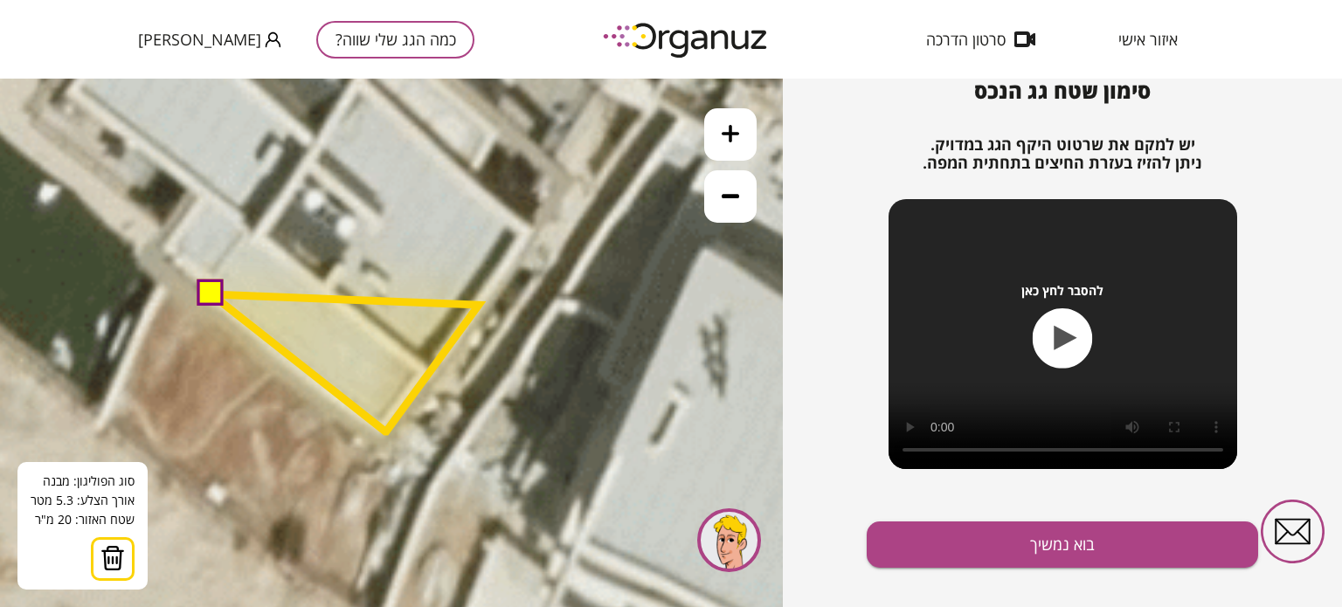
click at [479, 307] on polygon at bounding box center [344, 362] width 267 height 137
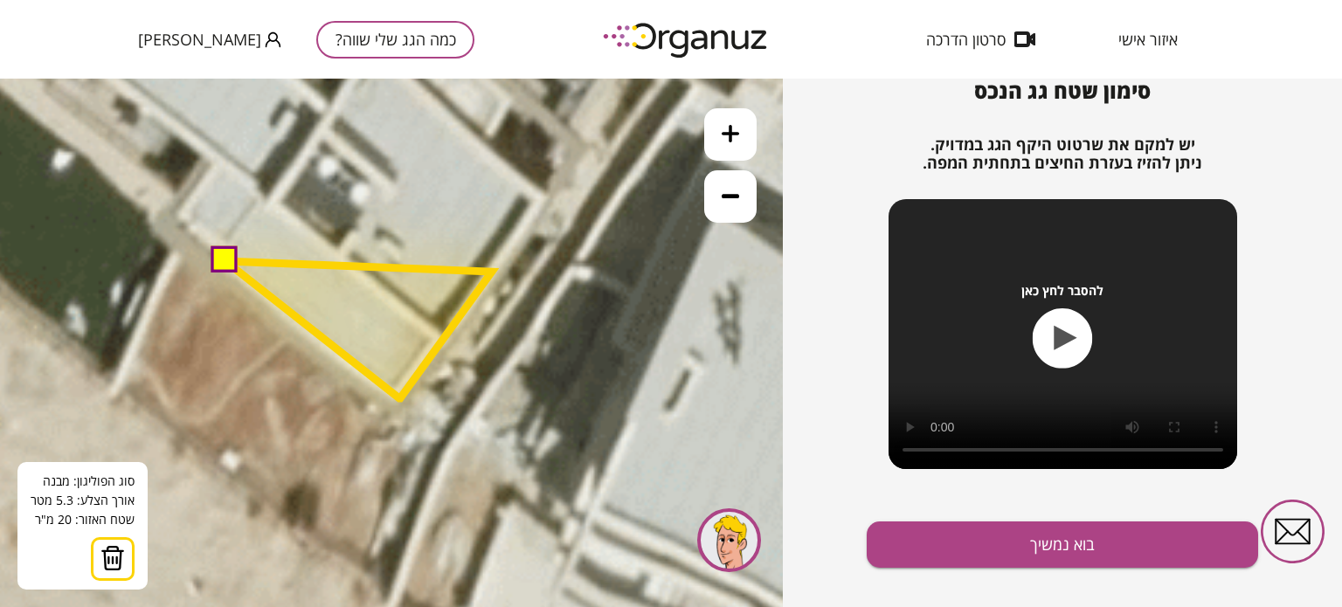
drag, startPoint x: 479, startPoint y: 307, endPoint x: 492, endPoint y: 273, distance: 36.5
click at [492, 273] on polygon at bounding box center [358, 329] width 266 height 137
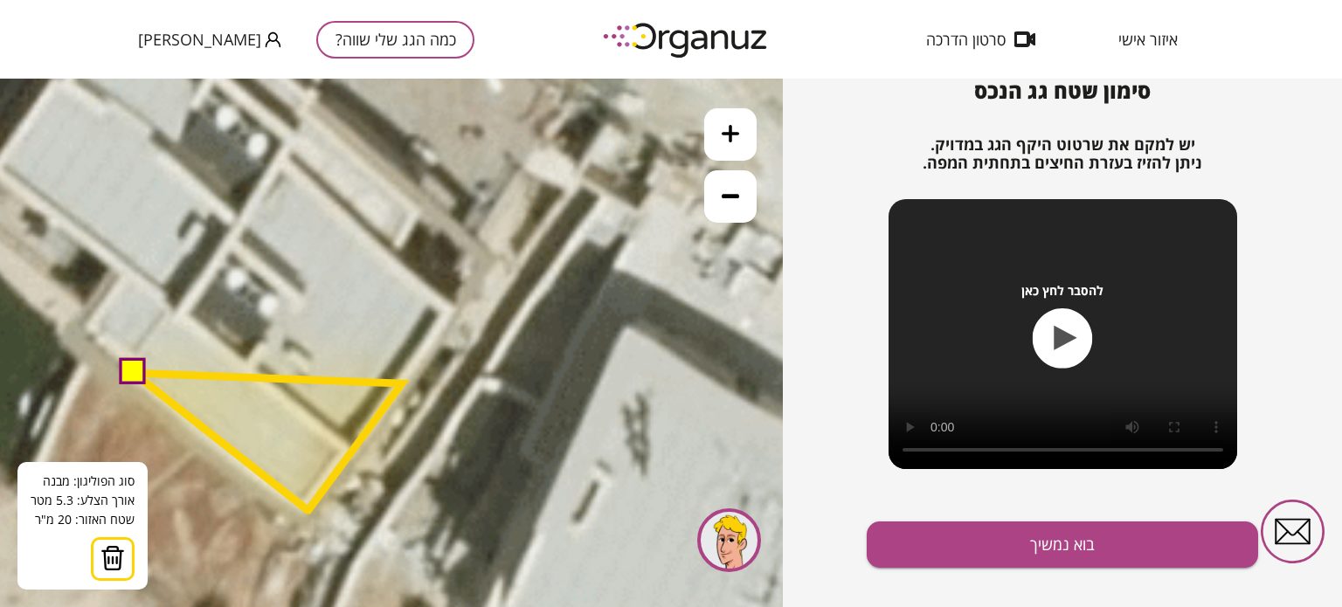
drag, startPoint x: 492, startPoint y: 275, endPoint x: 402, endPoint y: 384, distance: 140.8
click at [402, 384] on polygon at bounding box center [268, 441] width 268 height 137
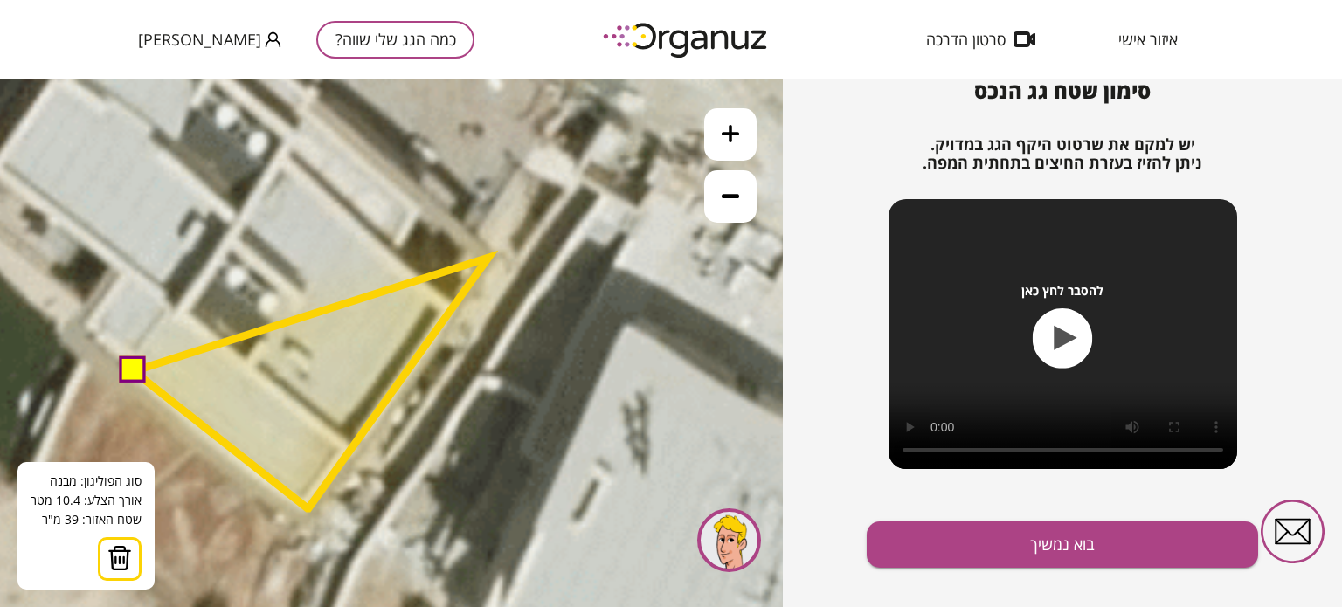
click at [488, 258] on polygon at bounding box center [311, 383] width 355 height 251
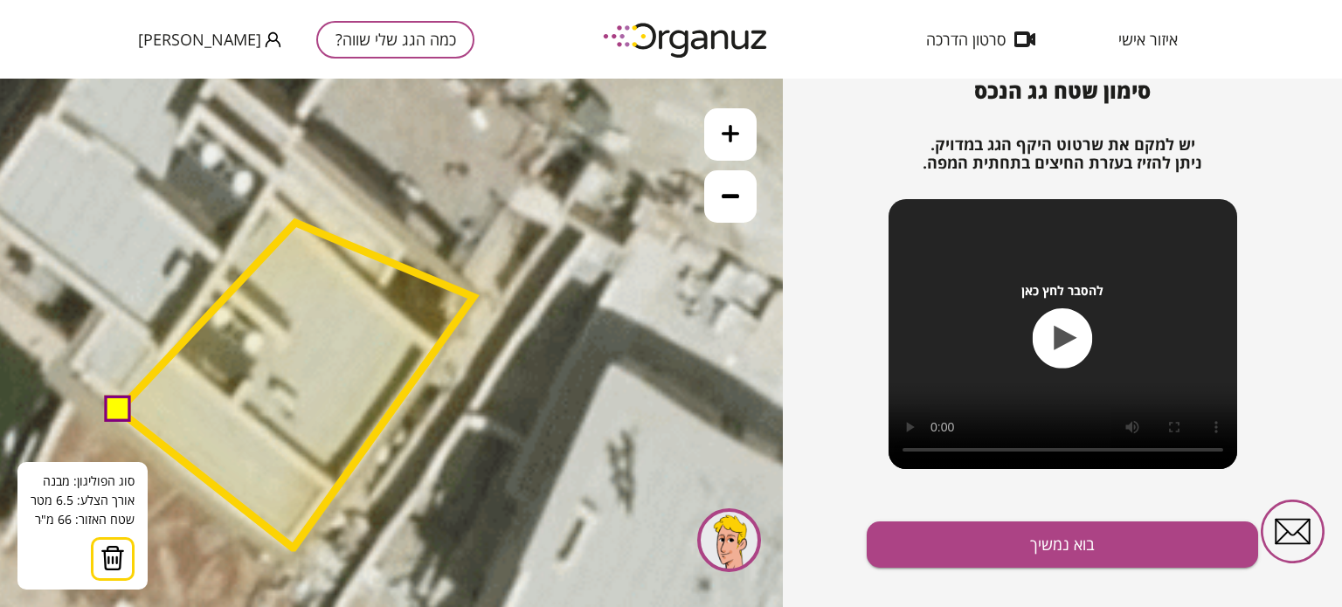
drag, startPoint x: 310, startPoint y: 183, endPoint x: 295, endPoint y: 222, distance: 42.0
click at [295, 223] on polygon at bounding box center [296, 385] width 355 height 325
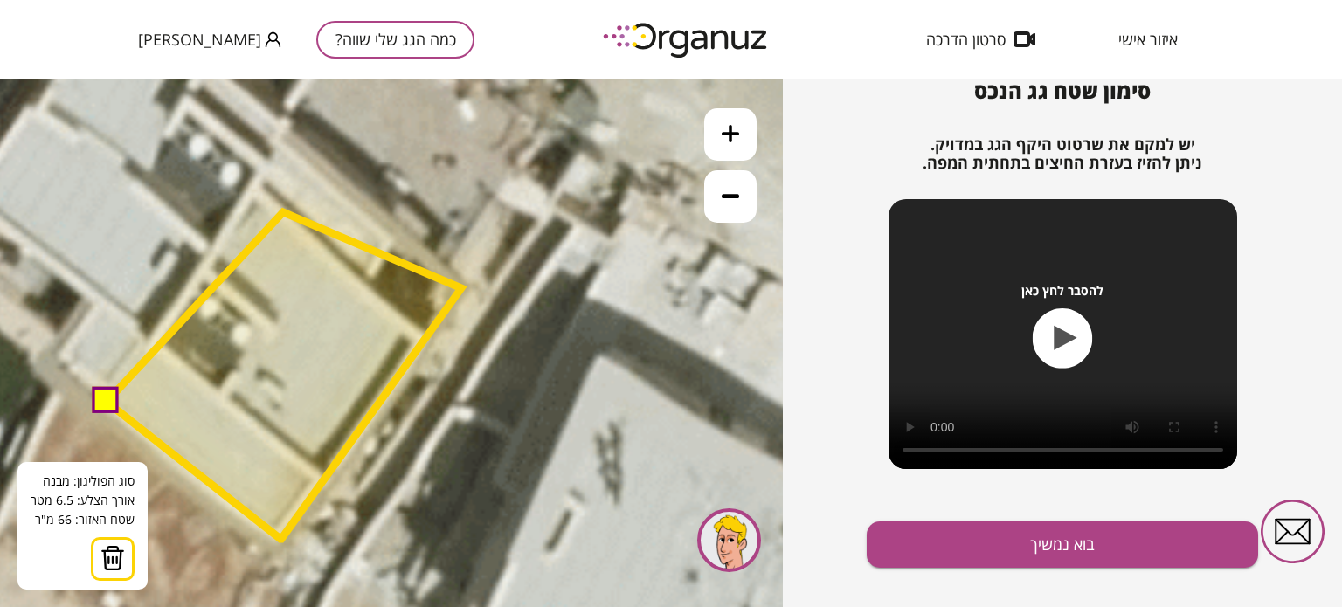
drag, startPoint x: 295, startPoint y: 222, endPoint x: 283, endPoint y: 214, distance: 14.5
click at [283, 214] on polygon at bounding box center [284, 375] width 355 height 327
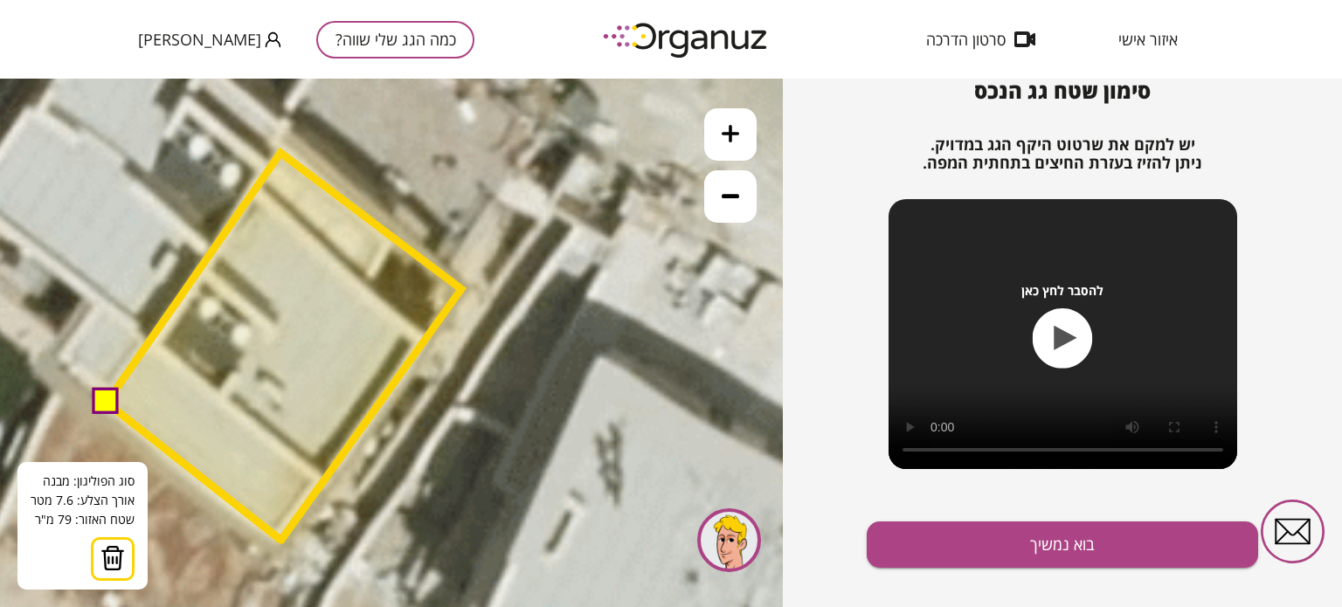
click at [280, 153] on polygon at bounding box center [284, 346] width 355 height 387
click at [276, 159] on polygon at bounding box center [284, 346] width 355 height 387
click at [112, 397] on button at bounding box center [105, 401] width 26 height 26
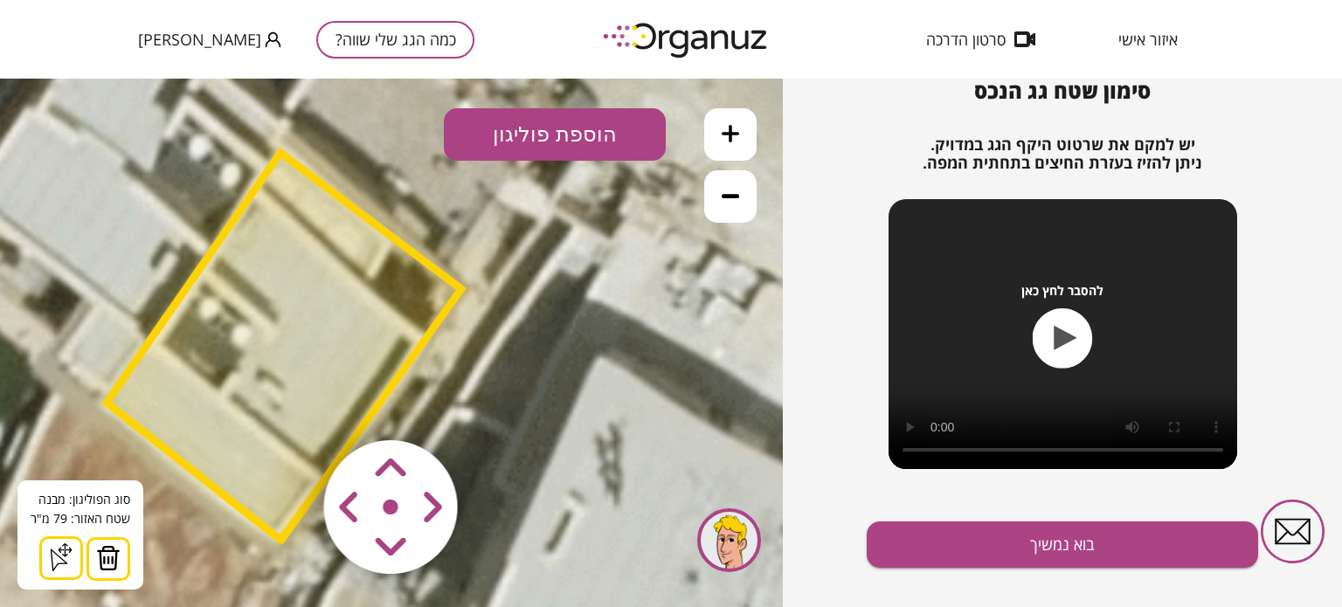
click at [844, 415] on div "כמה הגג שלי שווה? איתור הנכס 2 סימון השטח 3 שאלות נוספות 4 תוצאות סימון שטח גג …" at bounding box center [1062, 343] width 559 height 529
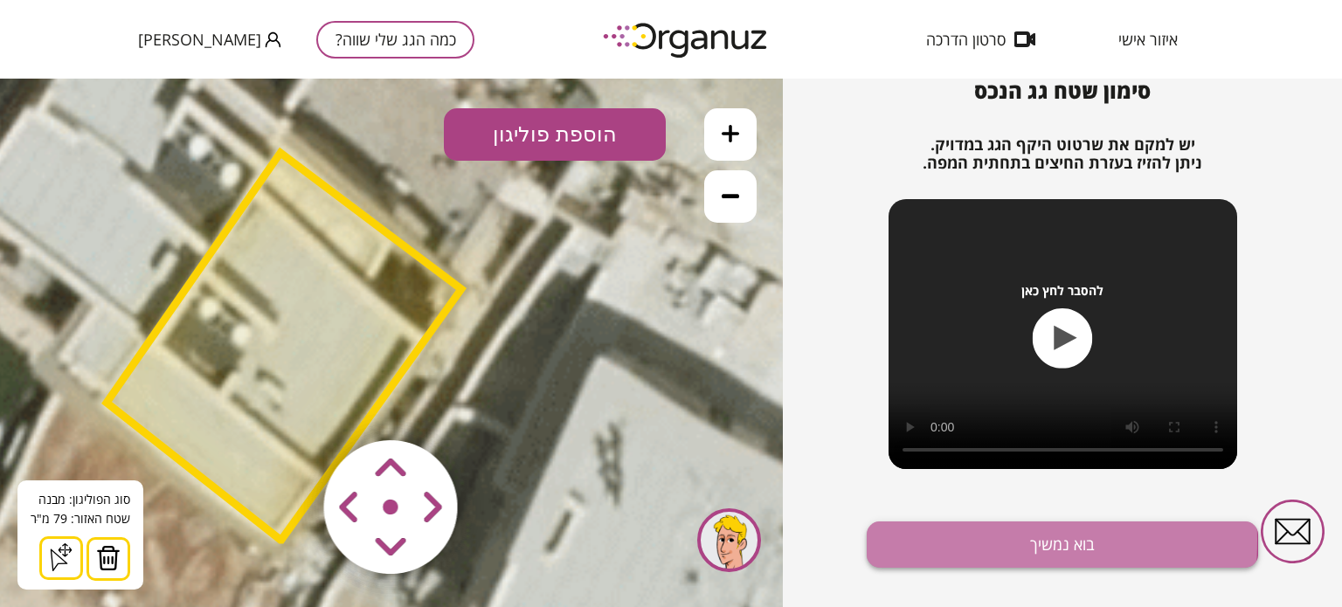
click at [909, 541] on button "בוא נמשיך" at bounding box center [1062, 545] width 391 height 46
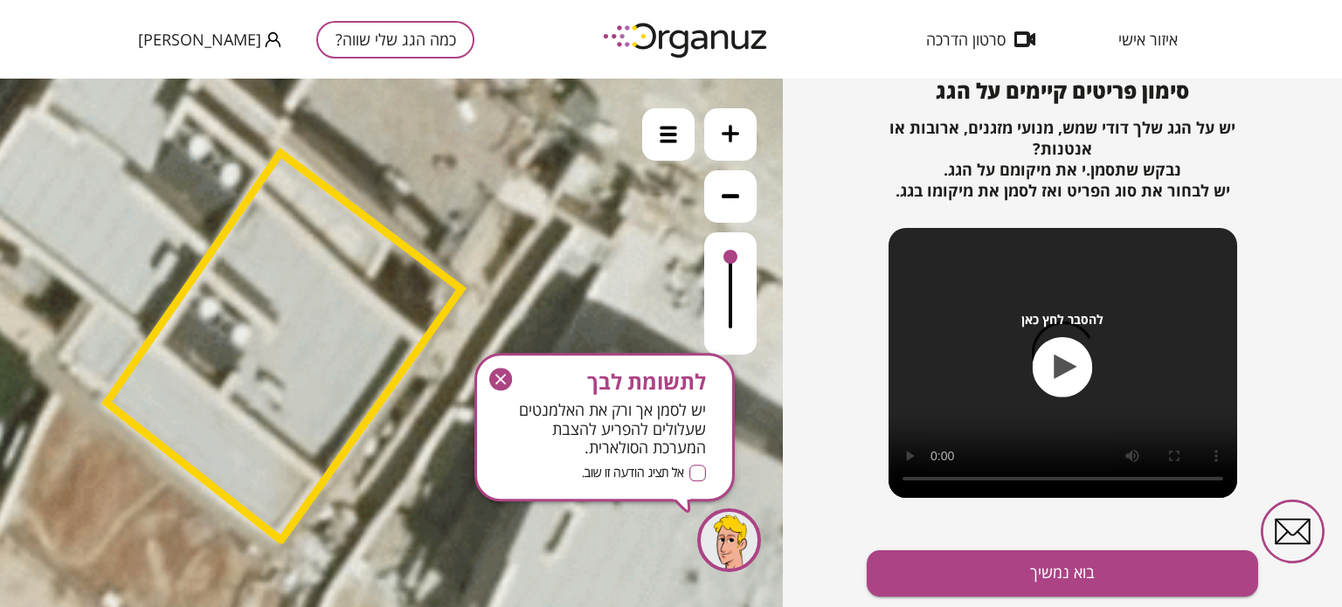
drag, startPoint x: 730, startPoint y: 256, endPoint x: 733, endPoint y: 266, distance: 10.0
click at [733, 264] on div at bounding box center [730, 257] width 14 height 14
click at [733, 266] on div at bounding box center [730, 264] width 14 height 14
click at [731, 292] on div at bounding box center [730, 293] width 52 height 122
drag, startPoint x: 731, startPoint y: 292, endPoint x: 738, endPoint y: 191, distance: 100.7
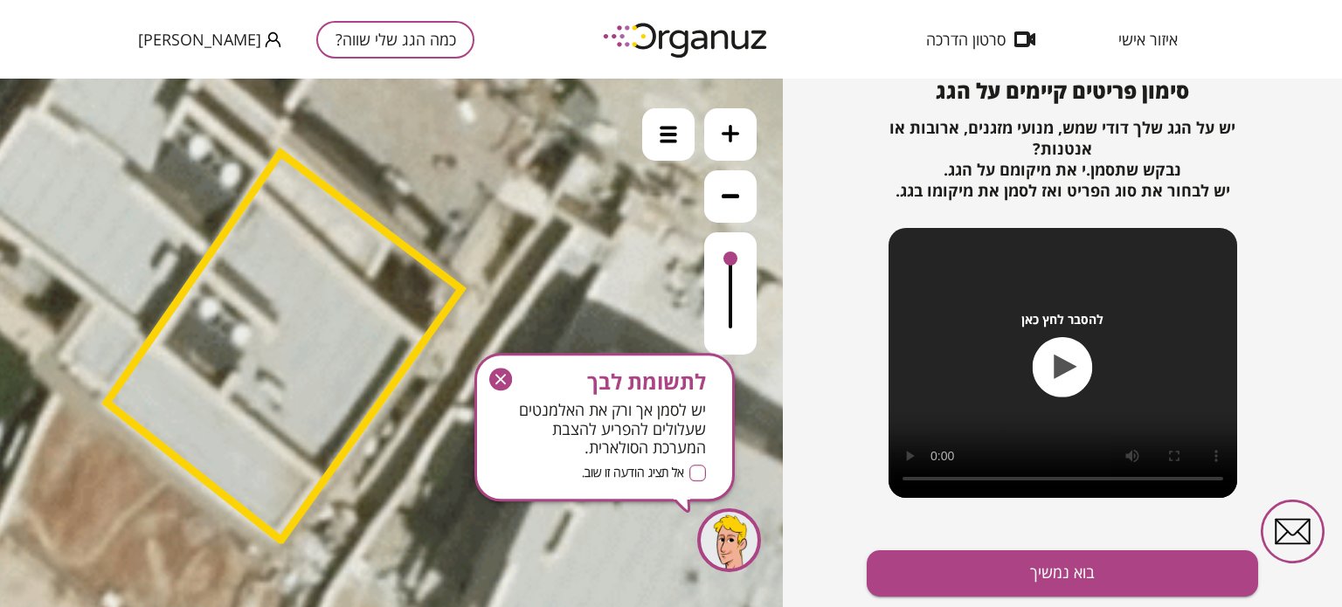
click at [738, 191] on div at bounding box center [730, 231] width 52 height 246
click at [692, 159] on icon at bounding box center [307, 287] width 5897 height 5897
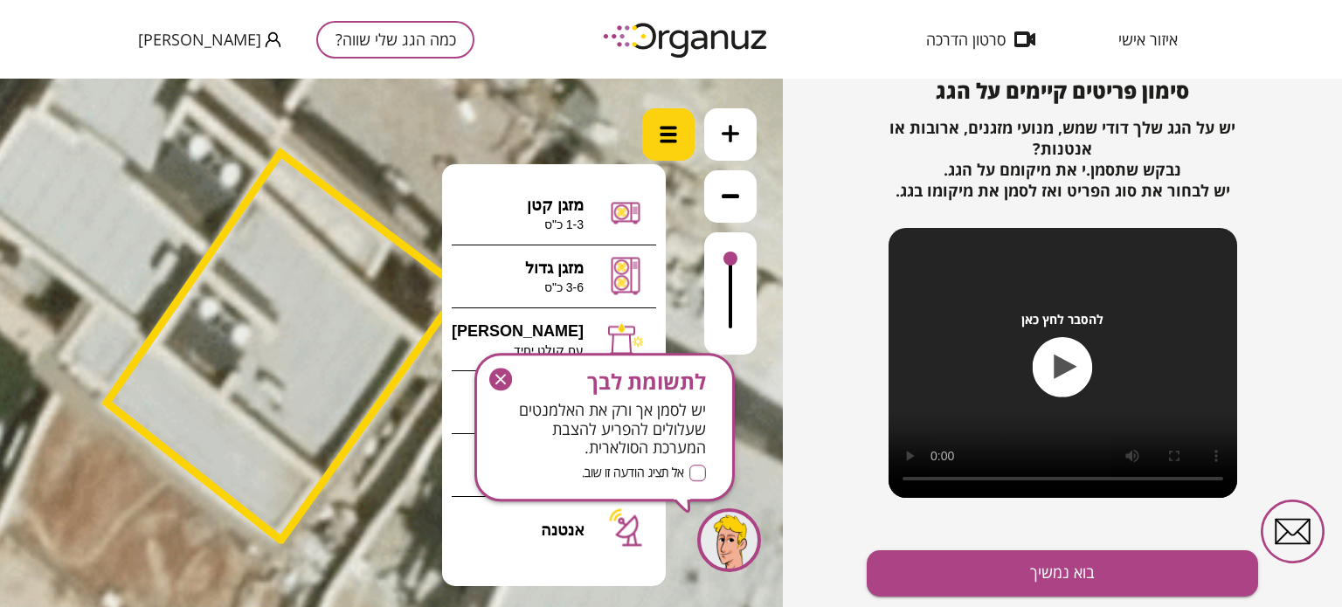
click at [684, 146] on div at bounding box center [668, 134] width 52 height 52
click at [498, 380] on icon "button" at bounding box center [500, 379] width 10 height 10
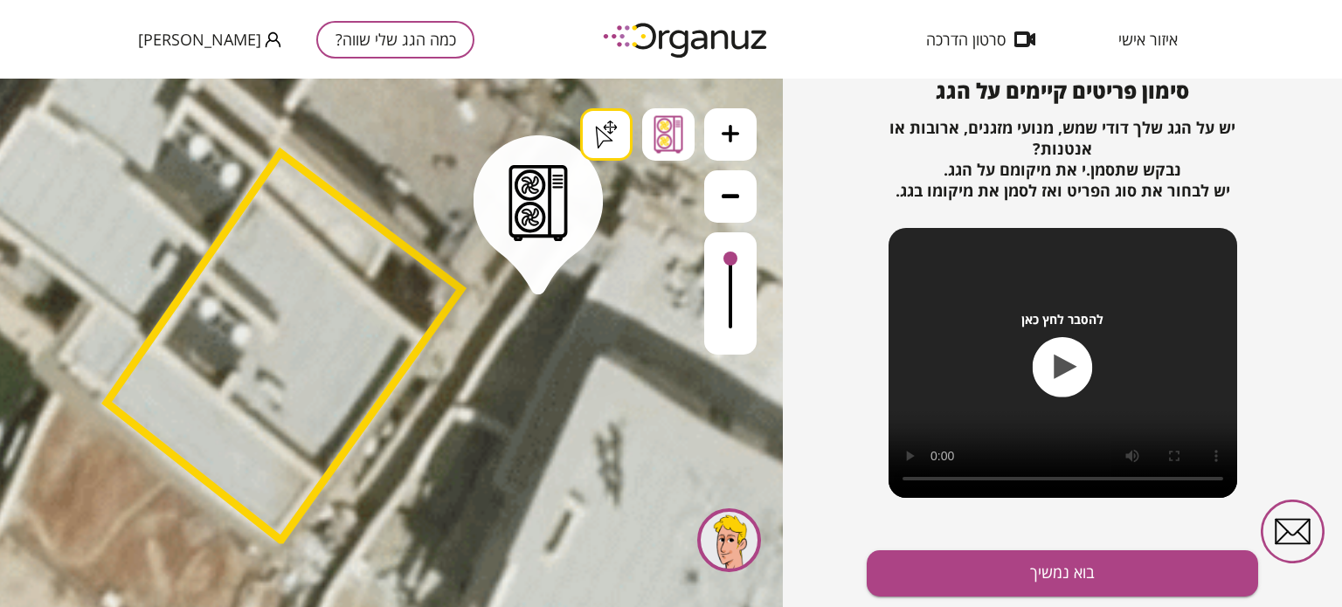
click at [538, 279] on div ".st0 { fill: #FFFFFF; } .st0 { fill: #FFFFFF; }" at bounding box center [391, 343] width 783 height 529
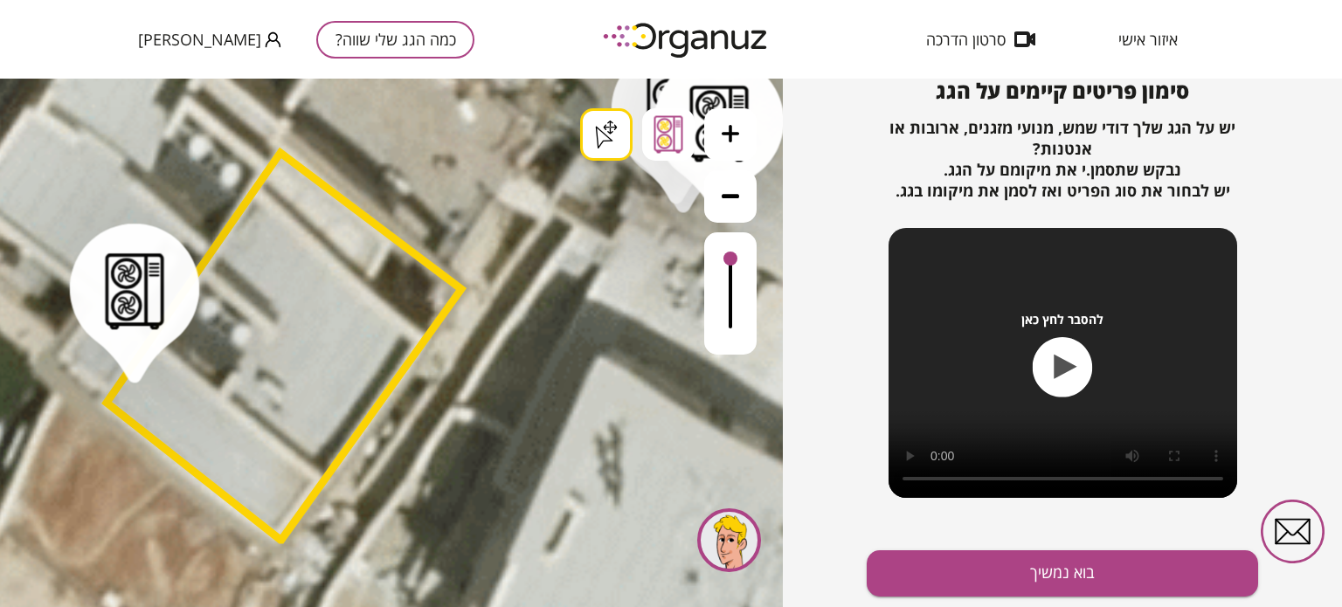
click at [719, 199] on button at bounding box center [730, 196] width 52 height 52
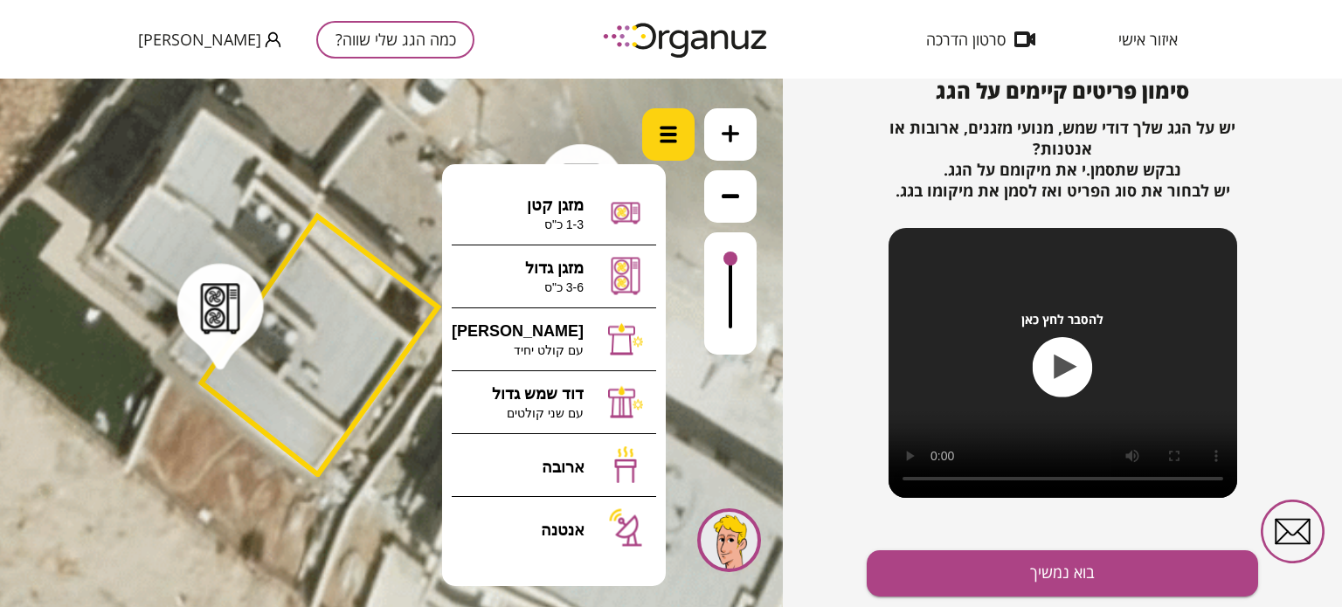
click at [671, 156] on div at bounding box center [668, 134] width 52 height 52
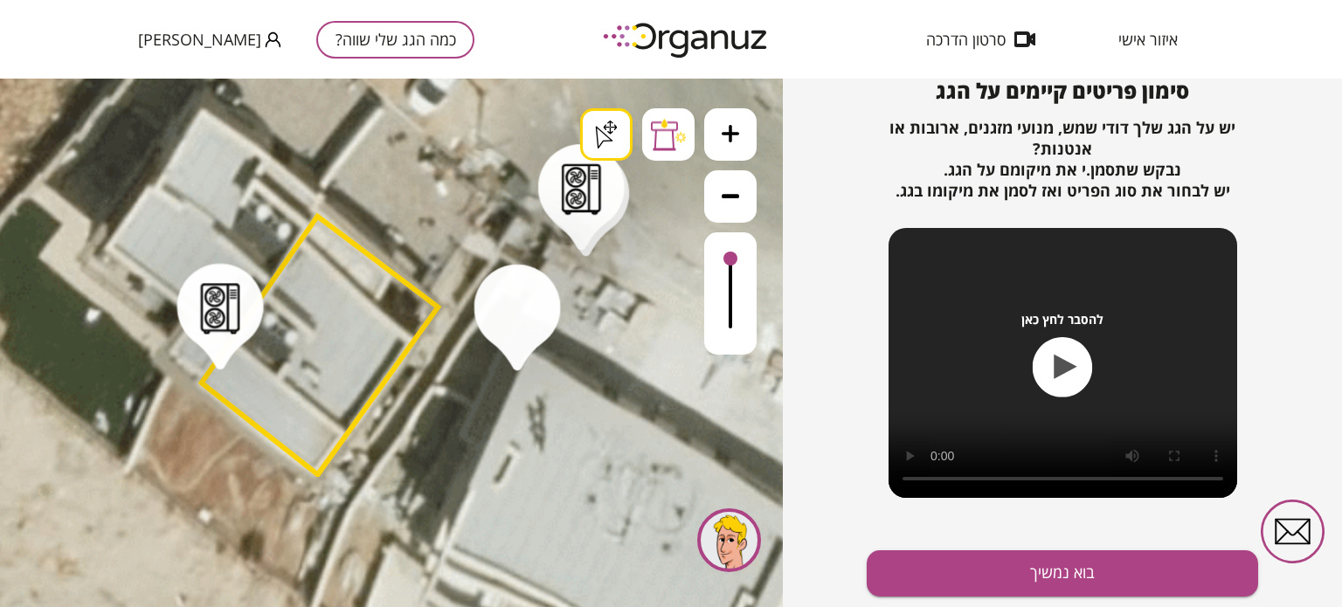
click at [517, 360] on div ".st0 { fill: #FFFFFF; } .st0 { fill: #FFFFFF; }" at bounding box center [391, 343] width 783 height 529
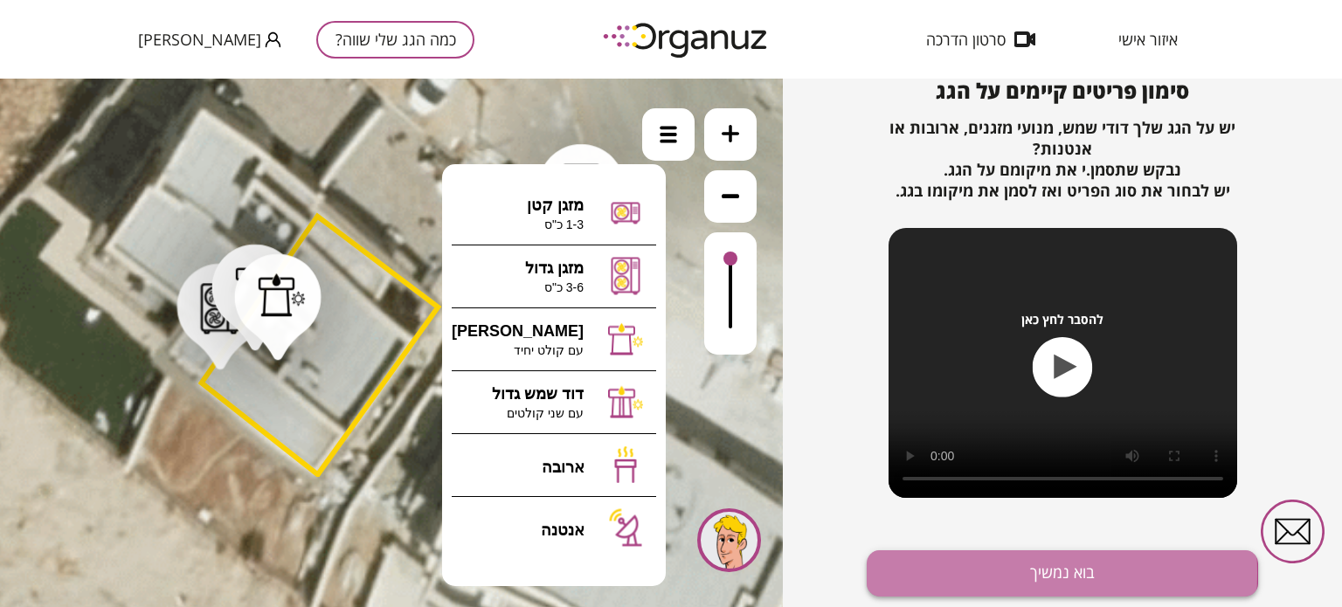
click at [931, 574] on button "בוא נמשיך" at bounding box center [1062, 573] width 391 height 46
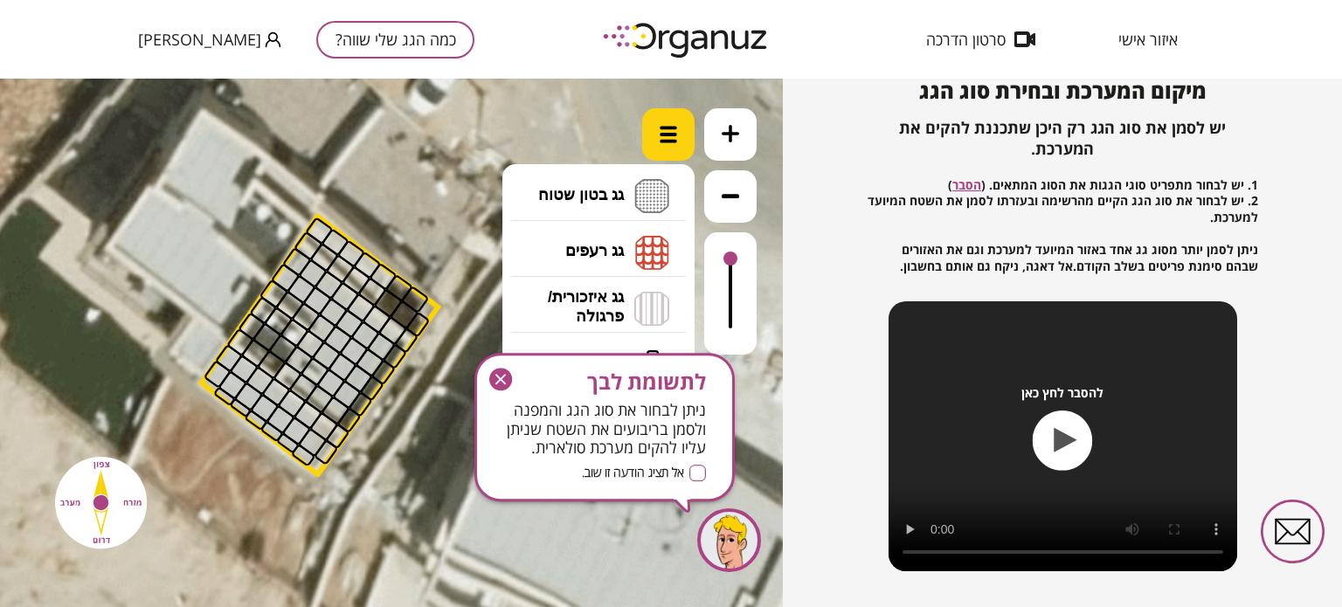
click at [682, 122] on div at bounding box center [668, 134] width 52 height 52
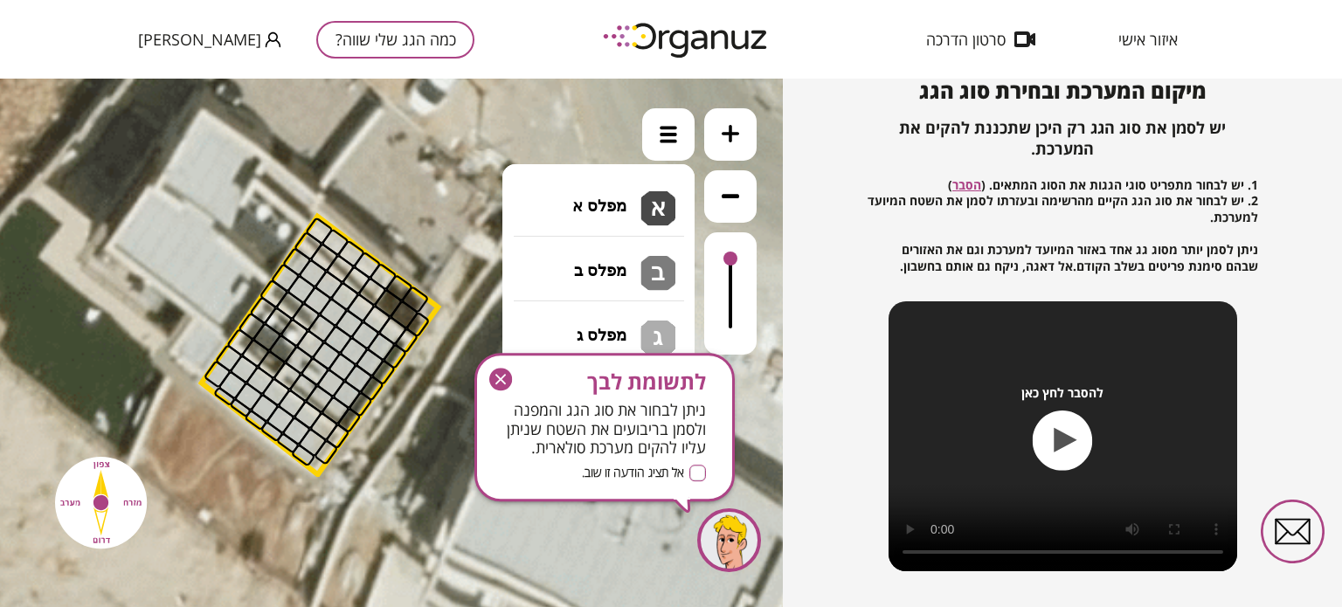
click at [614, 199] on li "גג בטון שטוח מפלס א א מפלס ב ב מפלס ג ג" at bounding box center [598, 197] width 183 height 56
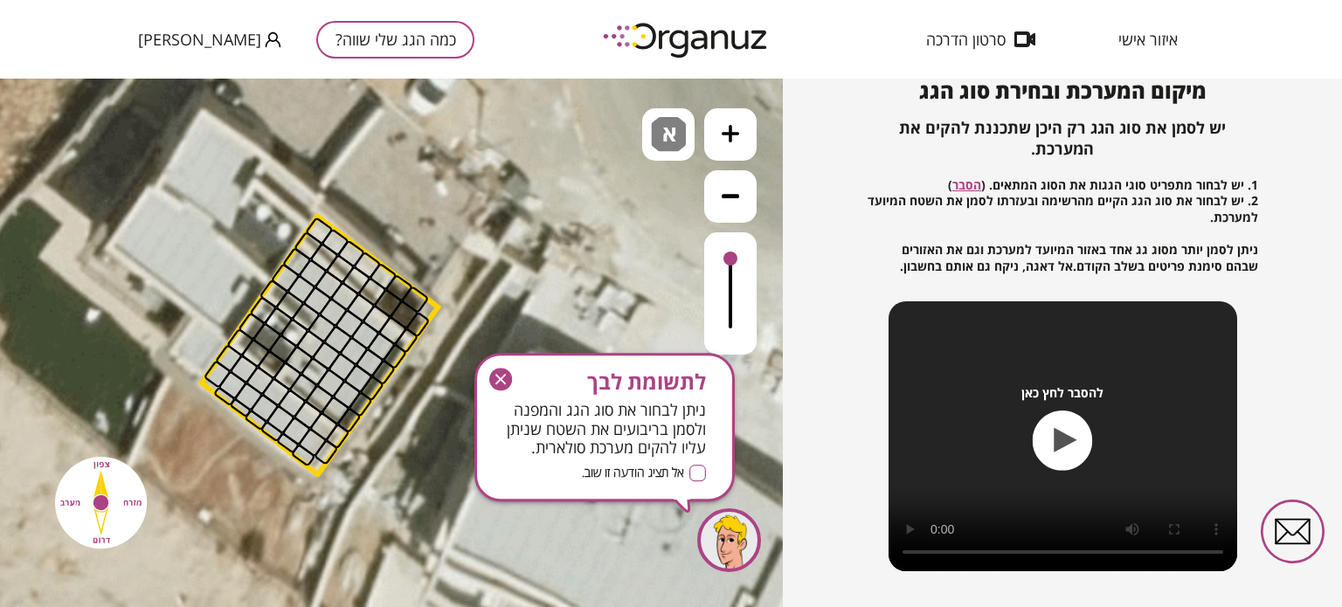
click at [614, 199] on div ".st0 { fill: #FFFFFF; } .st0 { fill: #FFFFFF; }" at bounding box center [391, 343] width 783 height 529
click at [315, 232] on div at bounding box center [319, 231] width 29 height 29
drag, startPoint x: 308, startPoint y: 247, endPoint x: 217, endPoint y: 377, distance: 158.0
drag, startPoint x: 227, startPoint y: 390, endPoint x: 256, endPoint y: 359, distance: 42.0
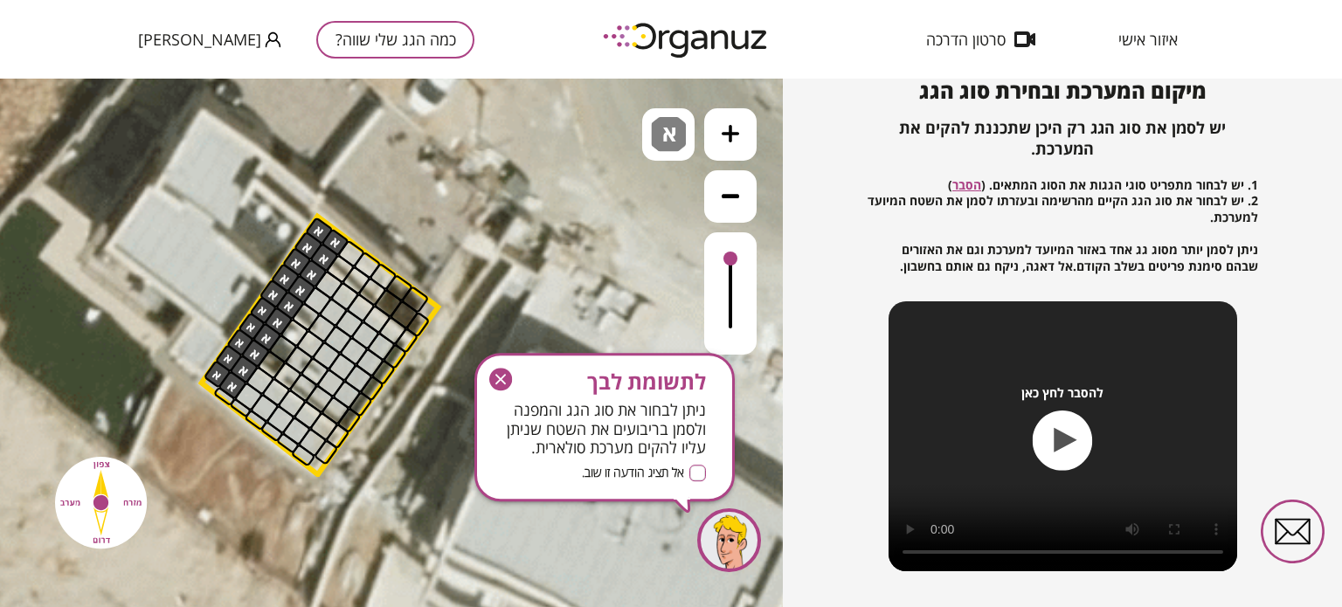
drag, startPoint x: 356, startPoint y: 254, endPoint x: 262, endPoint y: 405, distance: 177.7
drag, startPoint x: 314, startPoint y: 301, endPoint x: 241, endPoint y: 405, distance: 126.0
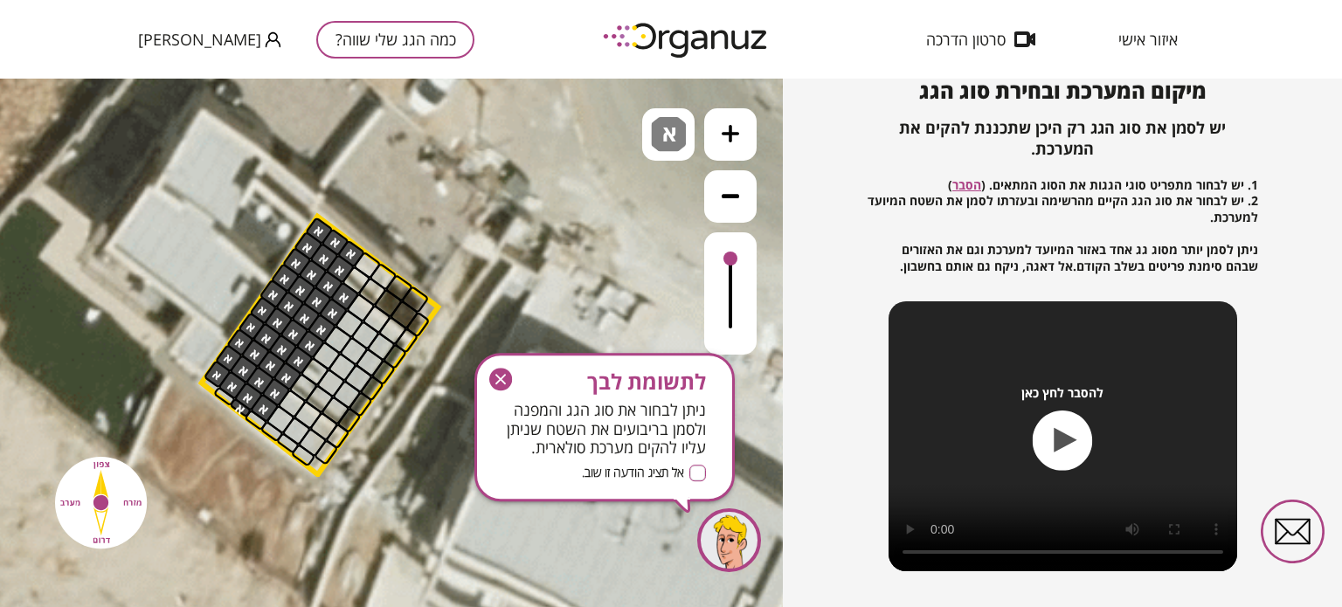
click at [242, 411] on div at bounding box center [241, 408] width 24 height 21
click at [241, 409] on div at bounding box center [241, 408] width 24 height 21
drag, startPoint x: 241, startPoint y: 409, endPoint x: 259, endPoint y: 424, distance: 22.9
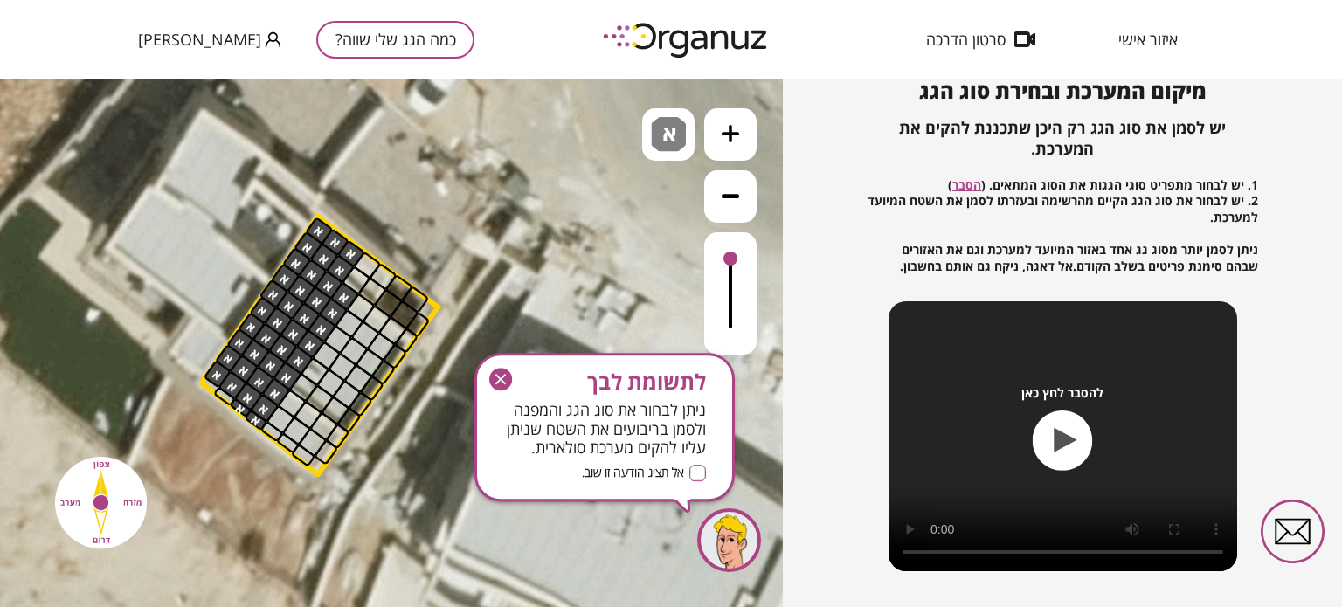
click at [251, 418] on div at bounding box center [256, 420] width 24 height 22
drag, startPoint x: 364, startPoint y: 259, endPoint x: 357, endPoint y: 279, distance: 20.5
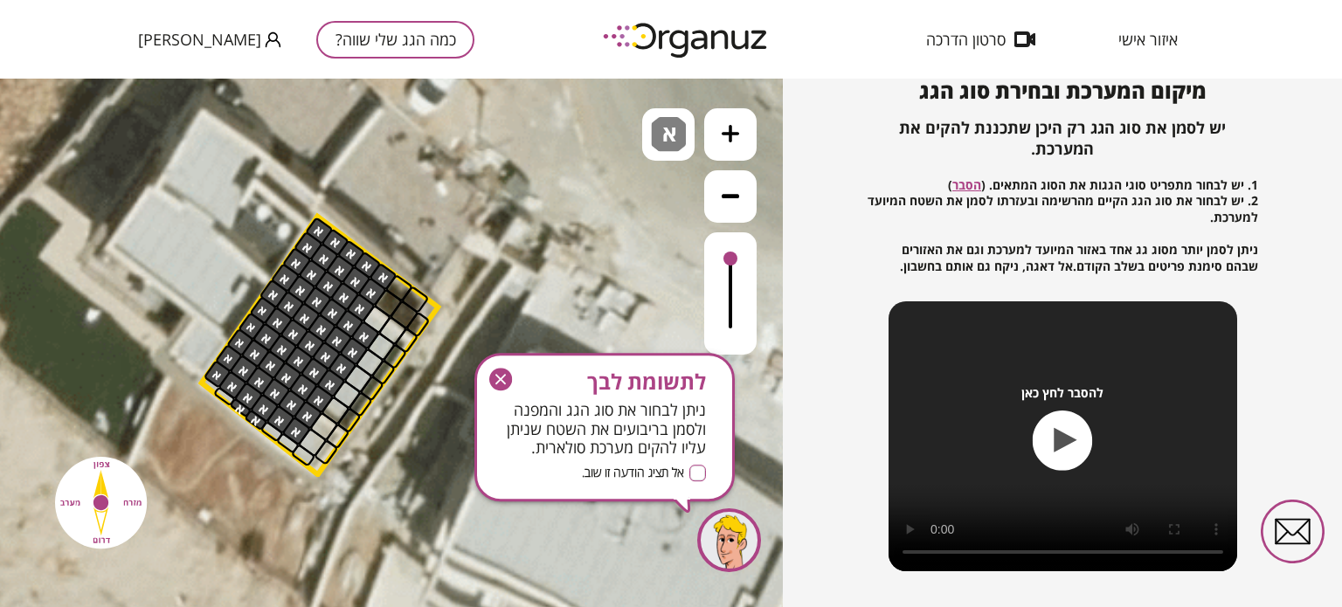
drag, startPoint x: 380, startPoint y: 278, endPoint x: 342, endPoint y: 319, distance: 55.7
click at [377, 316] on div at bounding box center [377, 319] width 31 height 31
click at [390, 333] on div at bounding box center [392, 330] width 31 height 31
drag, startPoint x: 380, startPoint y: 349, endPoint x: 311, endPoint y: 436, distance: 110.7
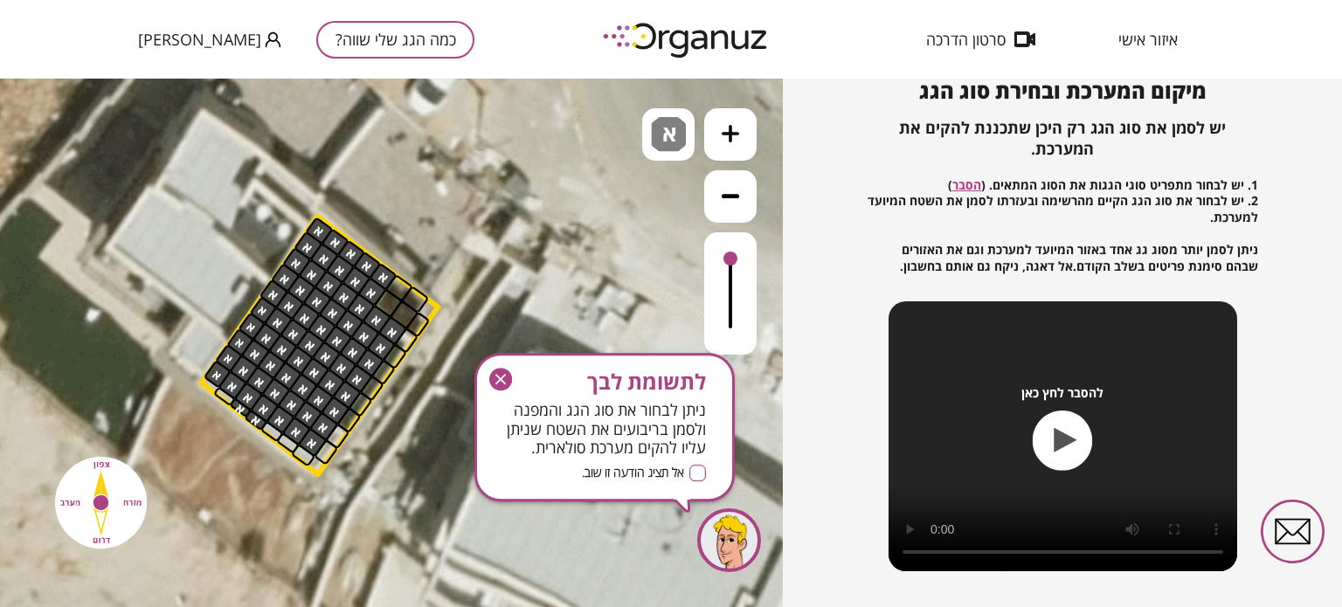
click at [502, 373] on icon "button" at bounding box center [500, 379] width 23 height 23
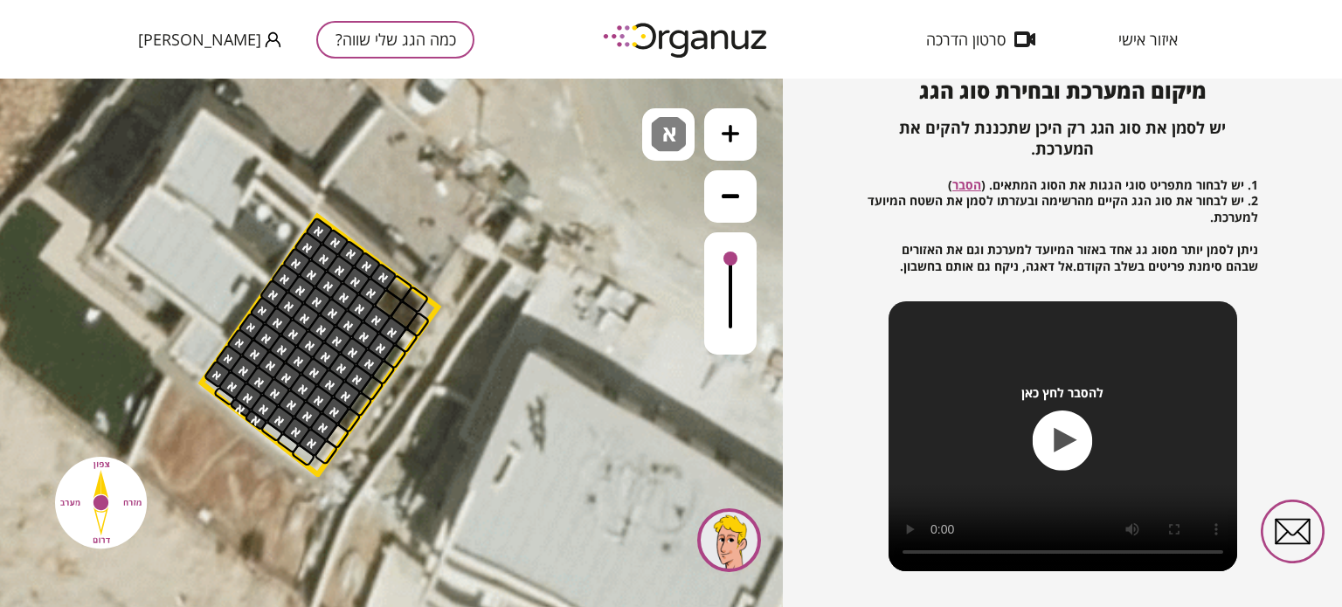
scroll to position [252, 0]
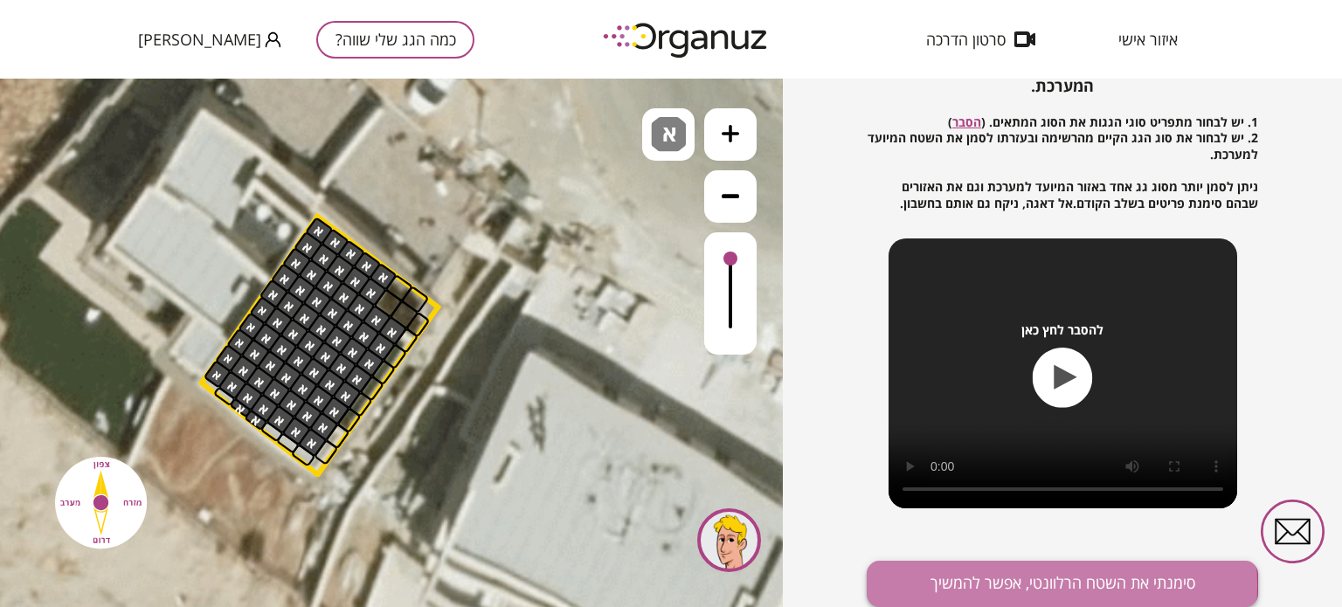
click at [985, 587] on button "סימנתי את השטח הרלוונטי, אפשר להמשיך" at bounding box center [1062, 584] width 391 height 46
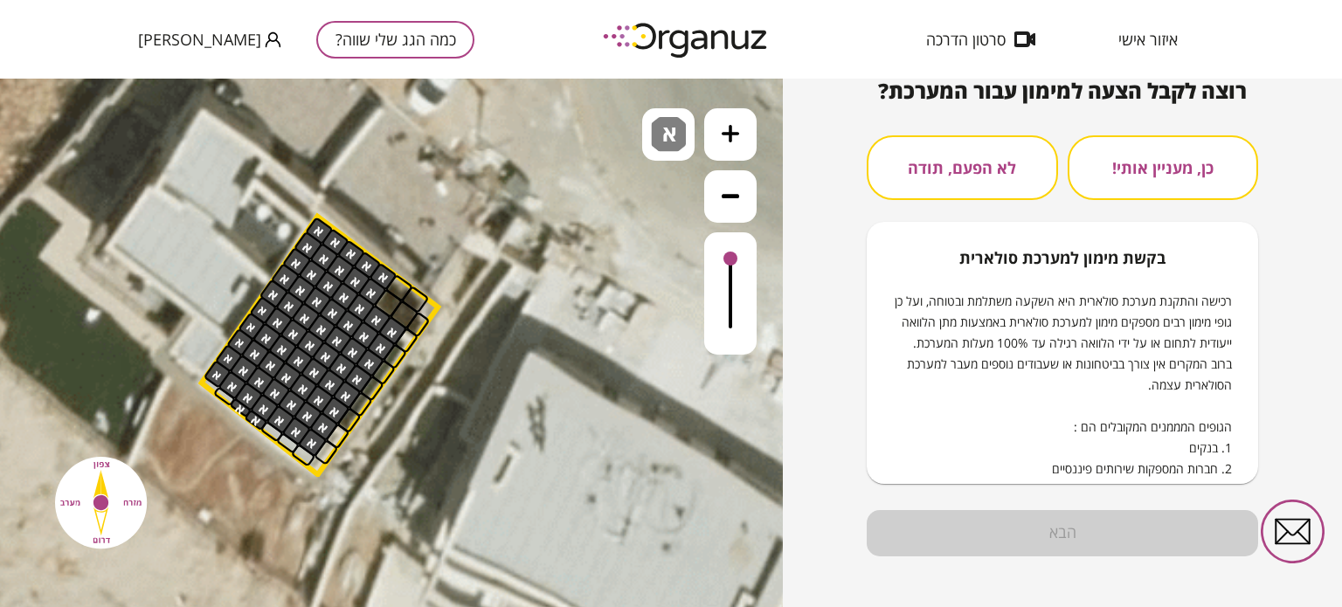
scroll to position [189, 0]
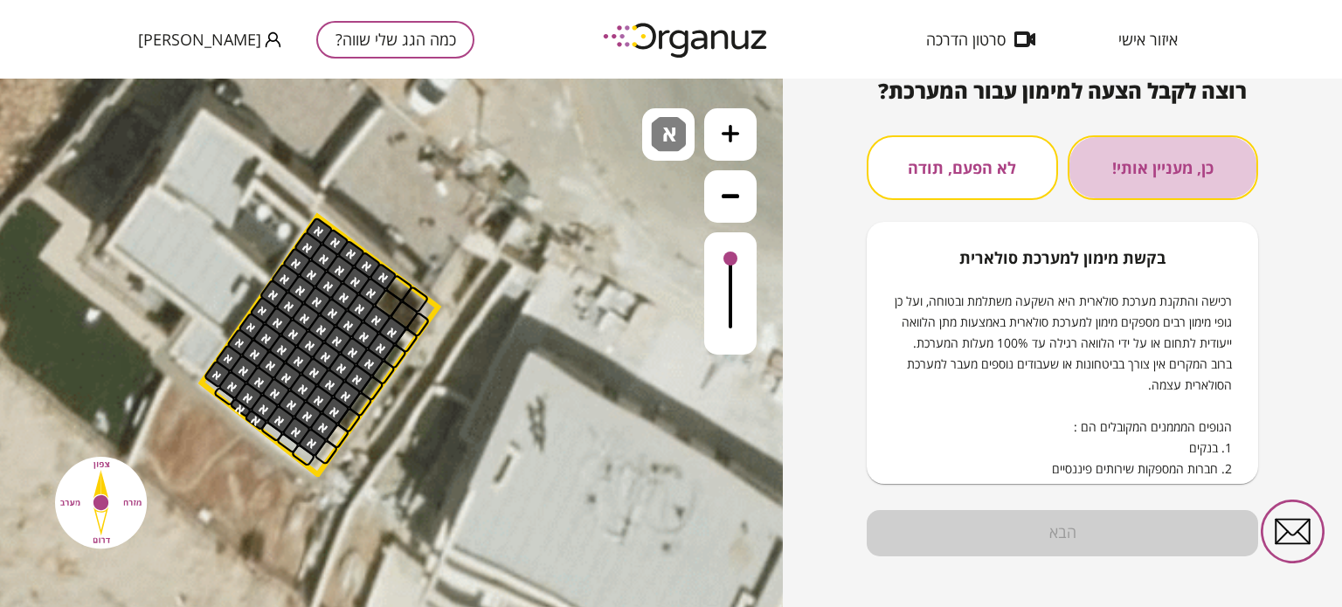
click at [1155, 177] on button "כן, מעניין אותי!" at bounding box center [1163, 167] width 191 height 65
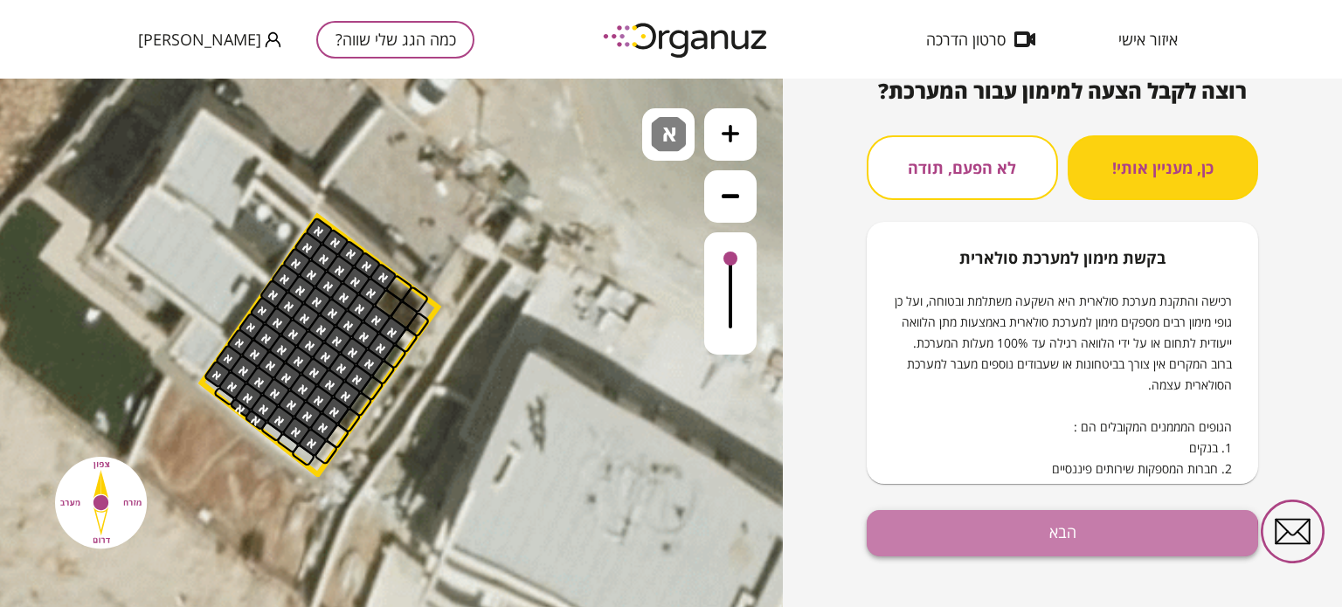
click at [930, 541] on button "הבא" at bounding box center [1062, 533] width 391 height 46
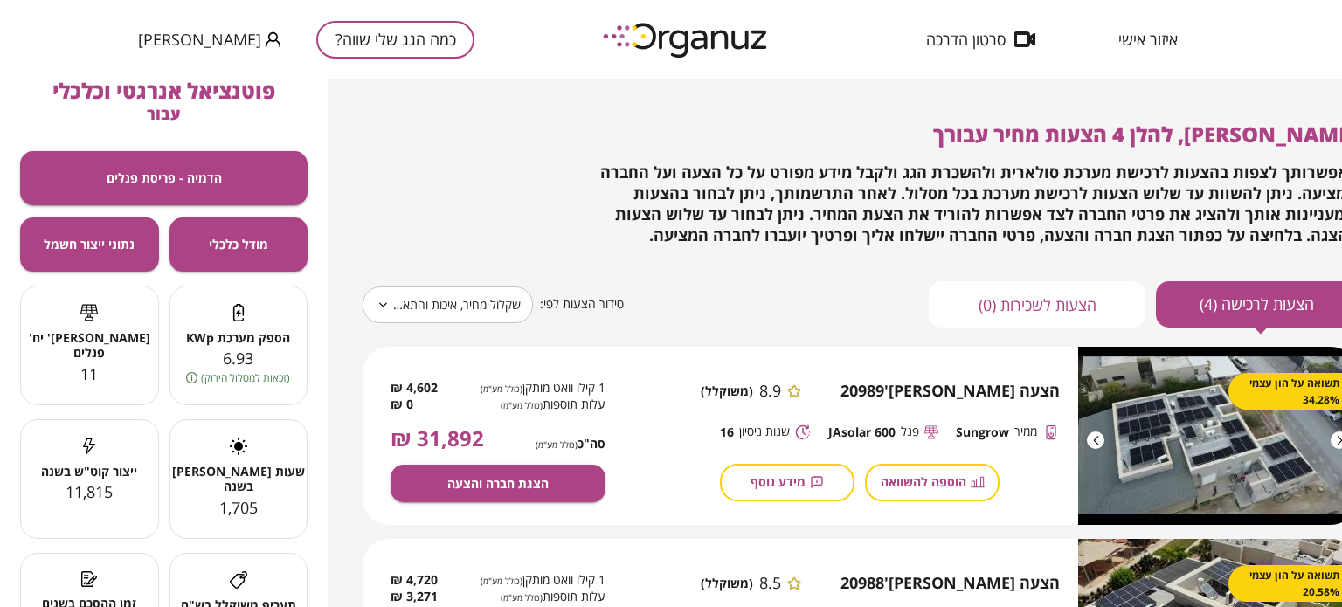
scroll to position [0, 52]
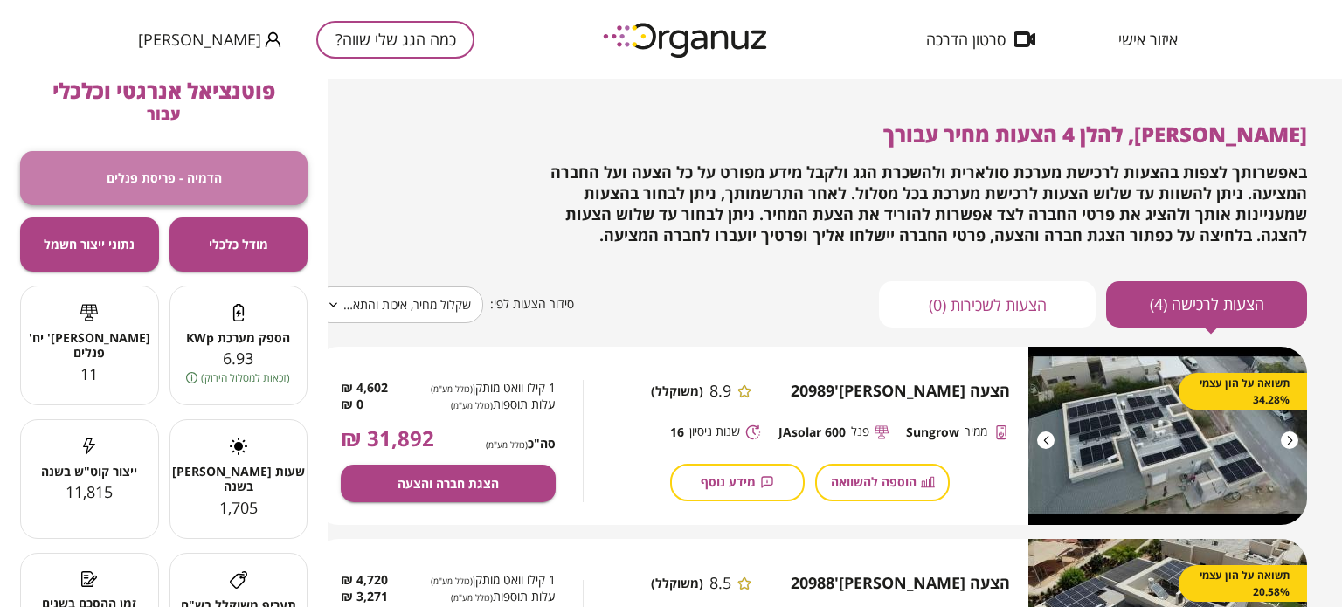
click at [234, 177] on button "הדמיה - פריסת פנלים" at bounding box center [163, 178] width 287 height 54
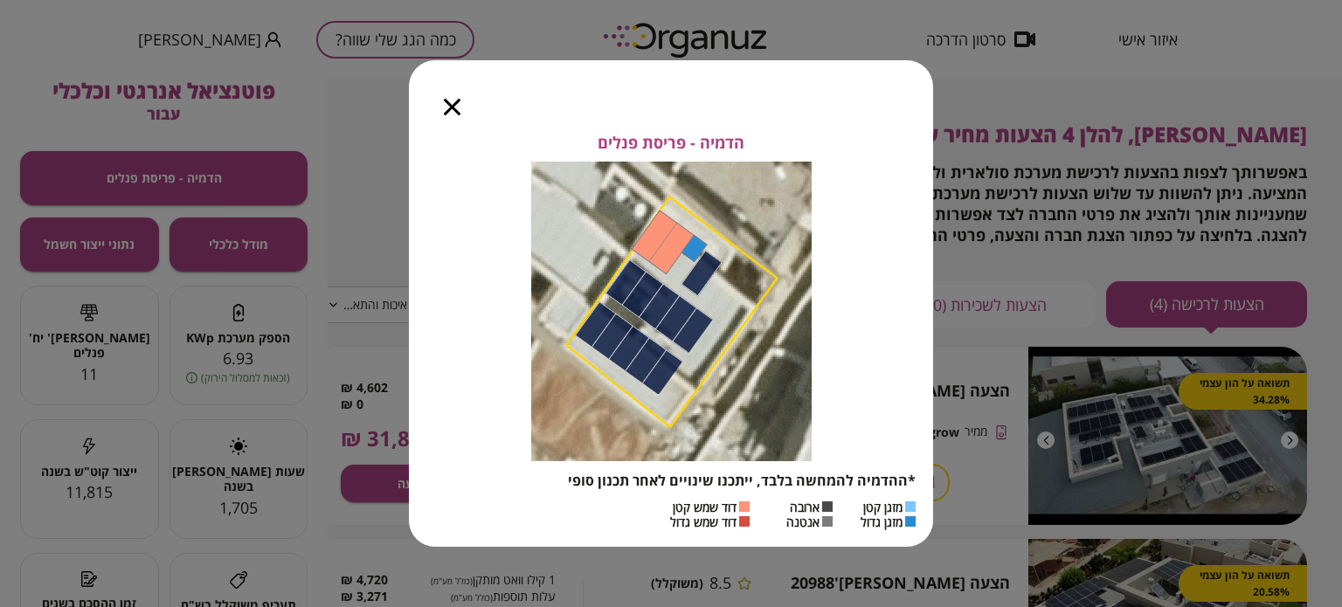
click at [445, 121] on div at bounding box center [452, 96] width 86 height 73
click at [444, 111] on icon "button" at bounding box center [452, 107] width 17 height 17
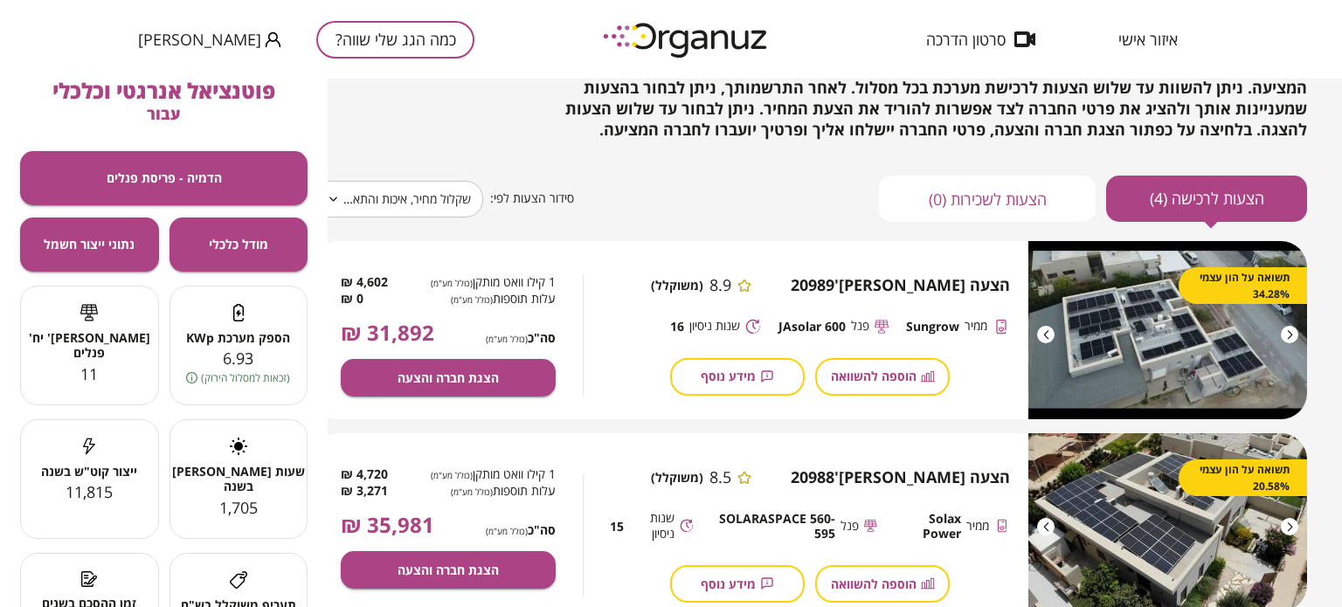
scroll to position [114, 52]
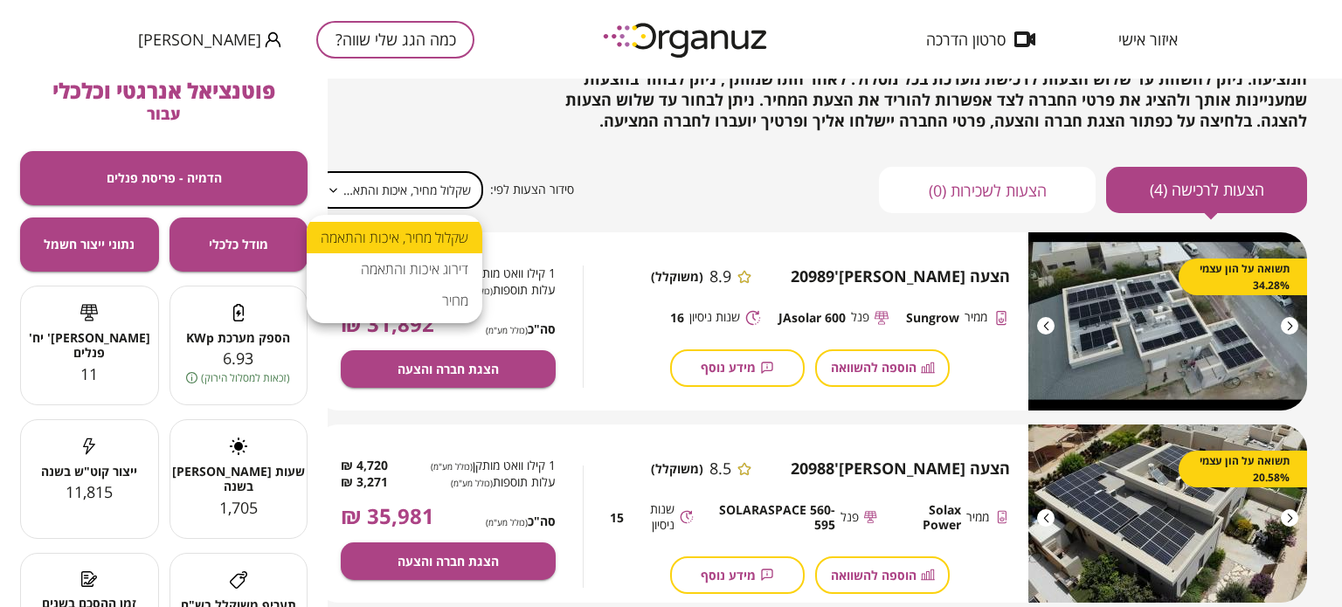
click at [448, 195] on body "**********" at bounding box center [671, 303] width 1342 height 607
click at [412, 303] on li "מחיר" at bounding box center [395, 300] width 176 height 31
type input "*****"
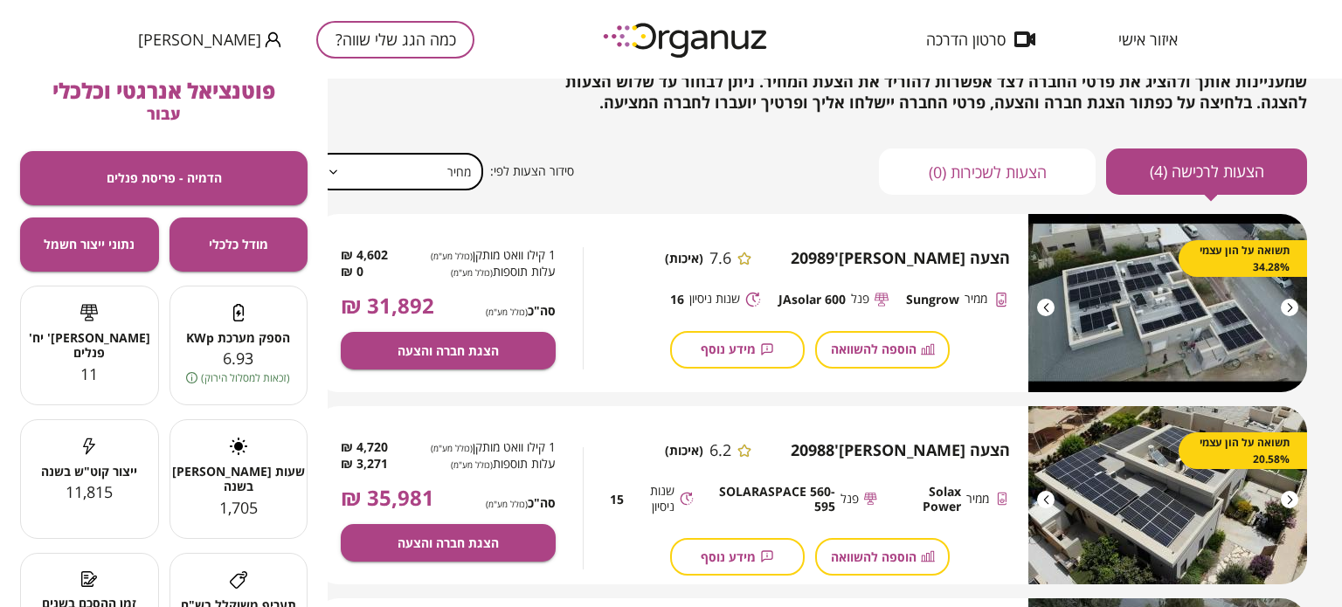
scroll to position [124, 52]
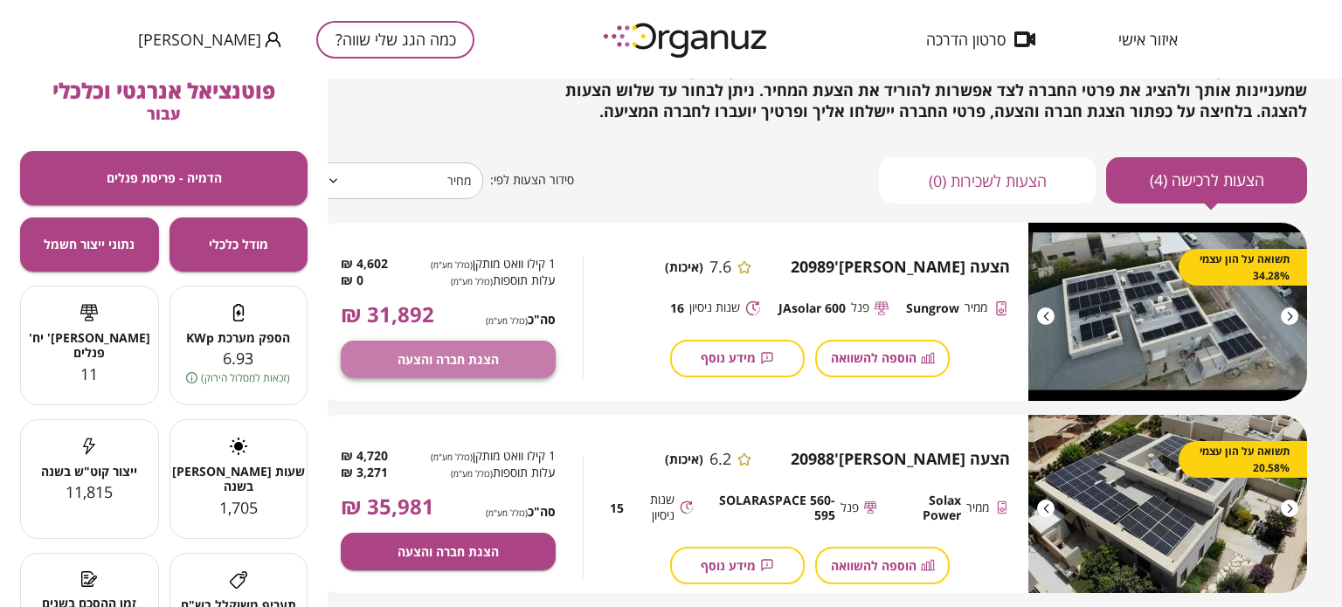
click at [423, 362] on span "הצגת חברה והצעה" at bounding box center [448, 359] width 101 height 15
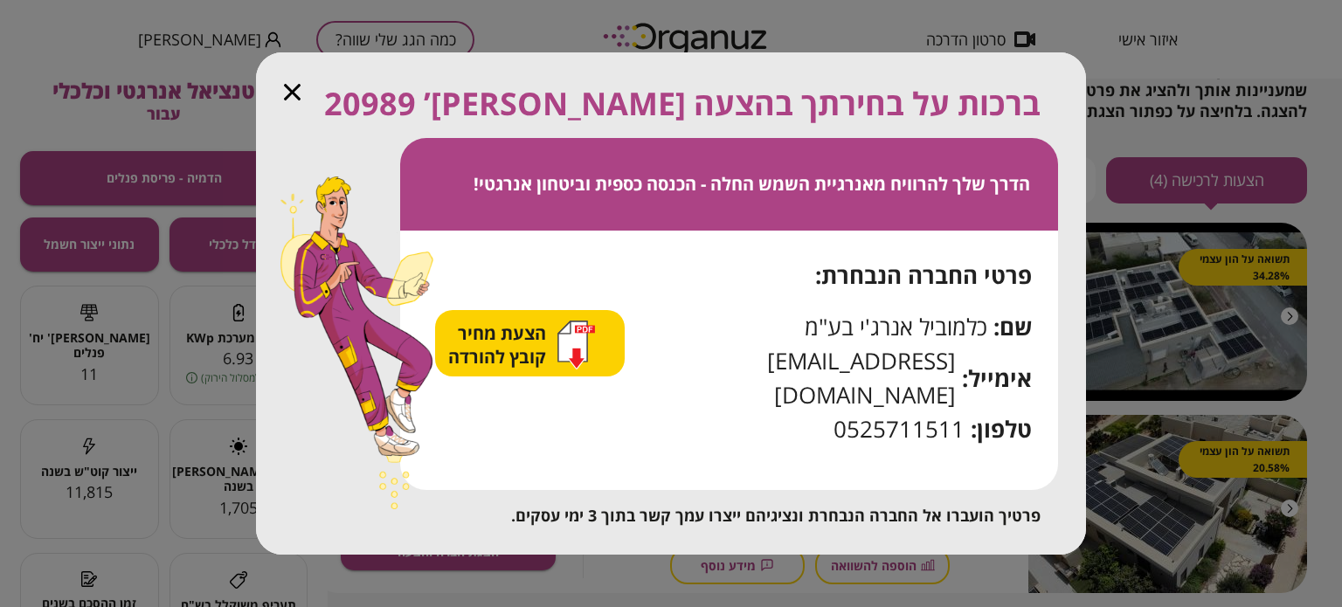
click at [463, 369] on span "הצעת מחיר קובץ להורדה" at bounding box center [499, 345] width 102 height 47
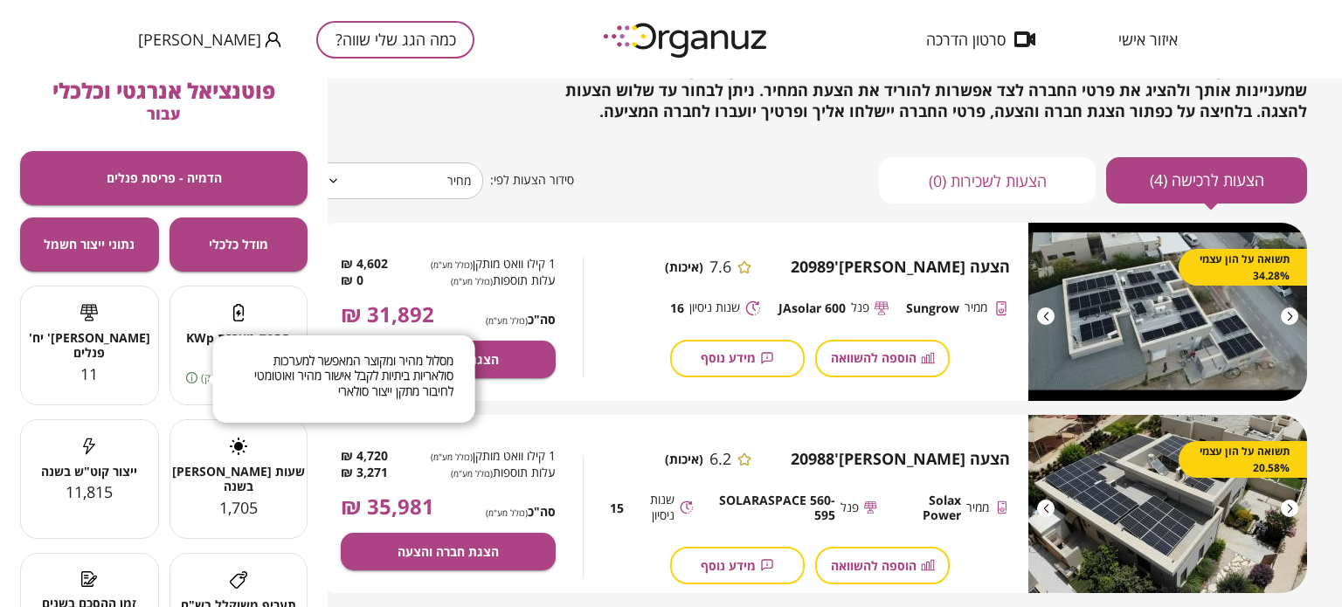
click at [195, 374] on icon at bounding box center [191, 377] width 11 height 11
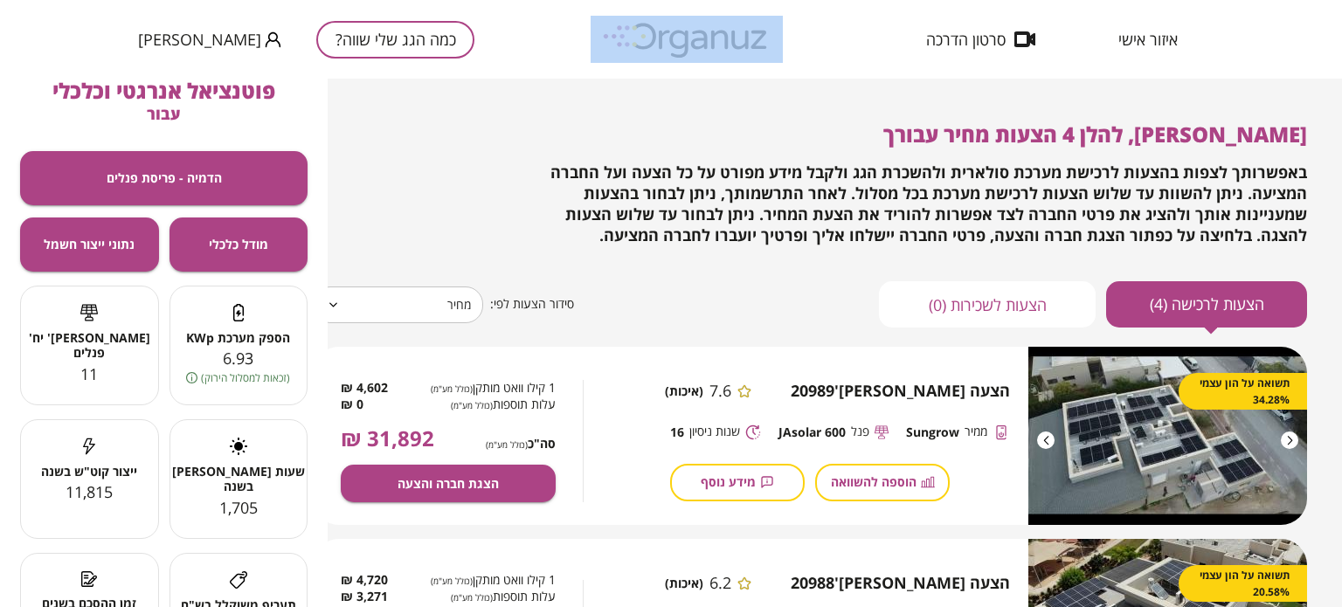
scroll to position [0, 53]
drag, startPoint x: 1341, startPoint y: 42, endPoint x: 1341, endPoint y: 103, distance: 61.2
click at [1341, 103] on div "איזור אישי סרטון הדרכה כמה הגג שלי שווה? [PERSON_NAME] [PERSON_NAME], להלן 4 הצ…" at bounding box center [671, 303] width 1342 height 607
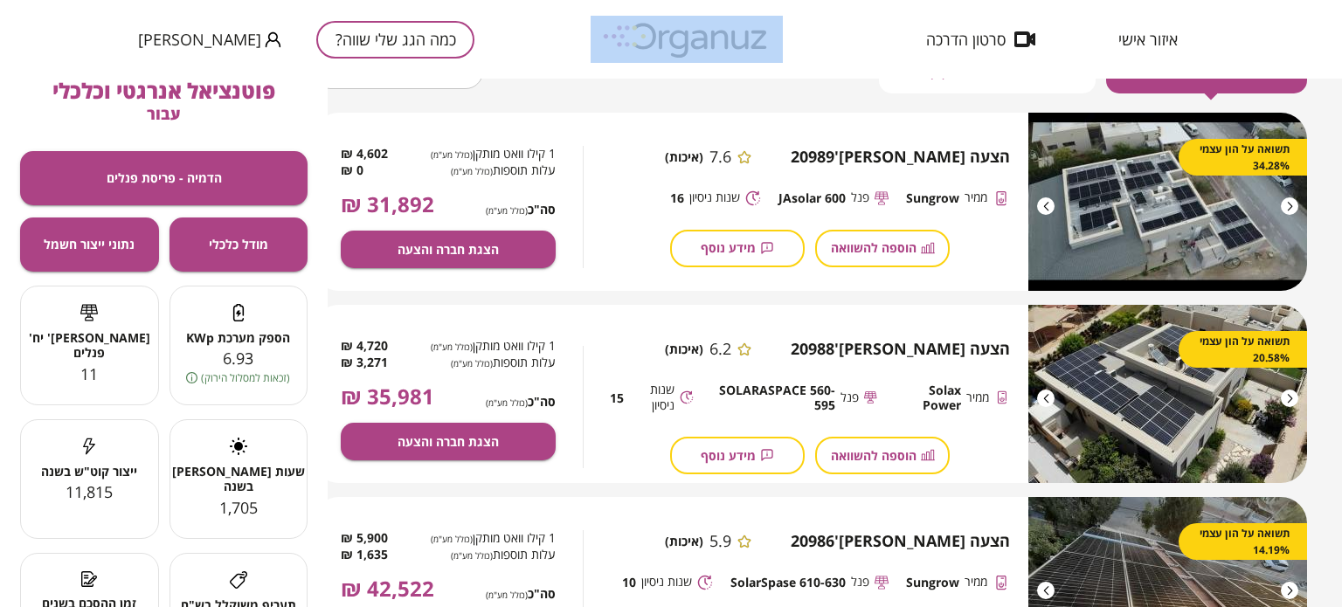
scroll to position [232, 52]
